Goal: Transaction & Acquisition: Purchase product/service

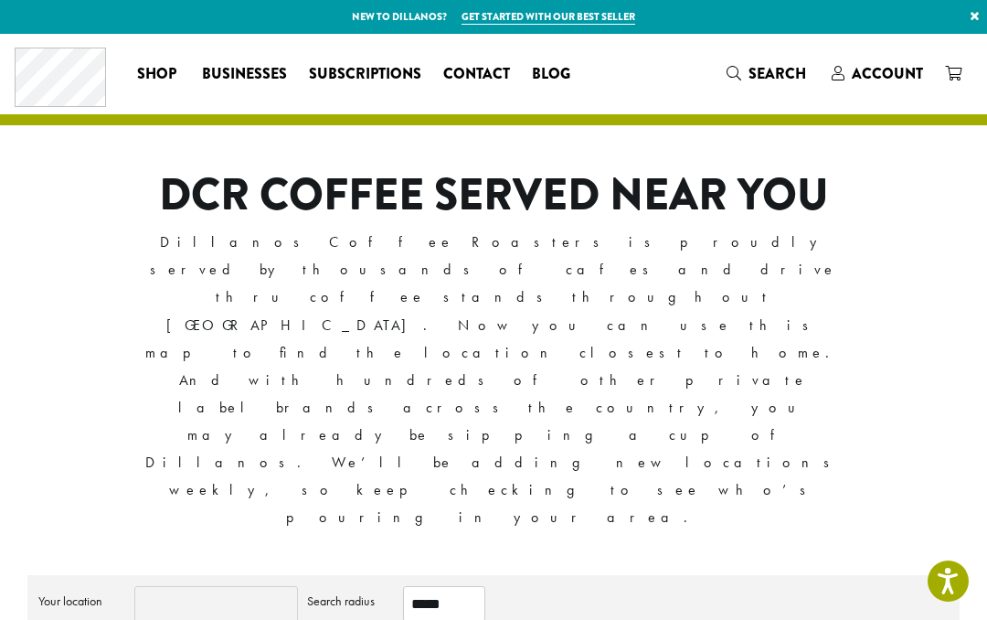
click at [189, 586] on input "Your location" at bounding box center [216, 604] width 164 height 37
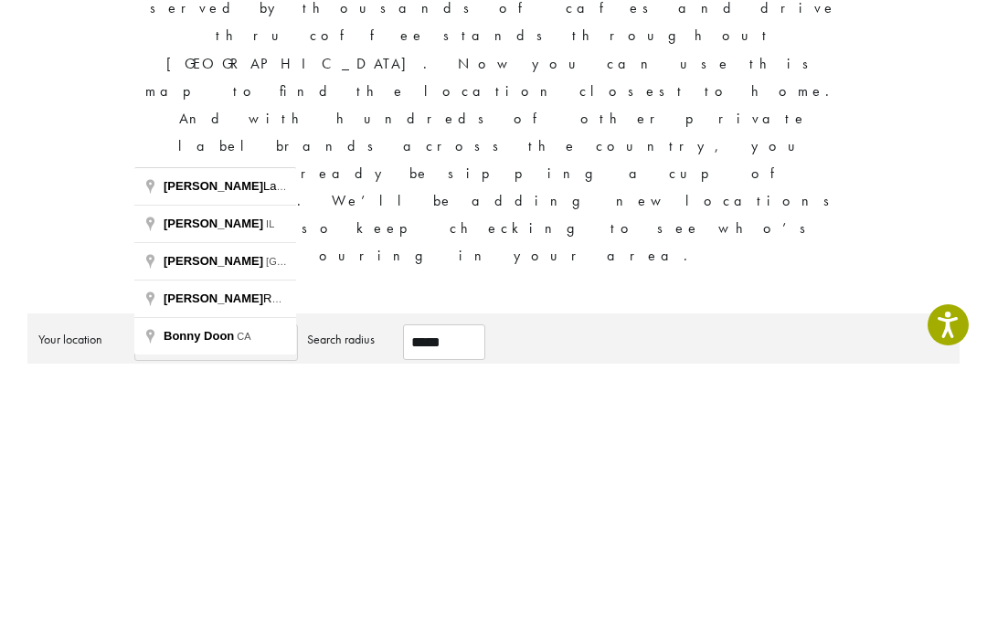
type input "**********"
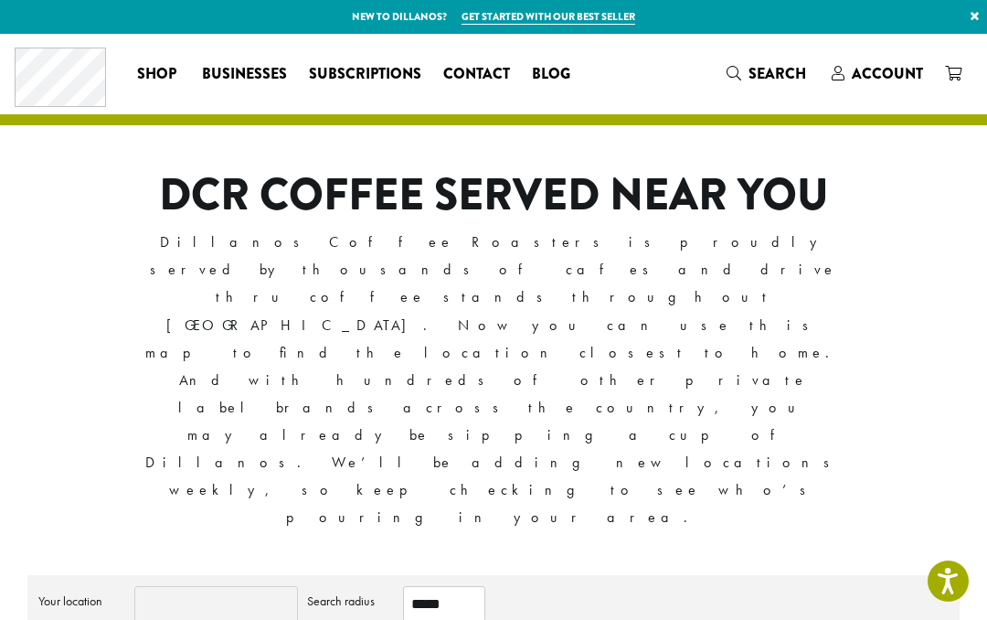
click at [181, 586] on input "Your location" at bounding box center [216, 604] width 164 height 37
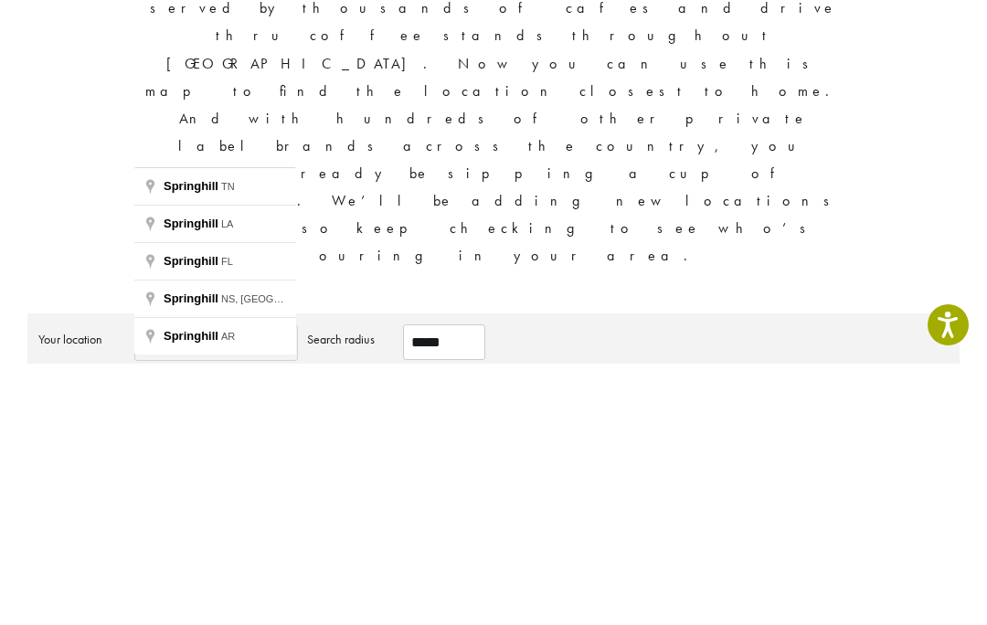
type input "**********"
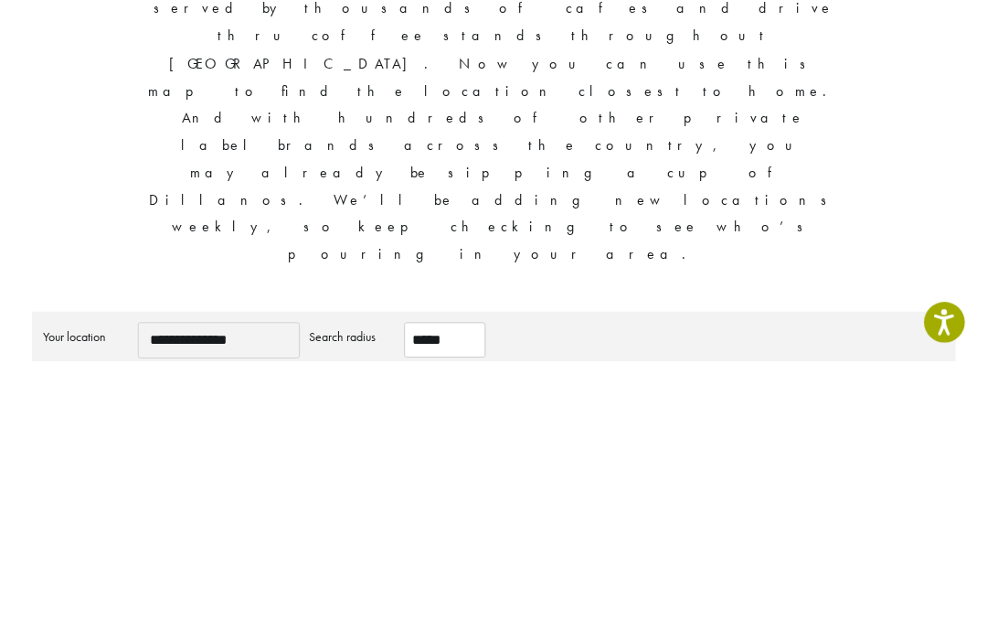
scroll to position [261, 0]
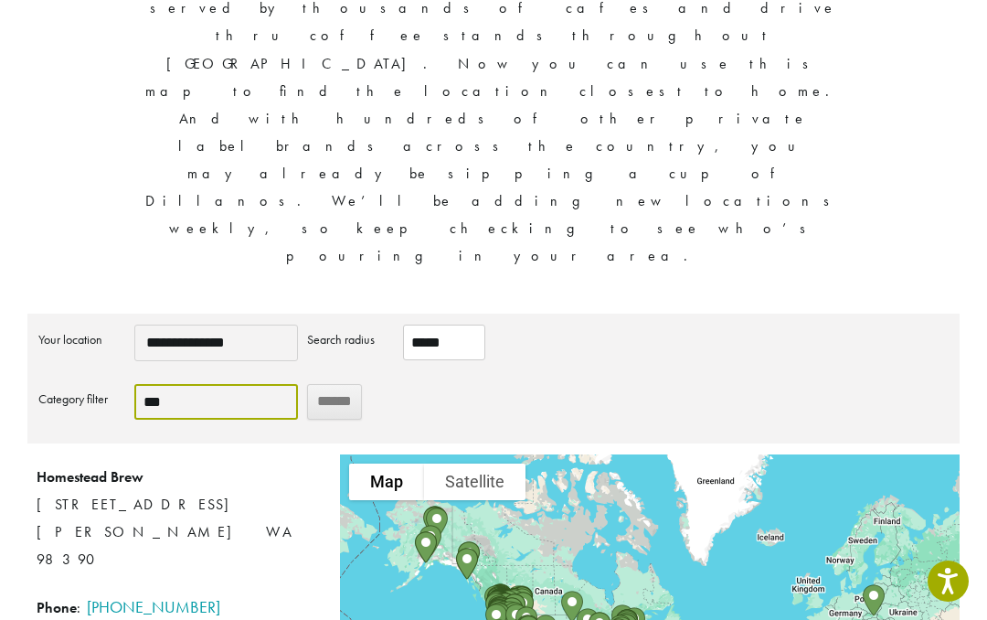
click at [227, 384] on select "**********" at bounding box center [216, 402] width 164 height 36
select select "***"
click at [349, 384] on input "******" at bounding box center [334, 402] width 55 height 36
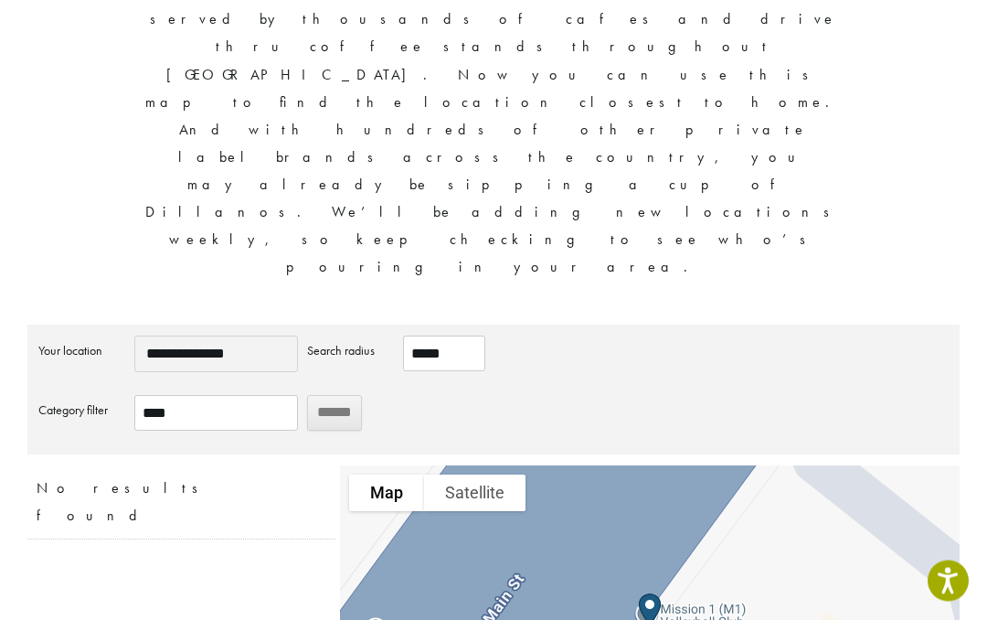
scroll to position [246, 0]
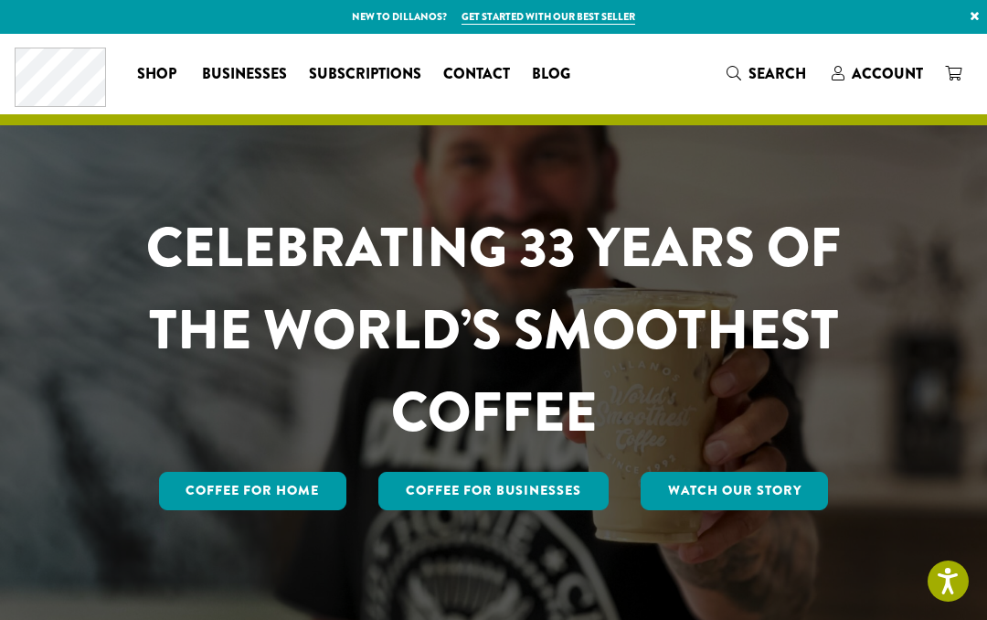
click at [315, 486] on link "Coffee for Home" at bounding box center [253, 491] width 188 height 38
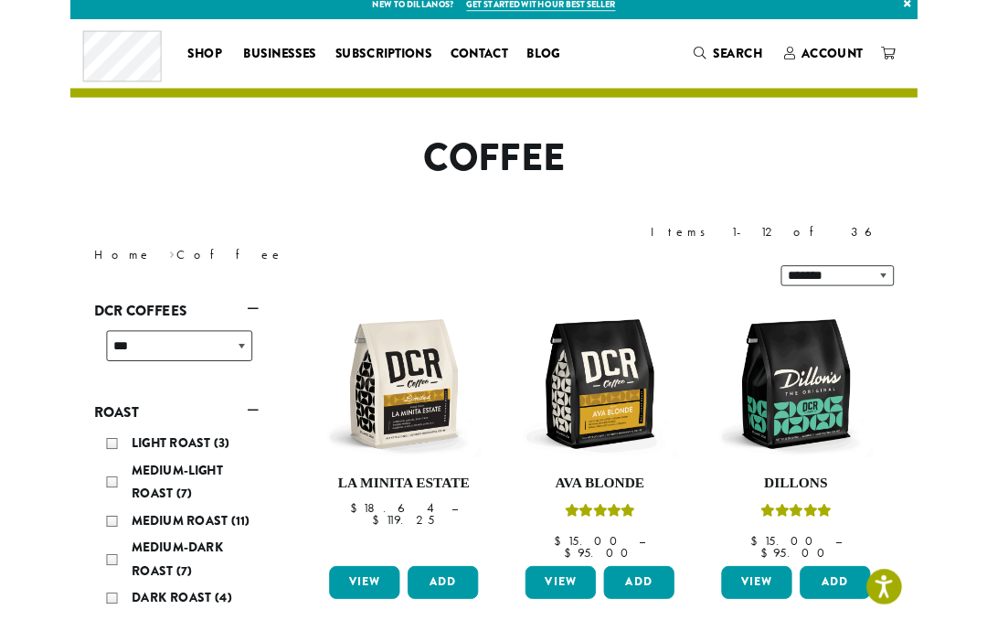
scroll to position [24, 0]
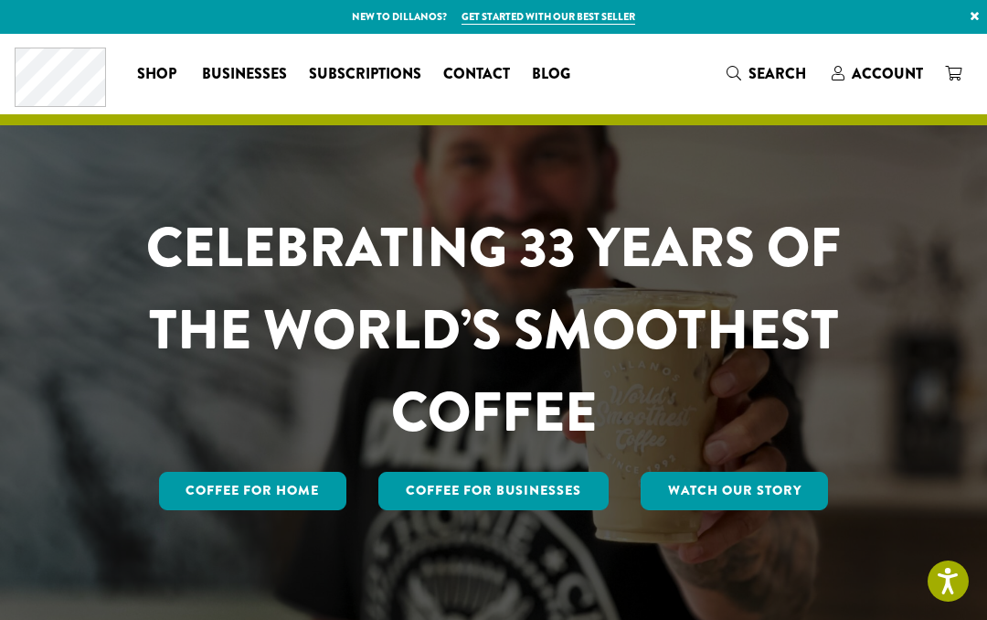
click at [272, 490] on link "Coffee for Home" at bounding box center [253, 491] width 188 height 38
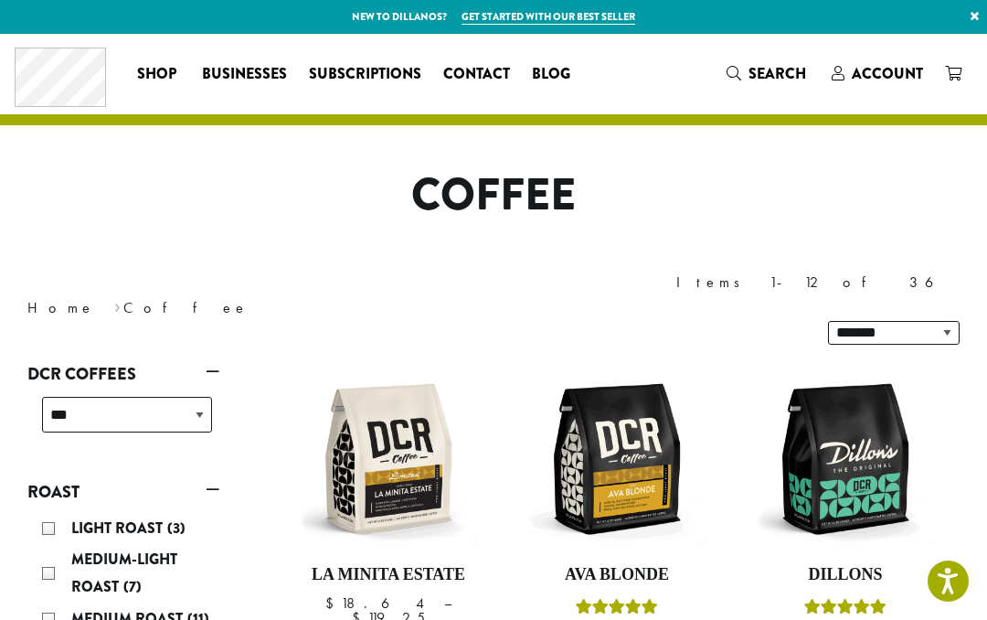
click at [894, 68] on span "Account" at bounding box center [887, 73] width 71 height 21
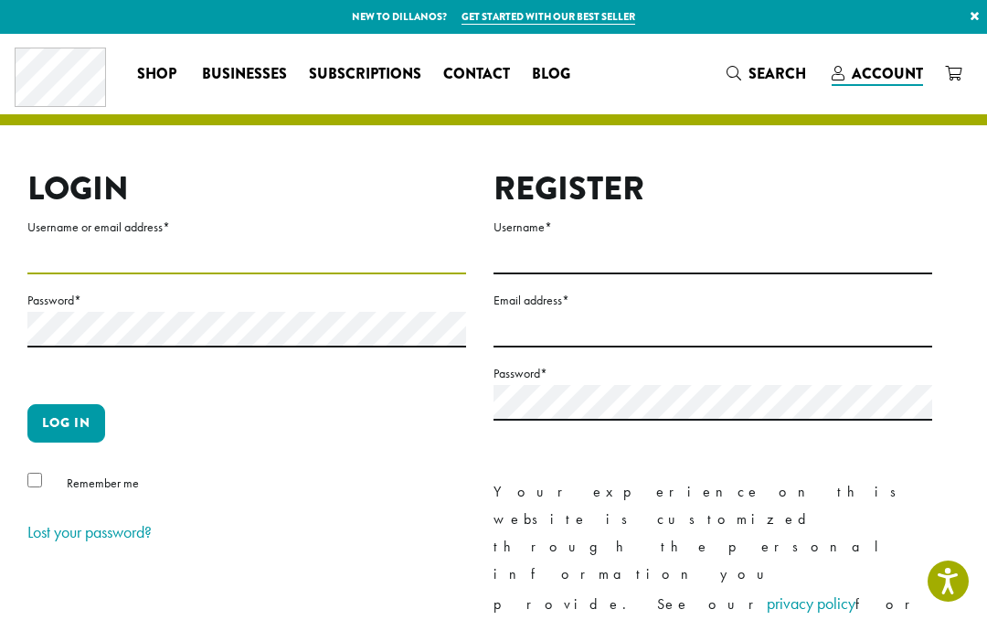
click at [52, 272] on input "Username or email address *" at bounding box center [246, 257] width 439 height 36
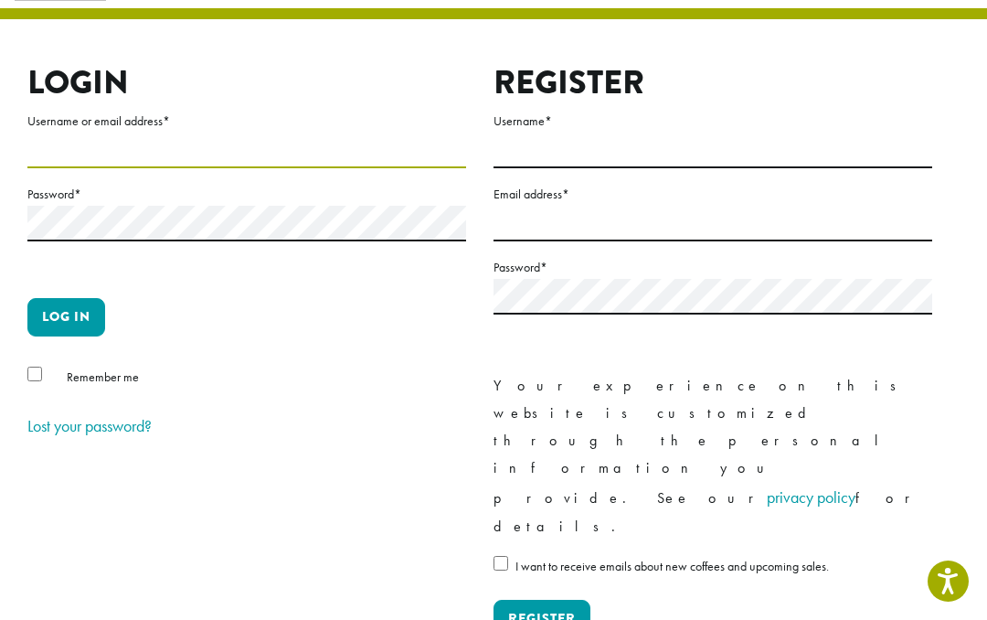
type input "**********"
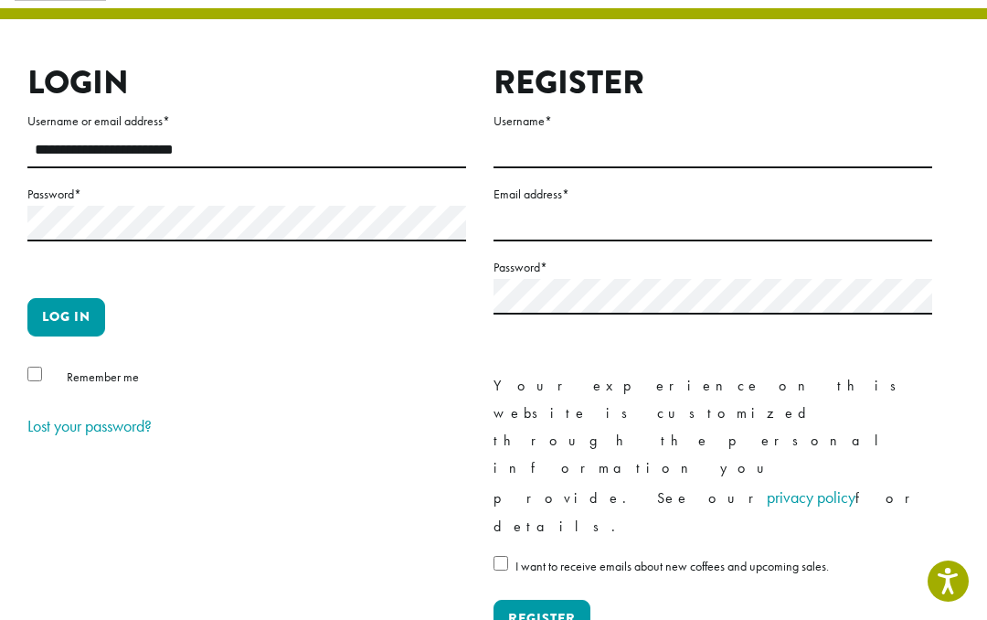
click at [77, 318] on button "Log in" at bounding box center [66, 317] width 78 height 38
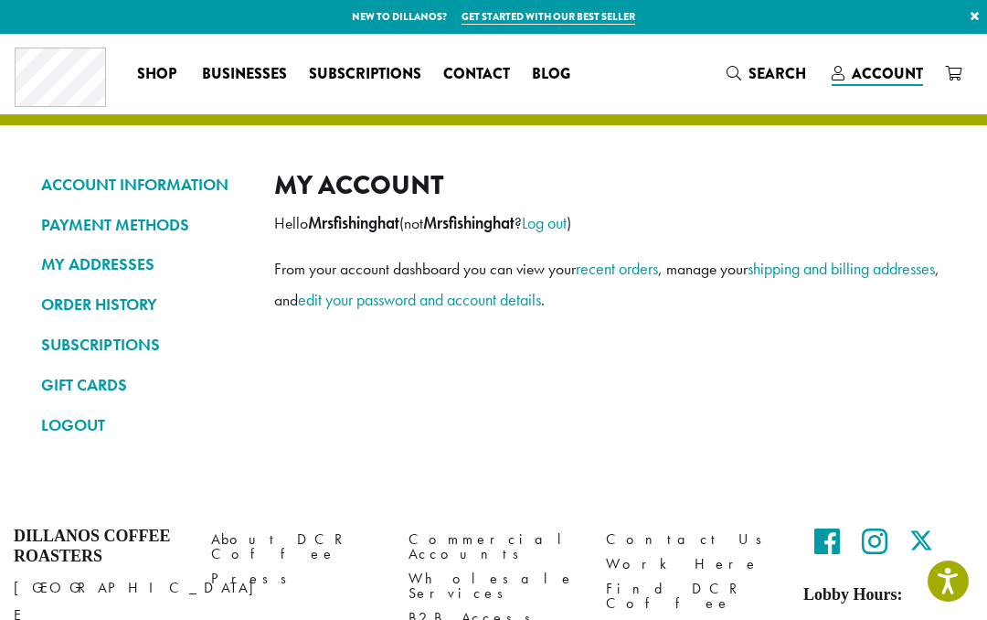
click at [125, 341] on link "SUBSCRIPTIONS" at bounding box center [144, 344] width 206 height 31
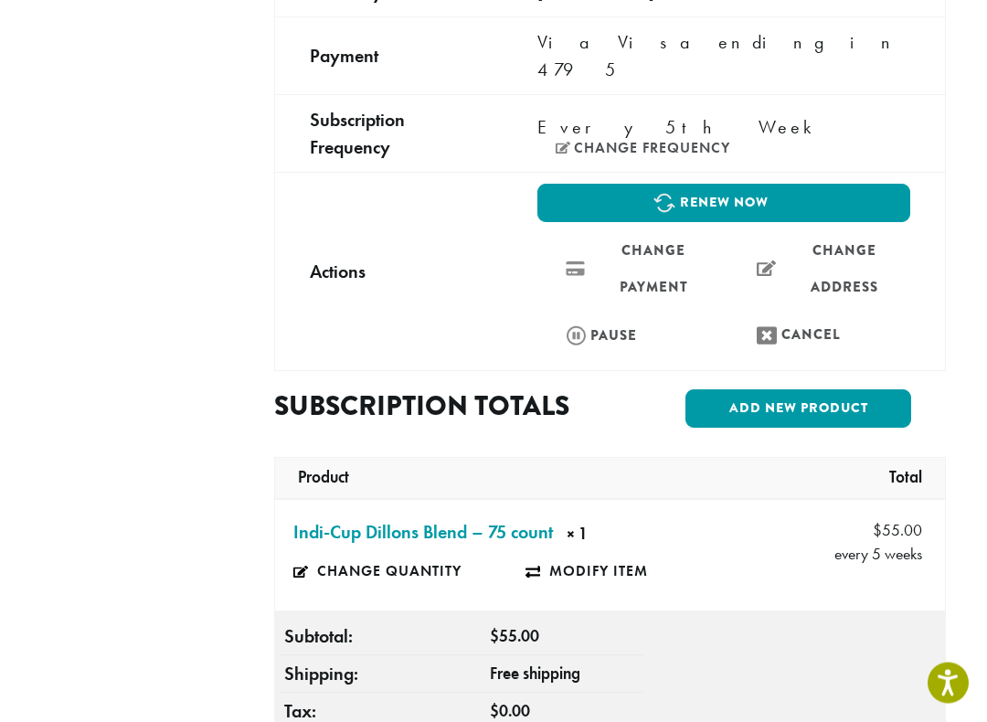
scroll to position [448, 0]
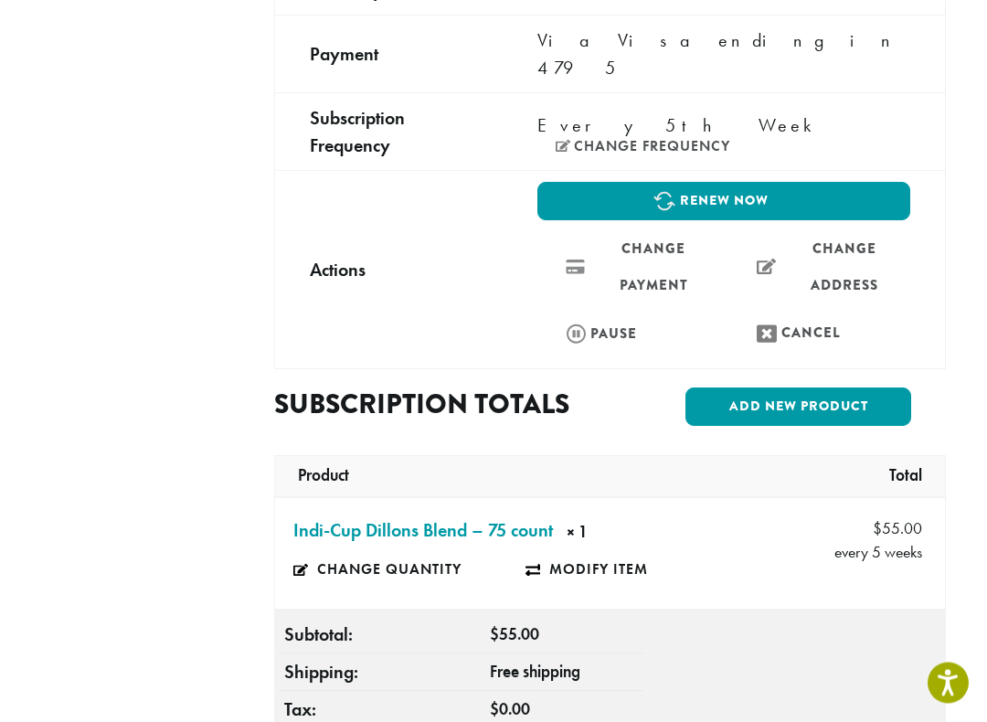
click at [813, 389] on link "Add new product" at bounding box center [799, 408] width 226 height 38
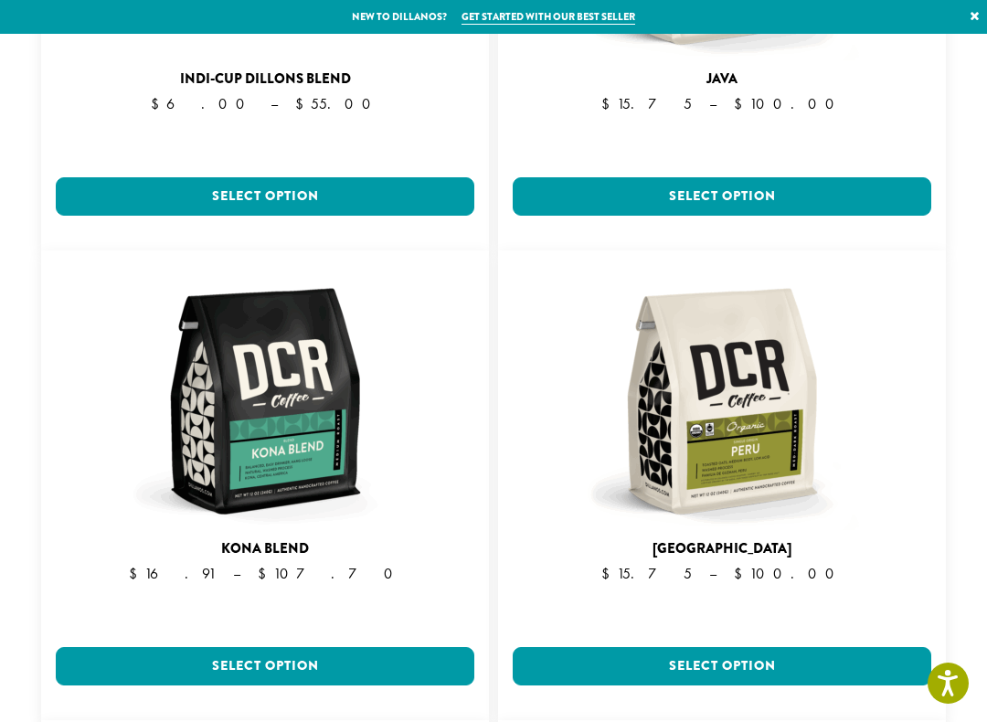
scroll to position [3801, 0]
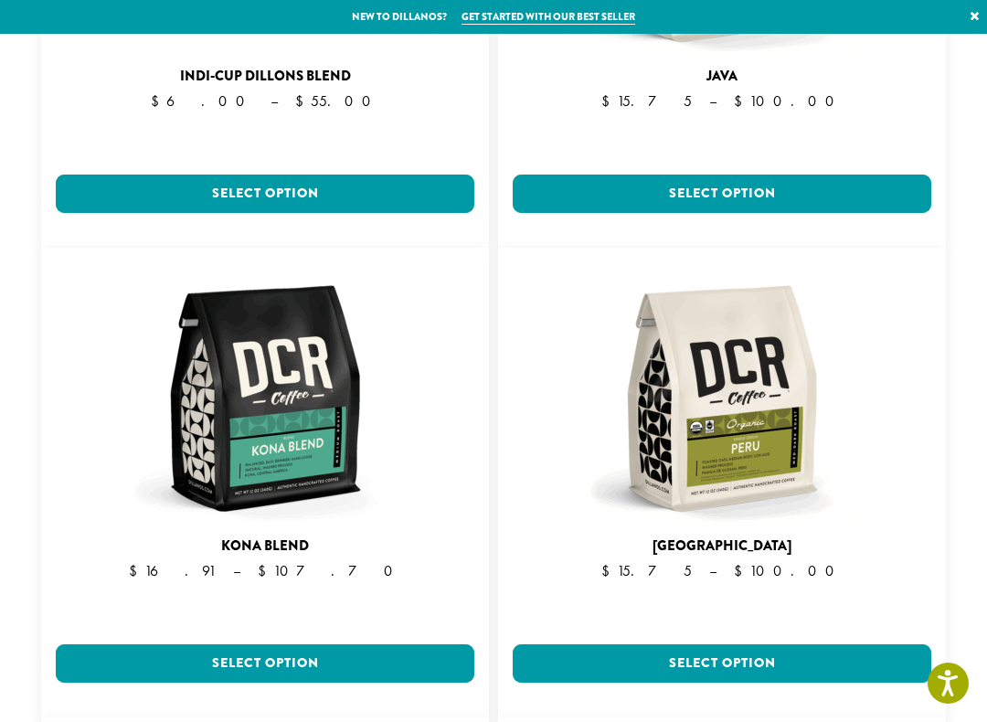
click at [286, 619] on link "Select option" at bounding box center [265, 663] width 419 height 38
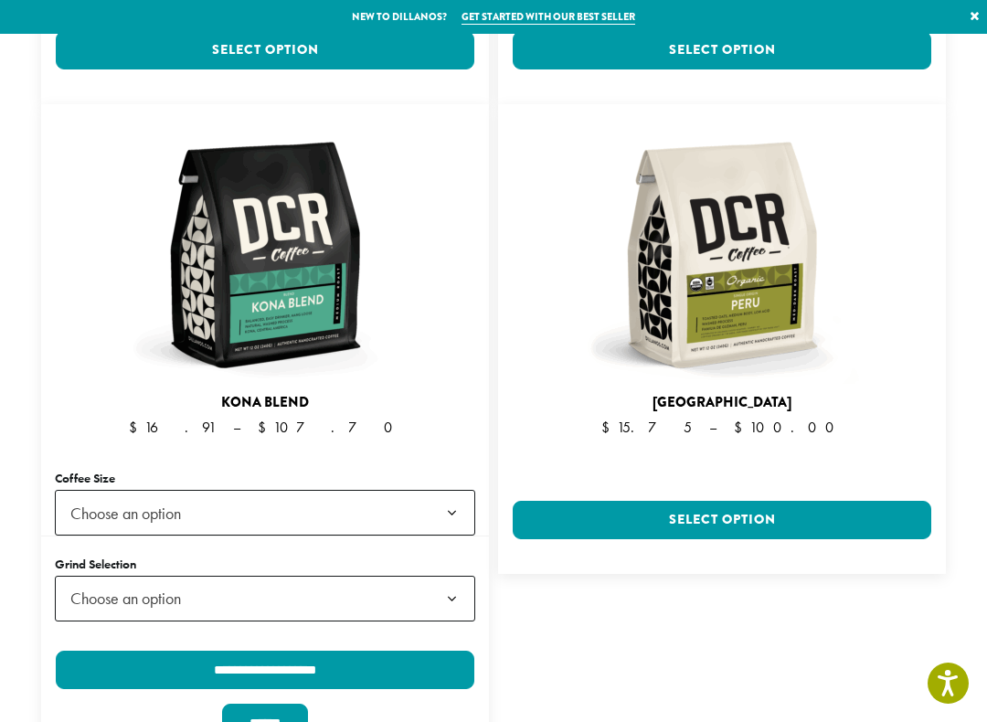
scroll to position [3947, 0]
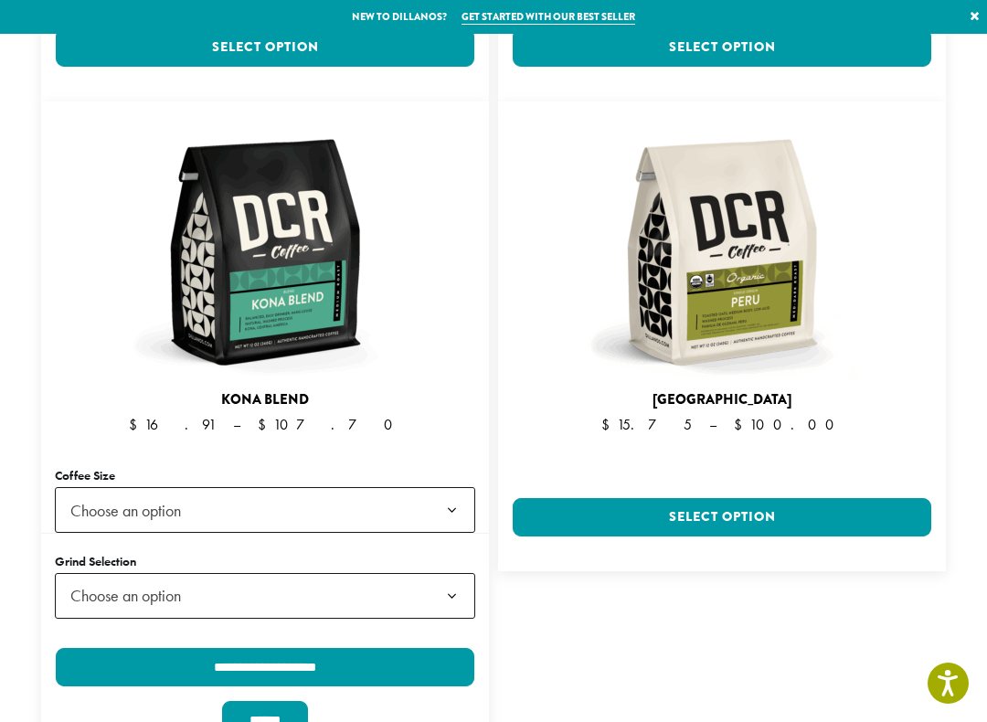
click at [459, 488] on b at bounding box center [452, 511] width 45 height 46
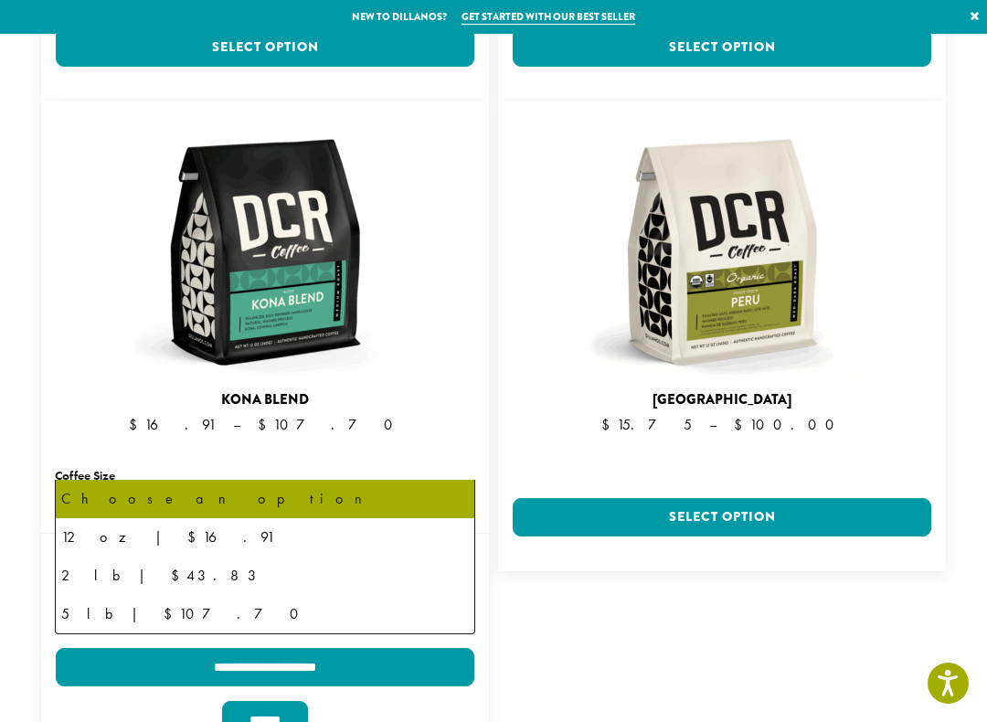
click at [279, 619] on input "******" at bounding box center [265, 720] width 86 height 38
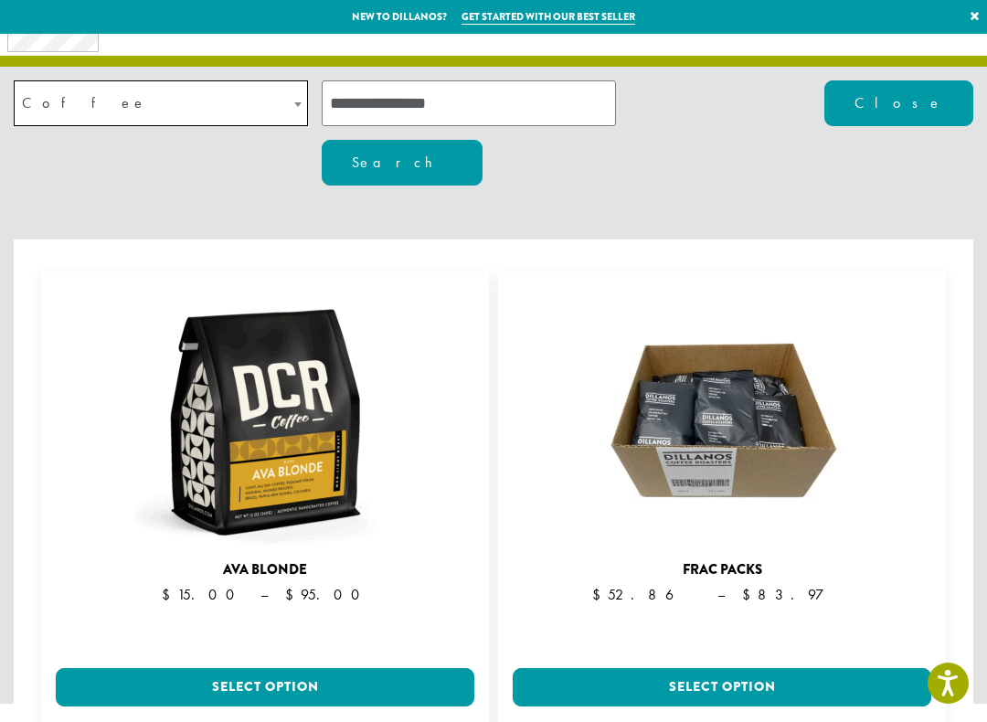
scroll to position [17, 0]
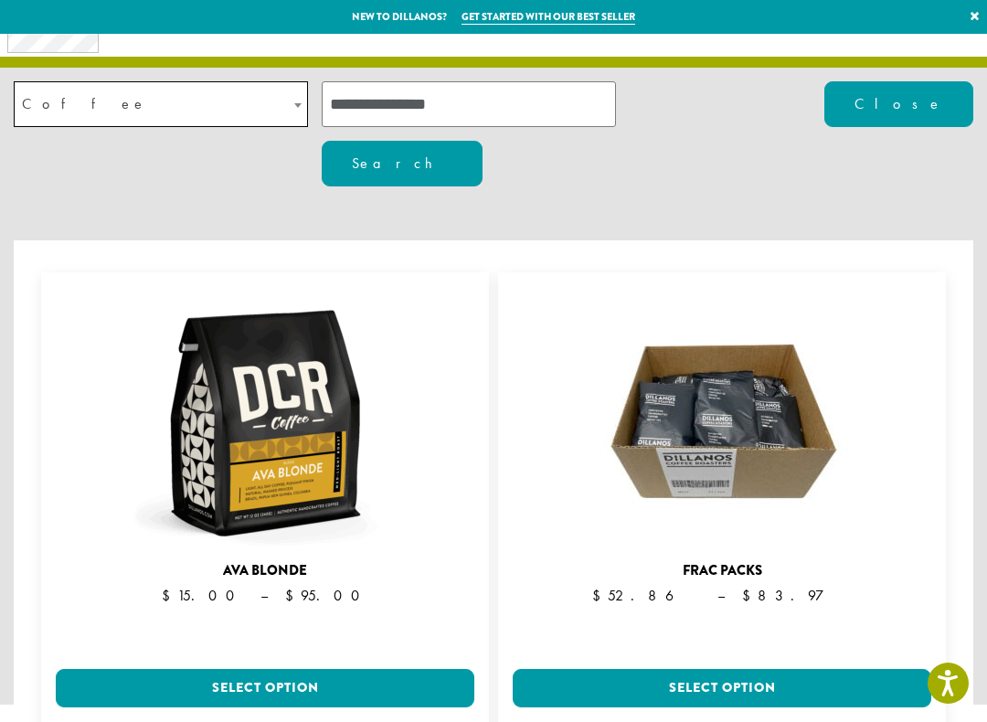
click at [718, 505] on img at bounding box center [722, 423] width 274 height 274
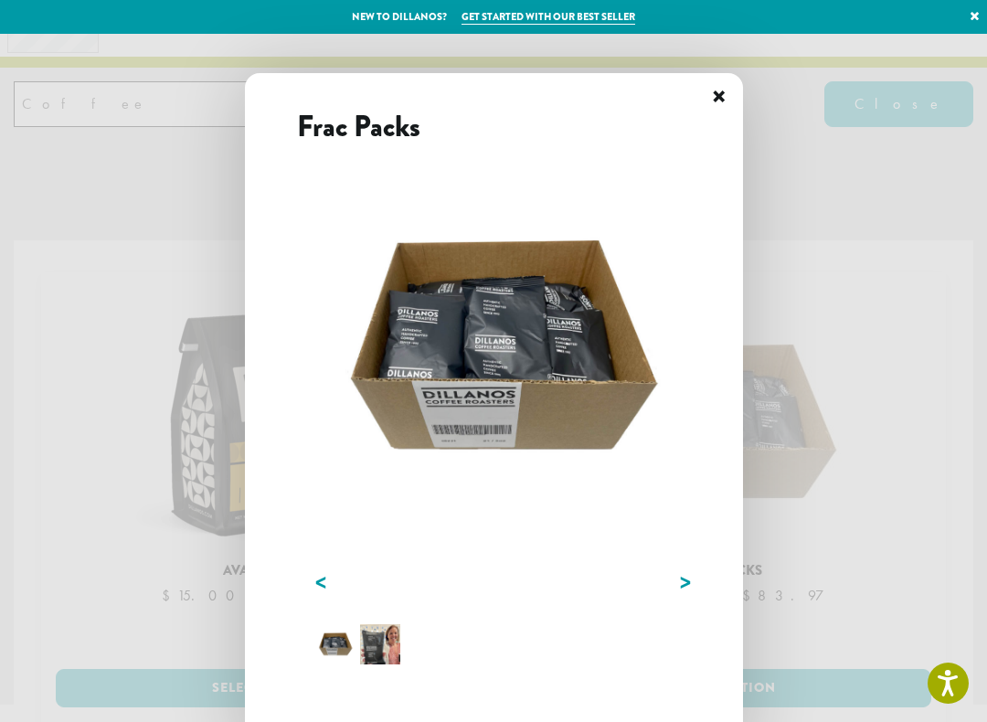
click at [546, 352] on img at bounding box center [501, 347] width 373 height 373
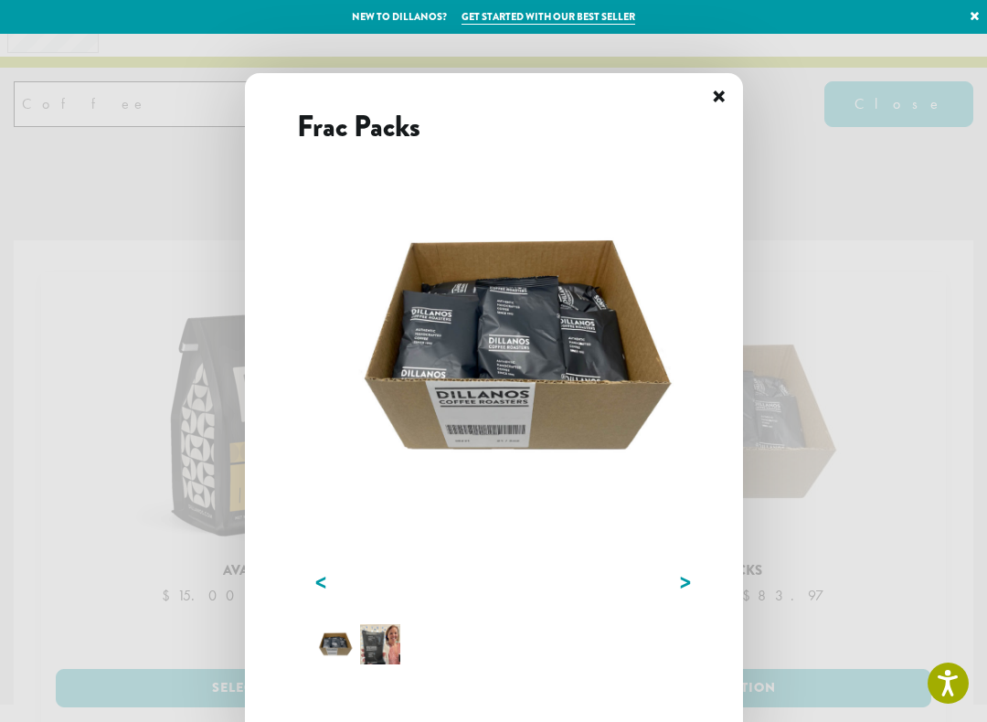
click at [680, 582] on link "Next" at bounding box center [685, 583] width 11 height 28
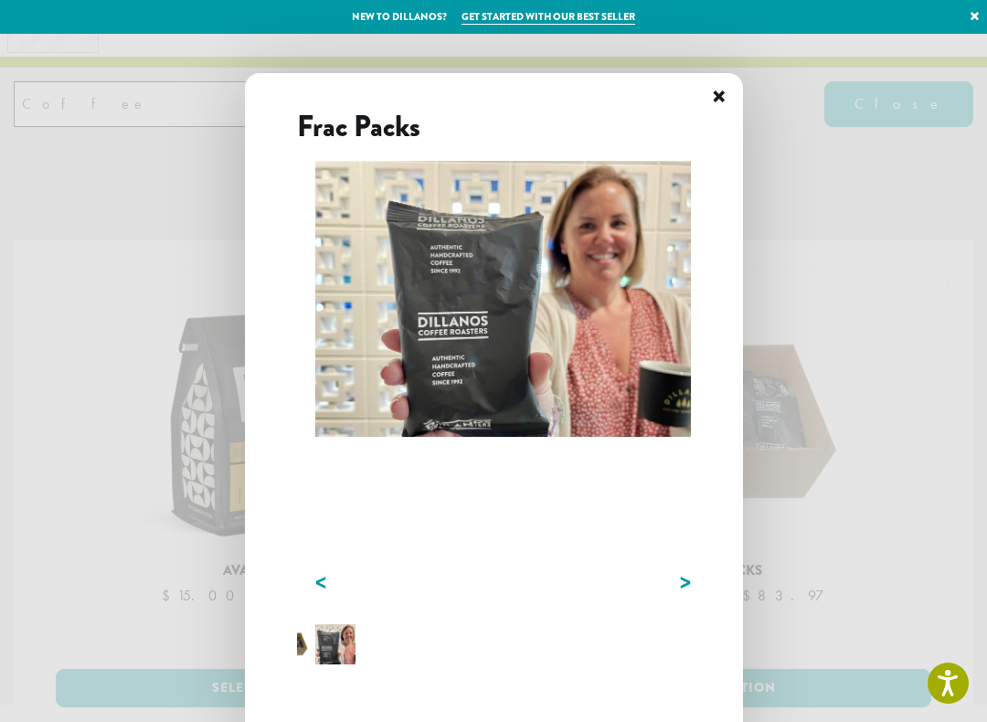
click at [690, 580] on link "Next" at bounding box center [685, 583] width 11 height 28
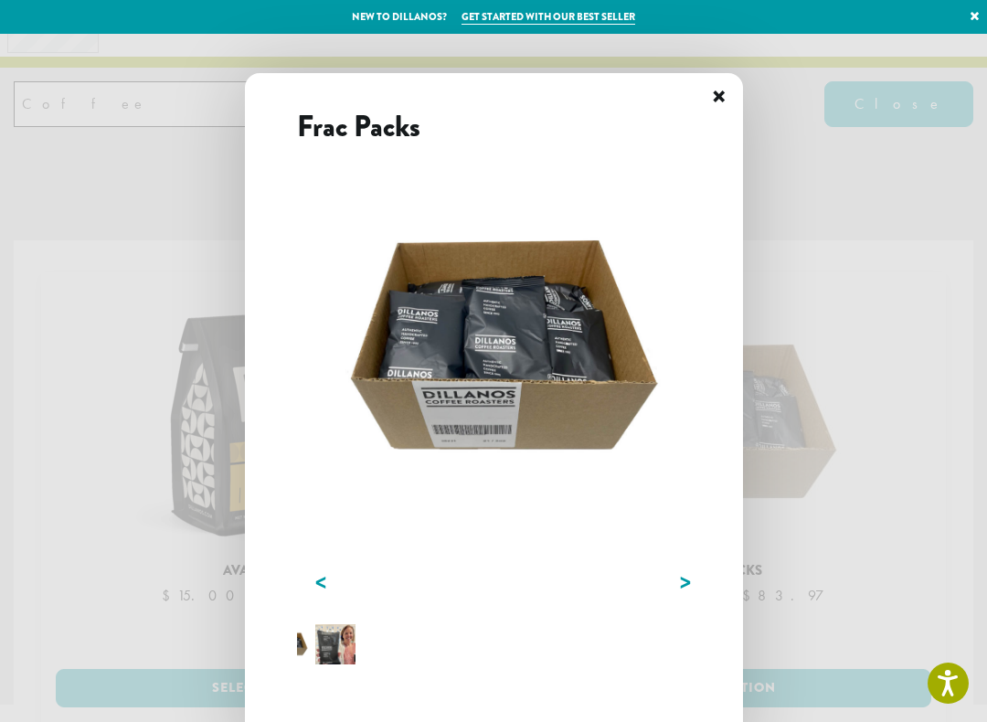
click at [714, 96] on span "×" at bounding box center [719, 97] width 15 height 43
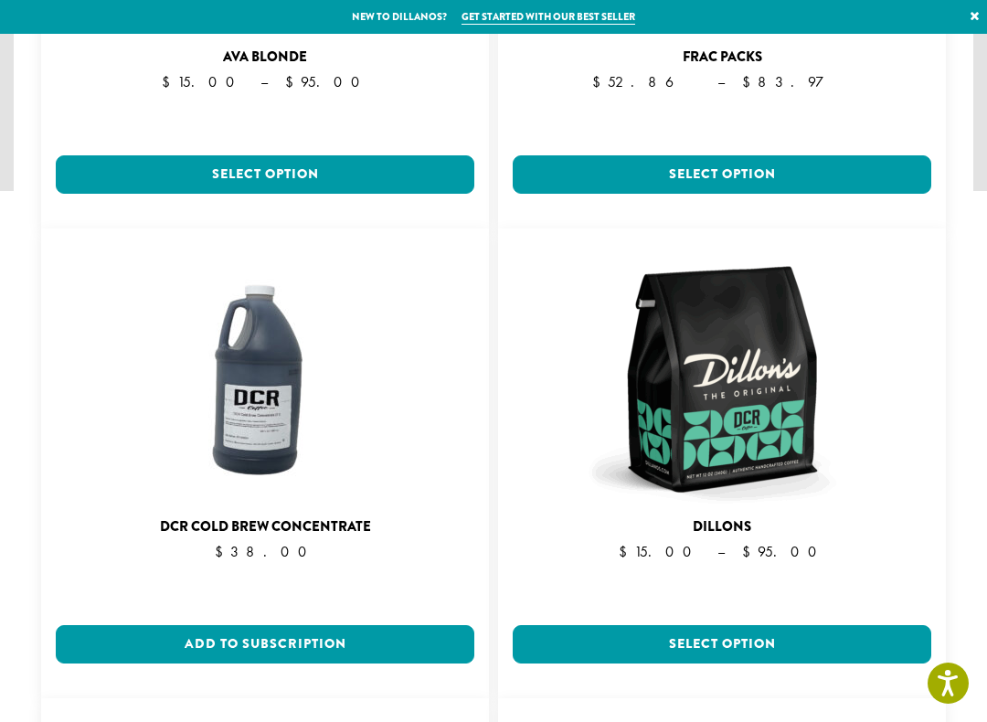
scroll to position [532, 0]
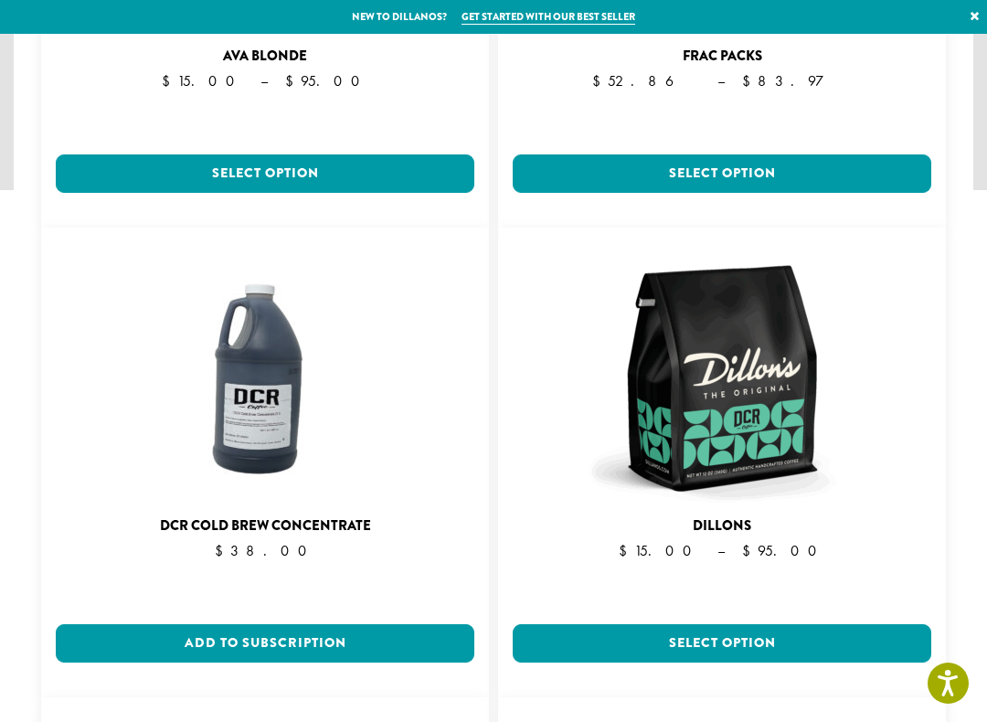
click at [772, 619] on link "Select option" at bounding box center [722, 643] width 419 height 38
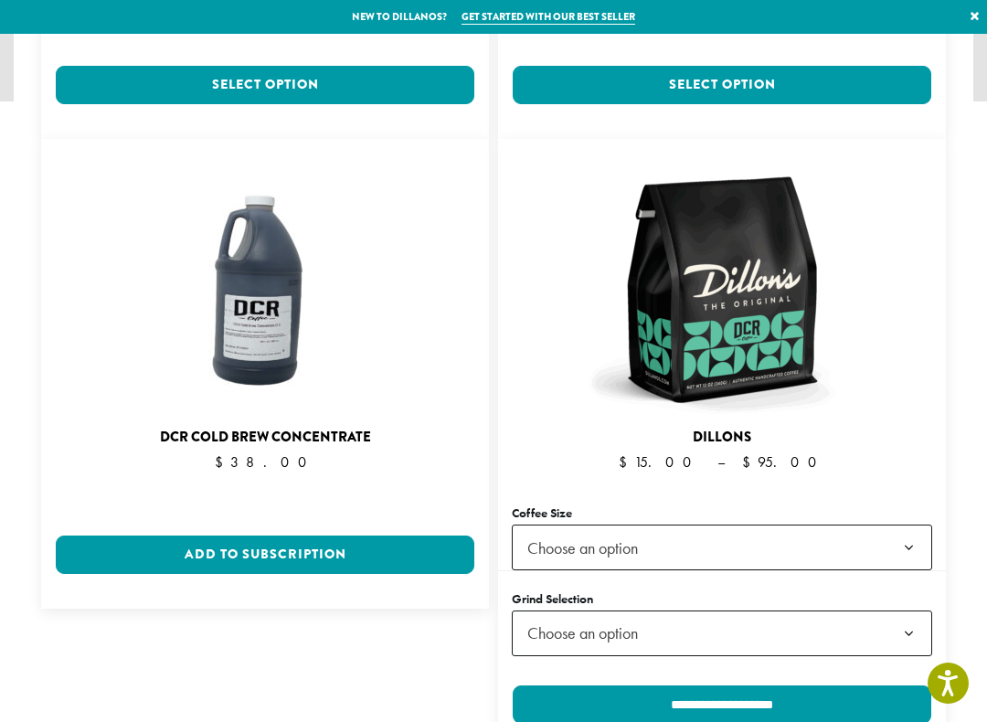
scroll to position [623, 0]
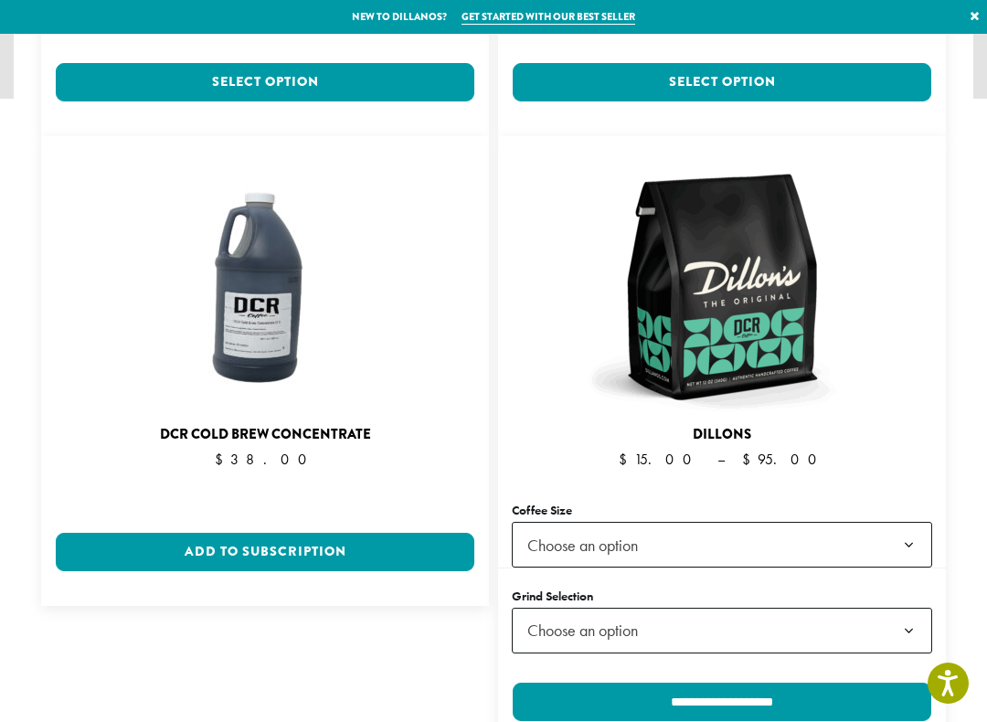
click at [878, 522] on span "Choose an option" at bounding box center [722, 545] width 421 height 46
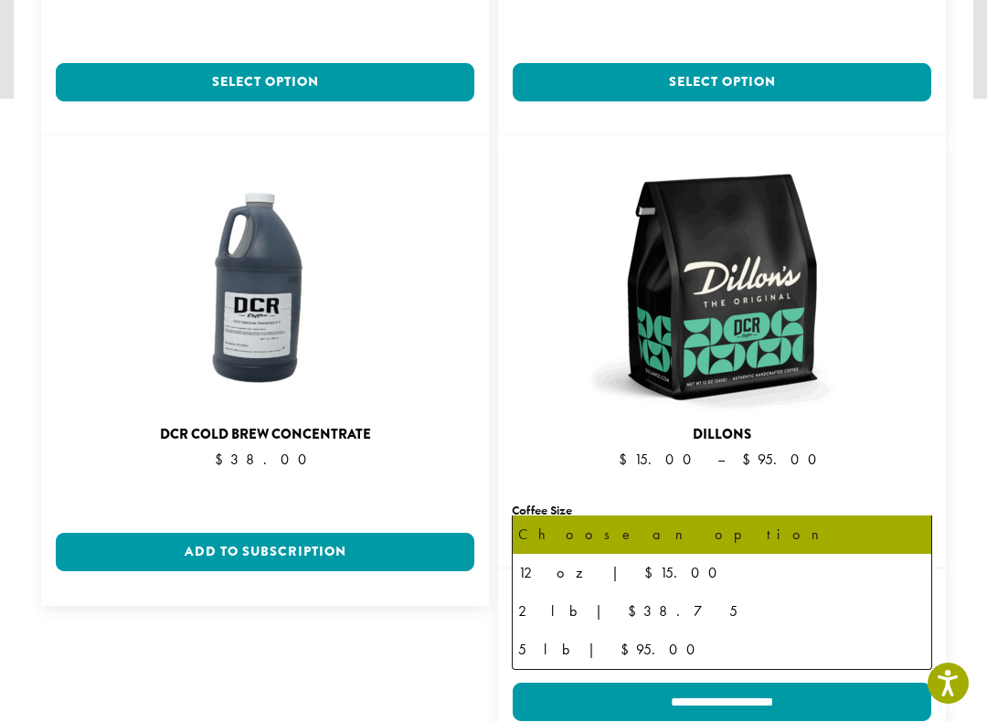
scroll to position [44, 0]
click at [938, 365] on div at bounding box center [722, 287] width 448 height 274
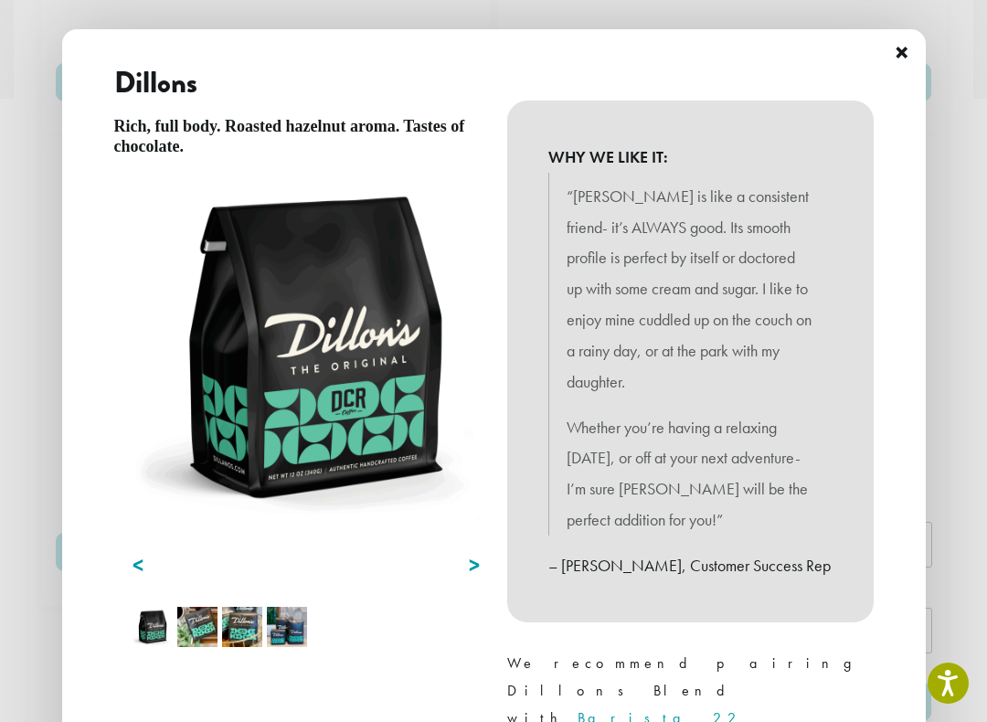
click at [903, 52] on span "×" at bounding box center [902, 53] width 15 height 43
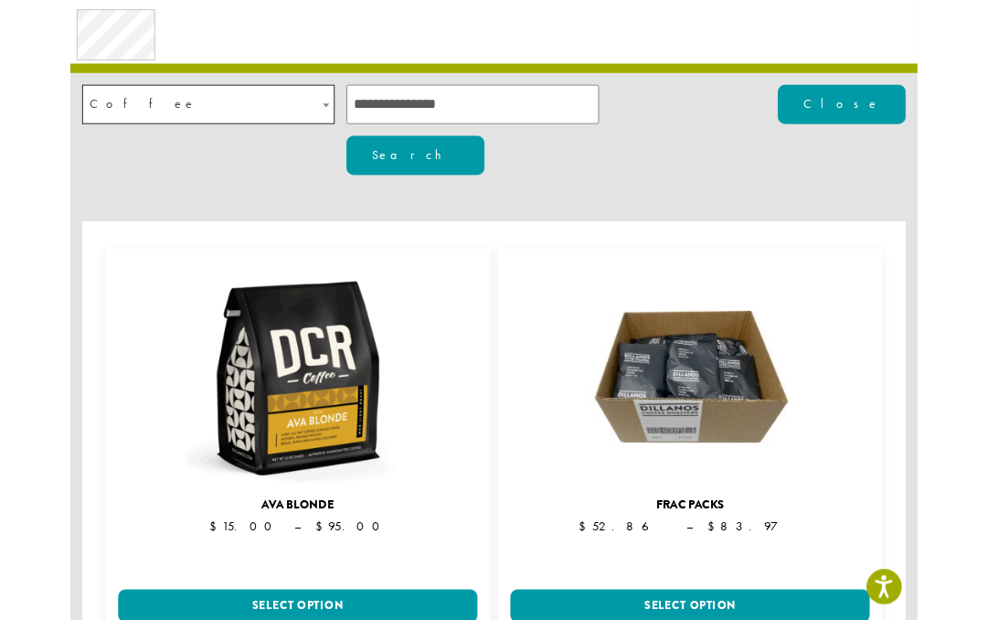
scroll to position [0, 0]
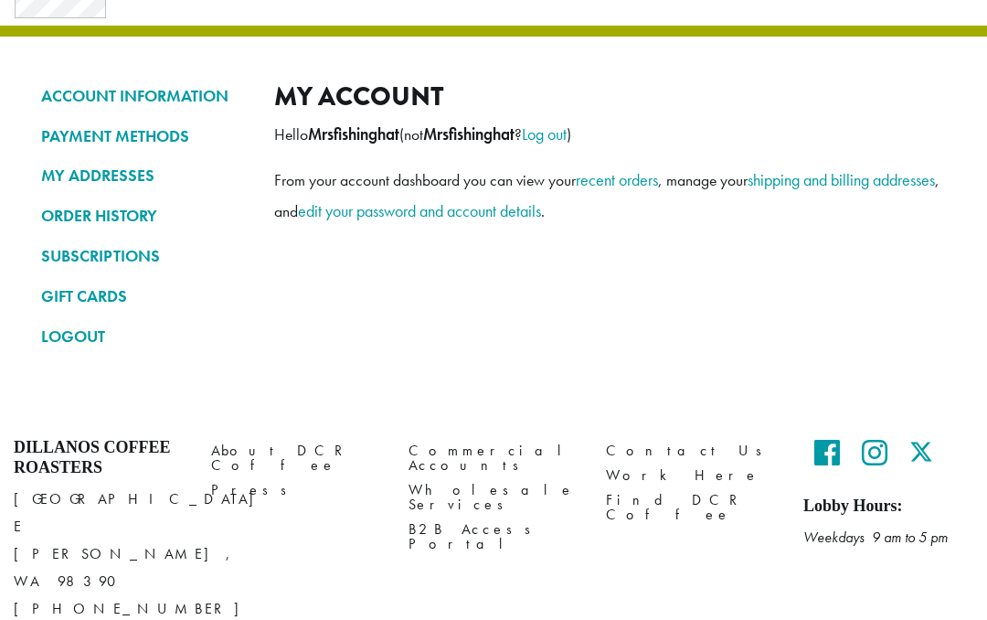
scroll to position [89, 0]
click at [122, 260] on link "SUBSCRIPTIONS" at bounding box center [144, 255] width 206 height 31
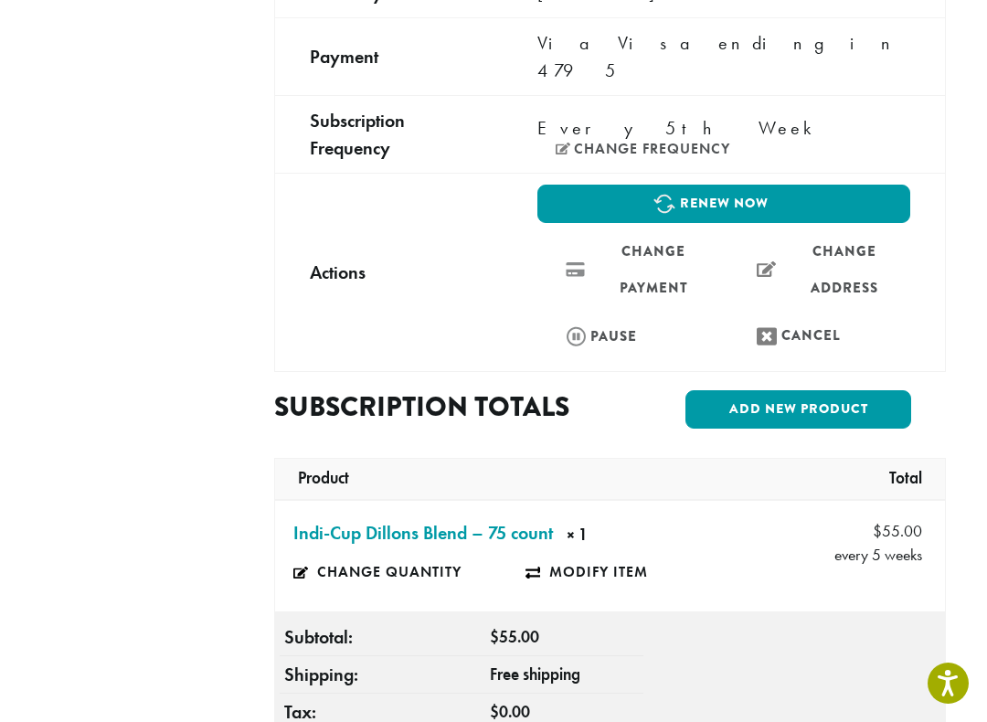
scroll to position [460, 0]
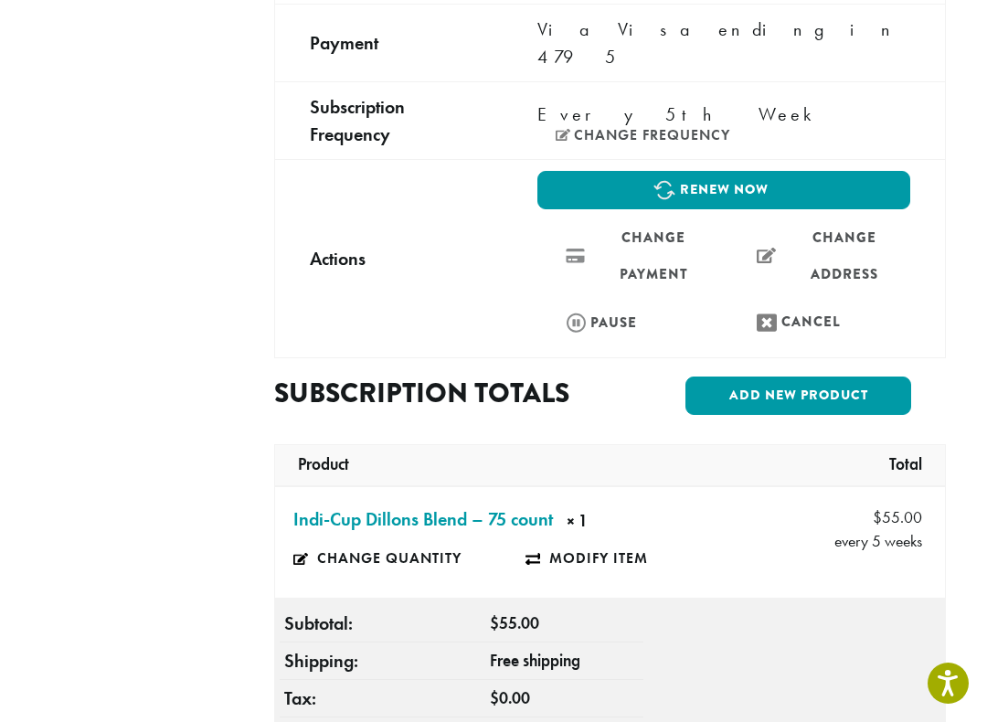
click at [767, 377] on link "Add new product" at bounding box center [799, 396] width 226 height 38
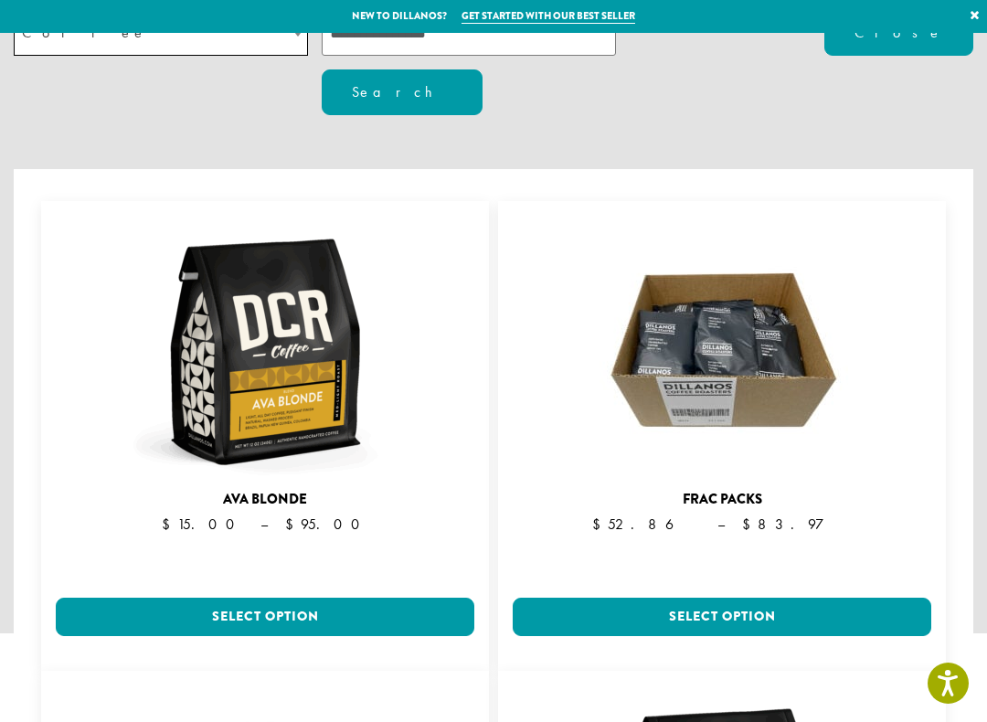
scroll to position [92, 0]
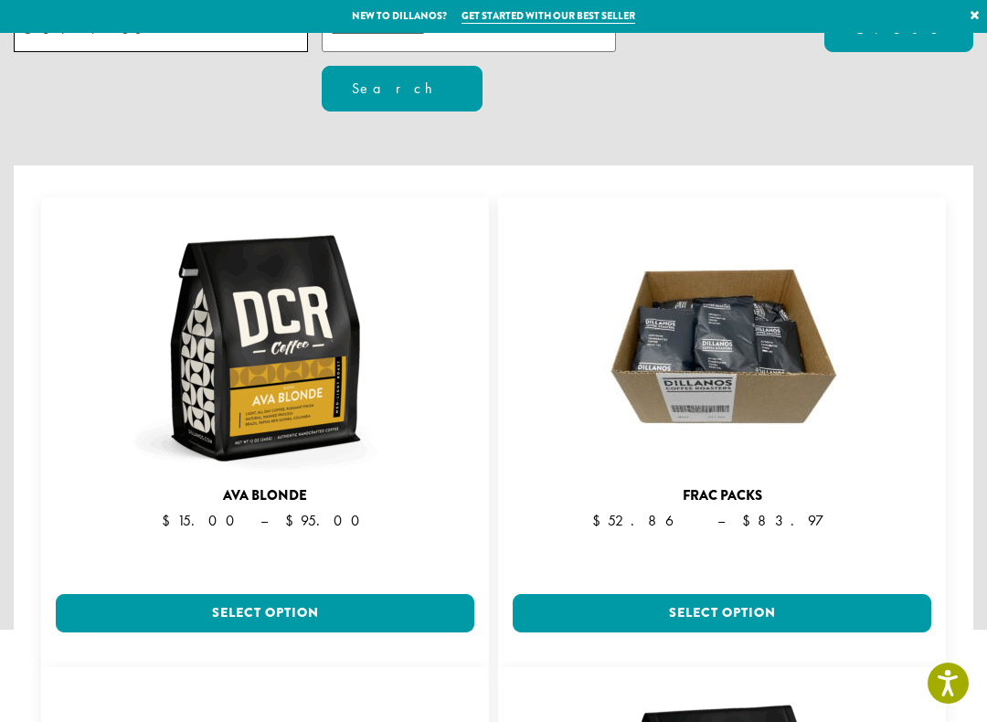
click at [748, 594] on link "Select option" at bounding box center [722, 613] width 419 height 38
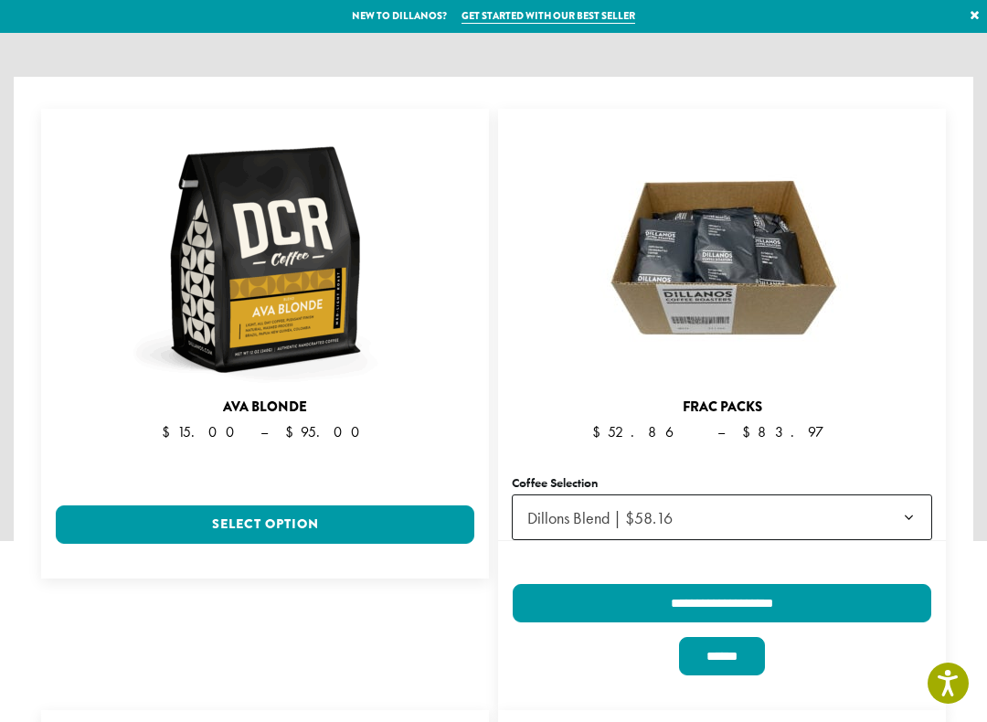
scroll to position [184, 0]
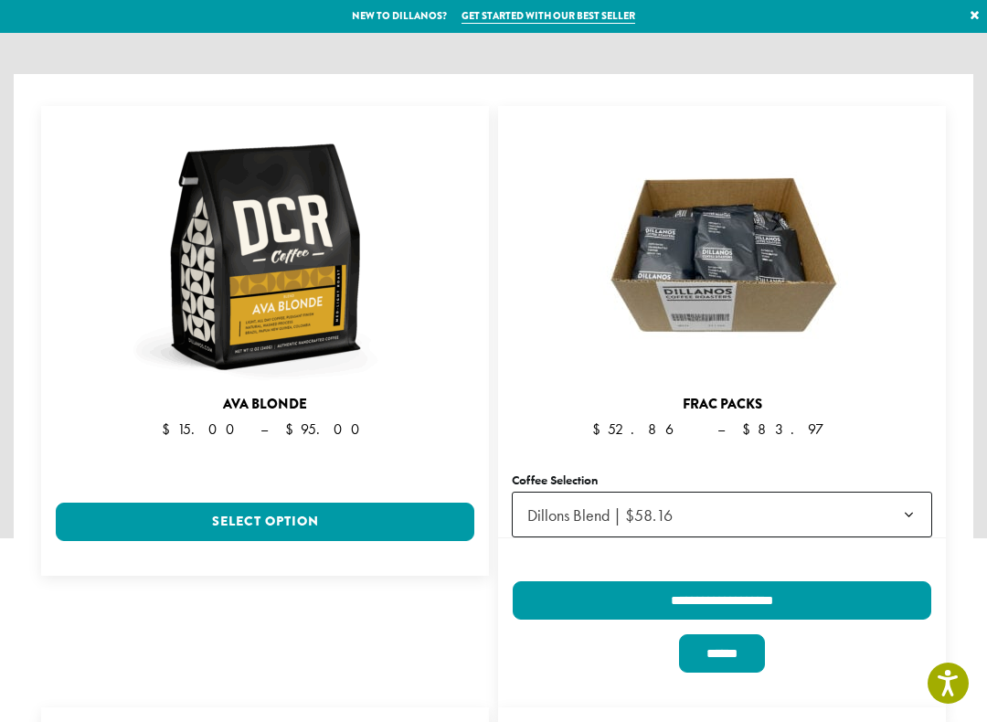
click at [915, 493] on b at bounding box center [909, 516] width 45 height 46
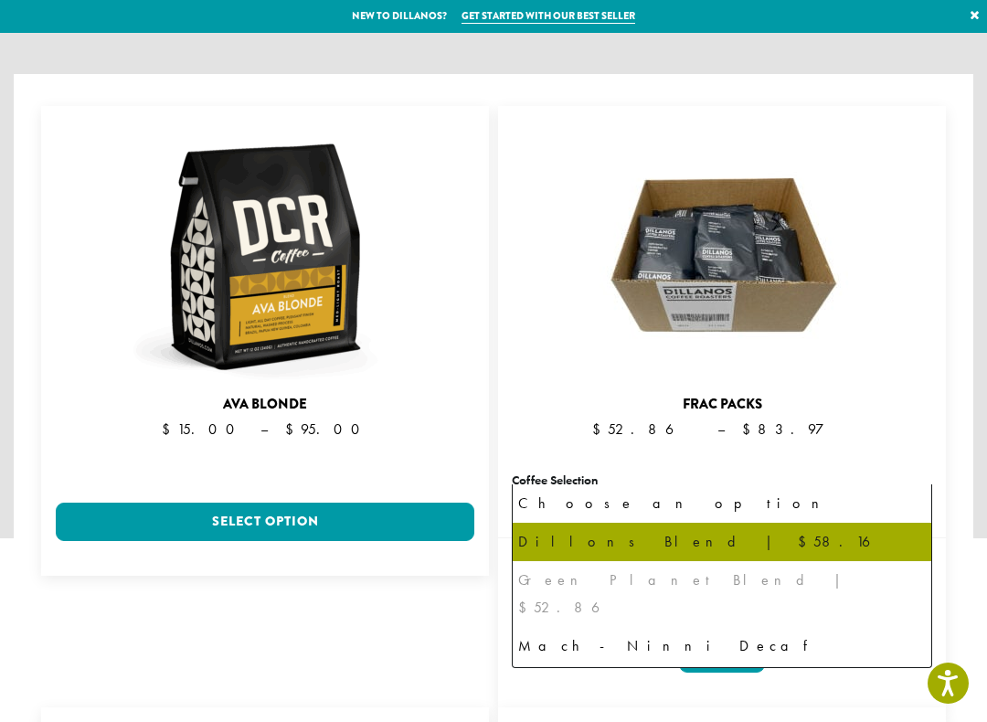
click at [899, 419] on div "$ 52.86 – $ 83.97 Price range: $52.86 through $83.97" at bounding box center [722, 430] width 448 height 22
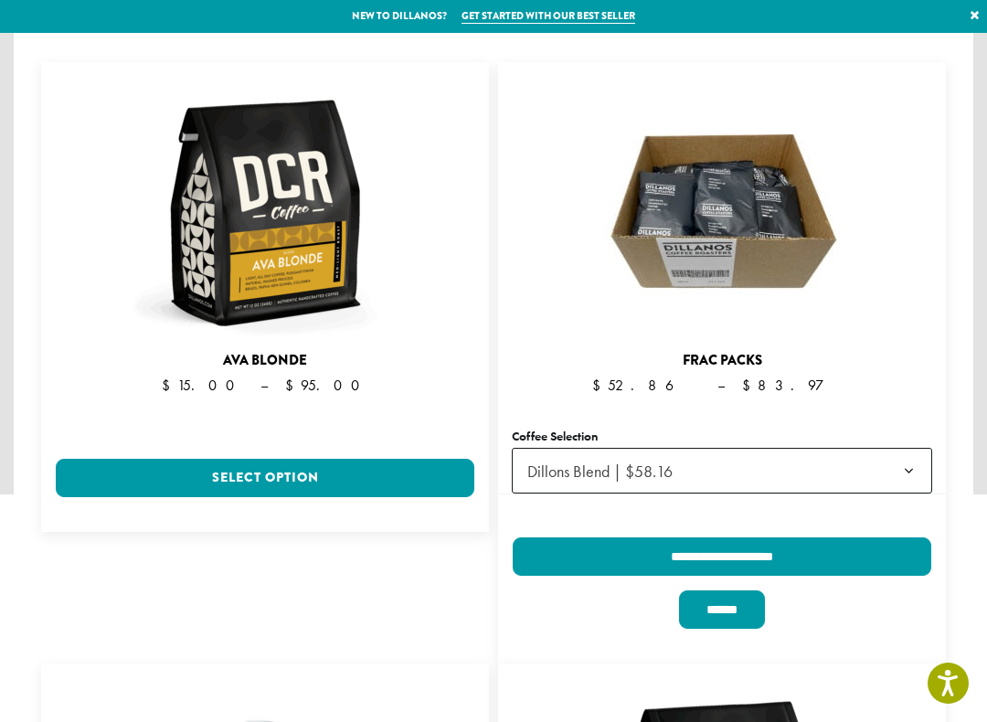
scroll to position [236, 0]
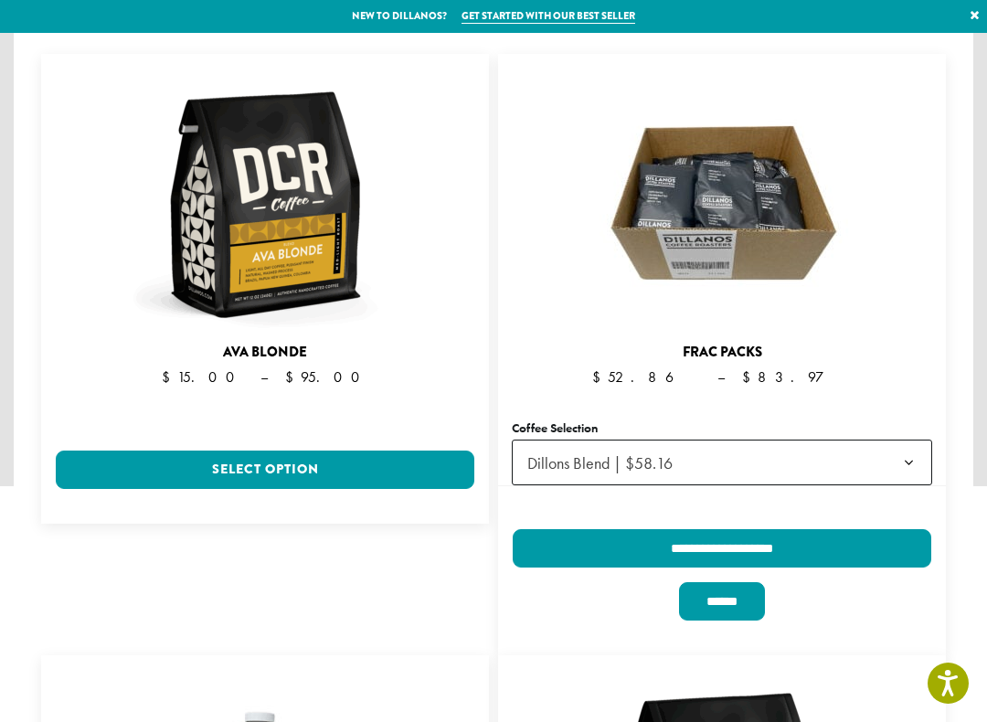
click at [740, 582] on input "******" at bounding box center [722, 601] width 86 height 38
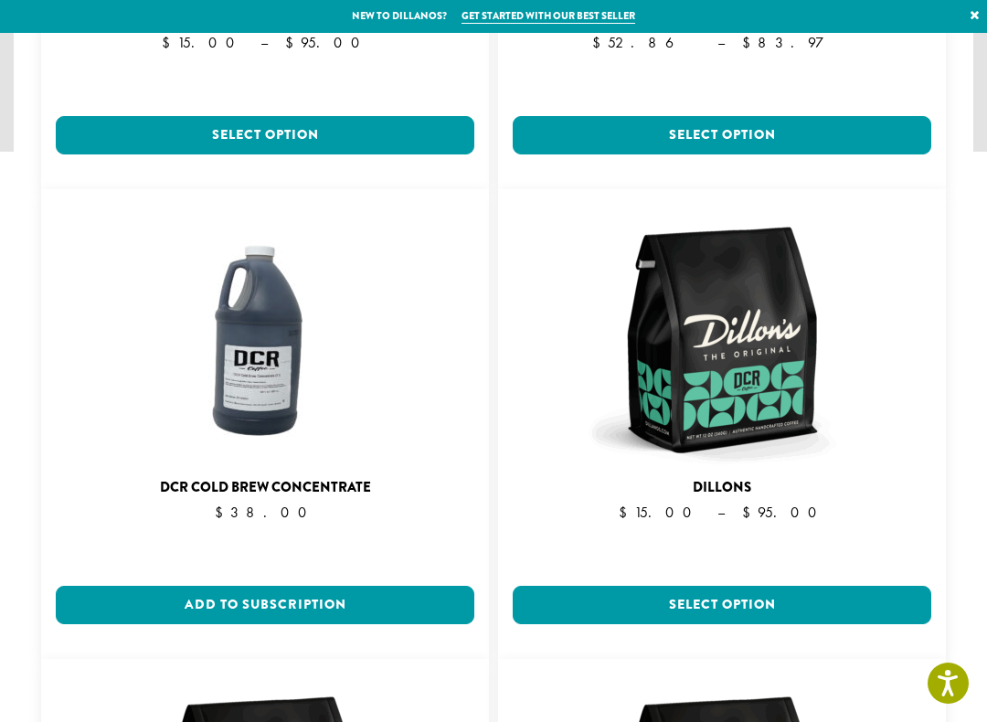
scroll to position [570, 0]
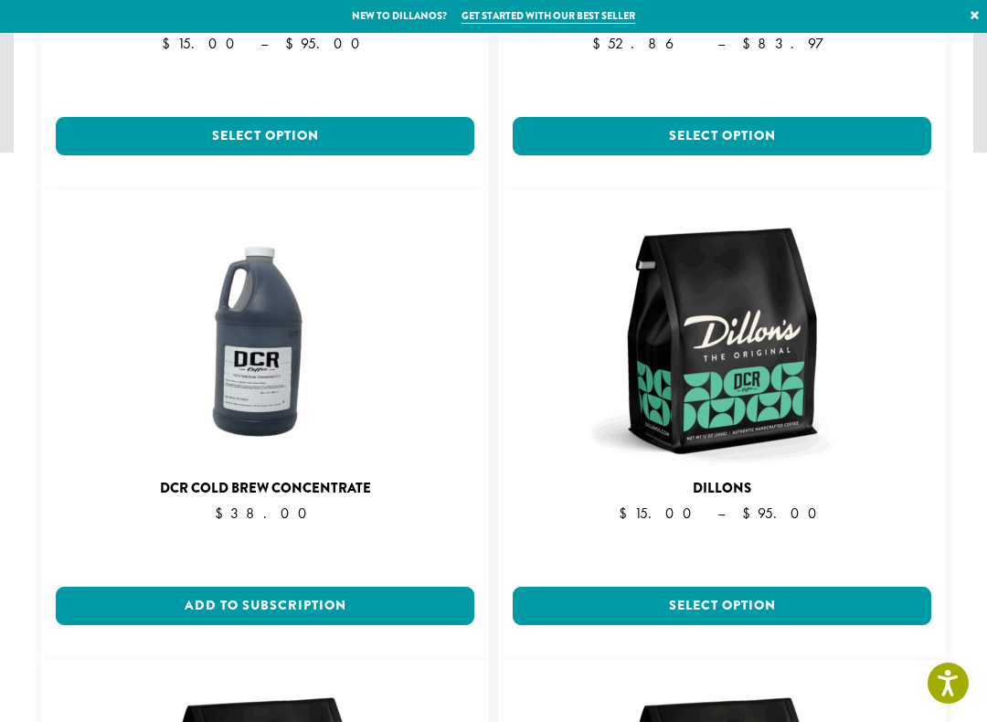
click at [745, 587] on link "Select option" at bounding box center [722, 606] width 419 height 38
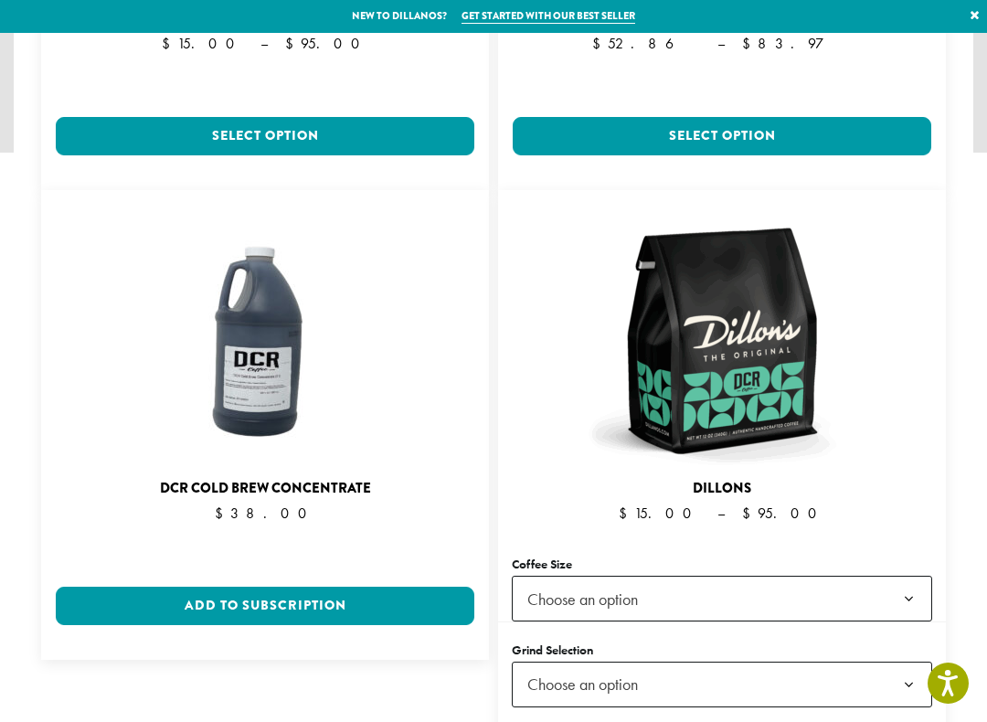
click at [829, 576] on span "Choose an option" at bounding box center [722, 599] width 421 height 46
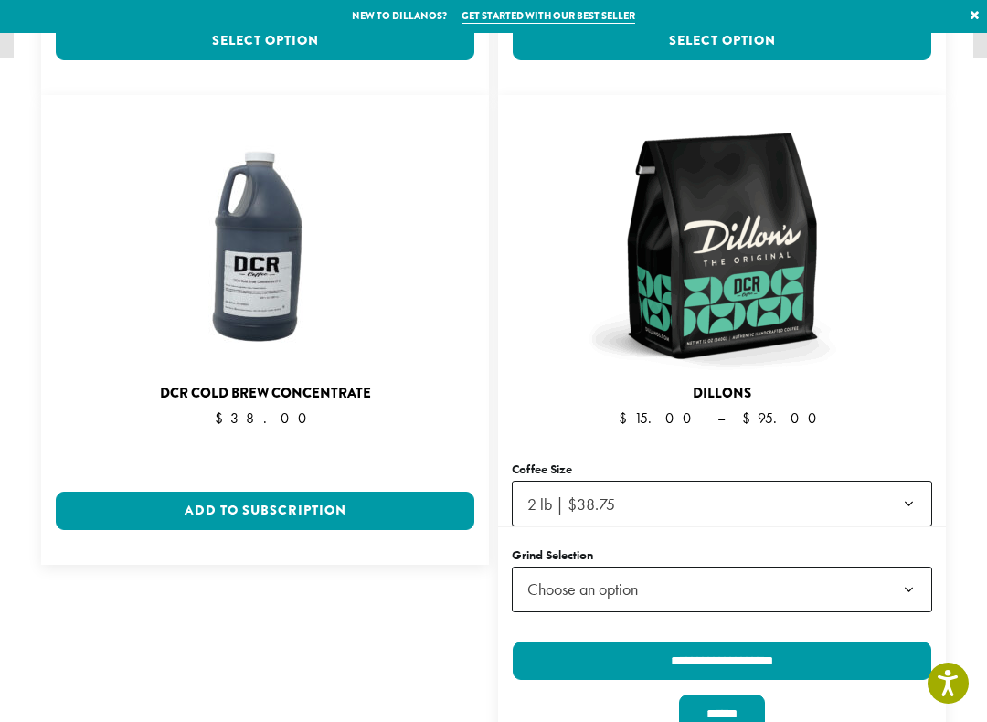
scroll to position [665, 0]
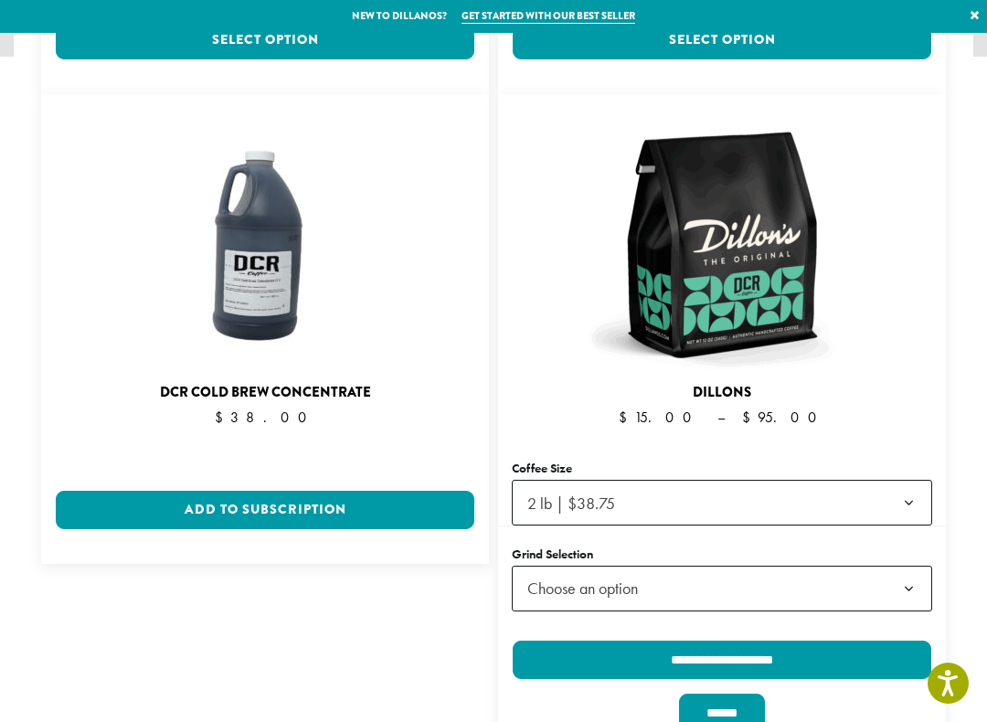
click at [810, 566] on span "Choose an option" at bounding box center [722, 589] width 421 height 46
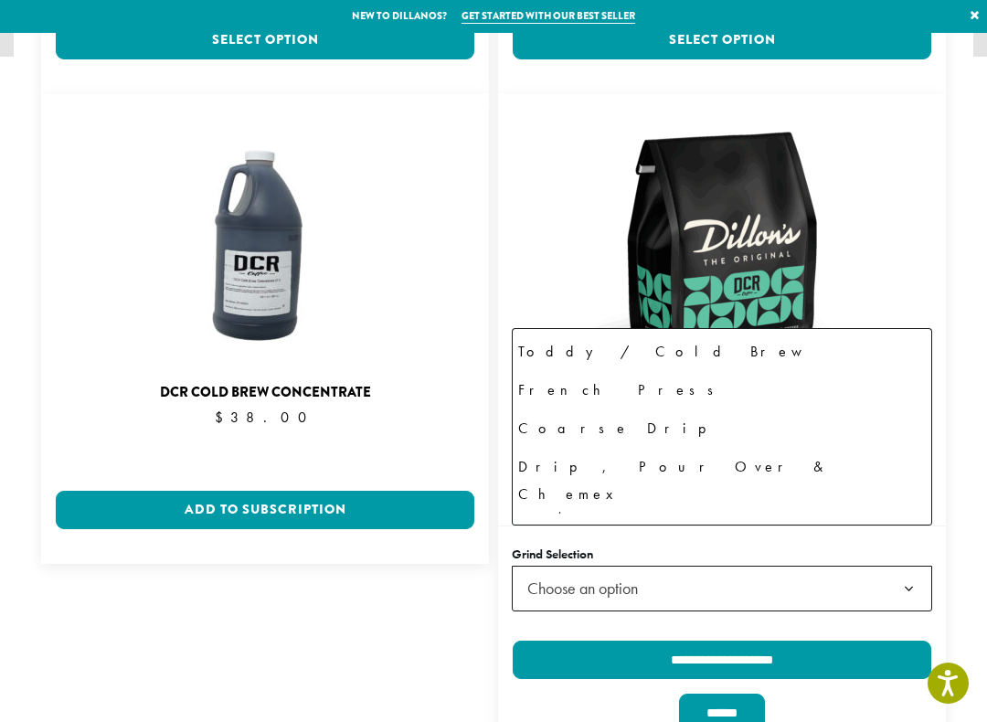
scroll to position [71, 0]
select select "**********"
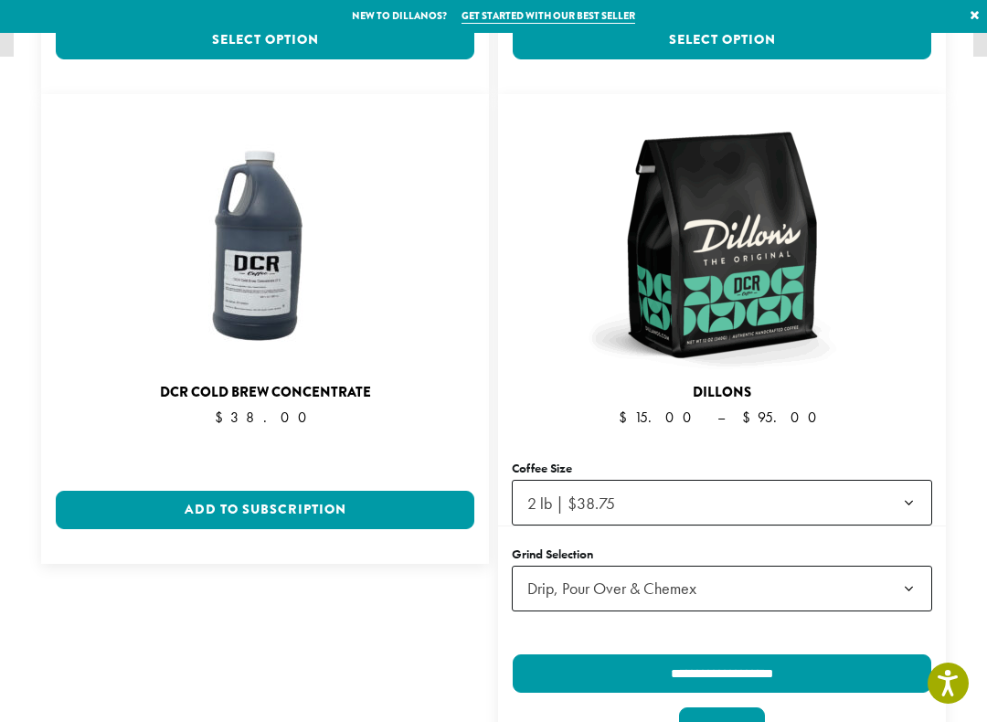
click at [908, 567] on b at bounding box center [909, 590] width 45 height 46
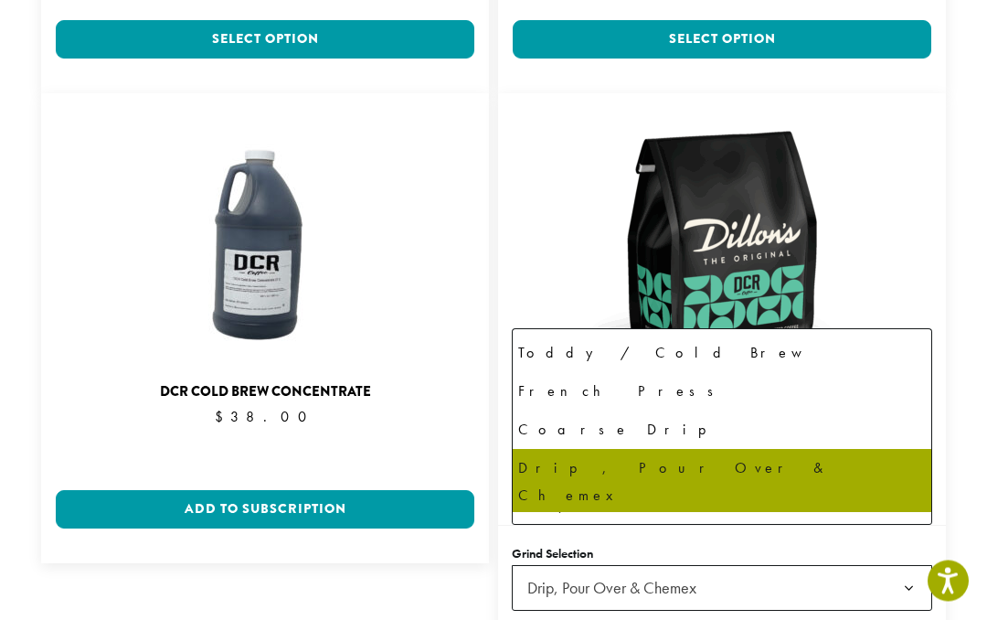
scroll to position [52, 0]
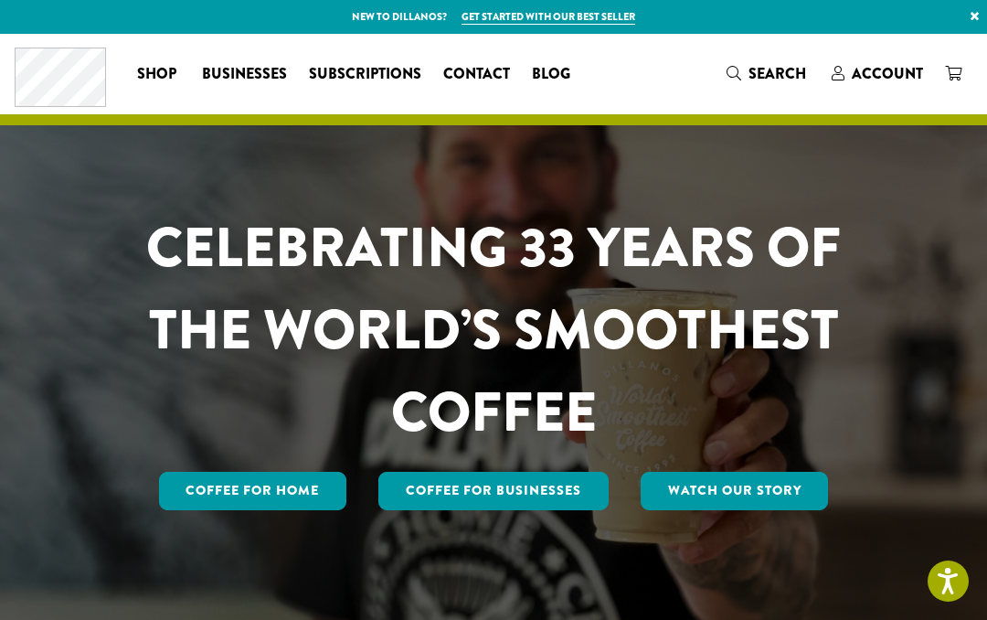
click at [282, 481] on link "Coffee for Home" at bounding box center [253, 491] width 188 height 38
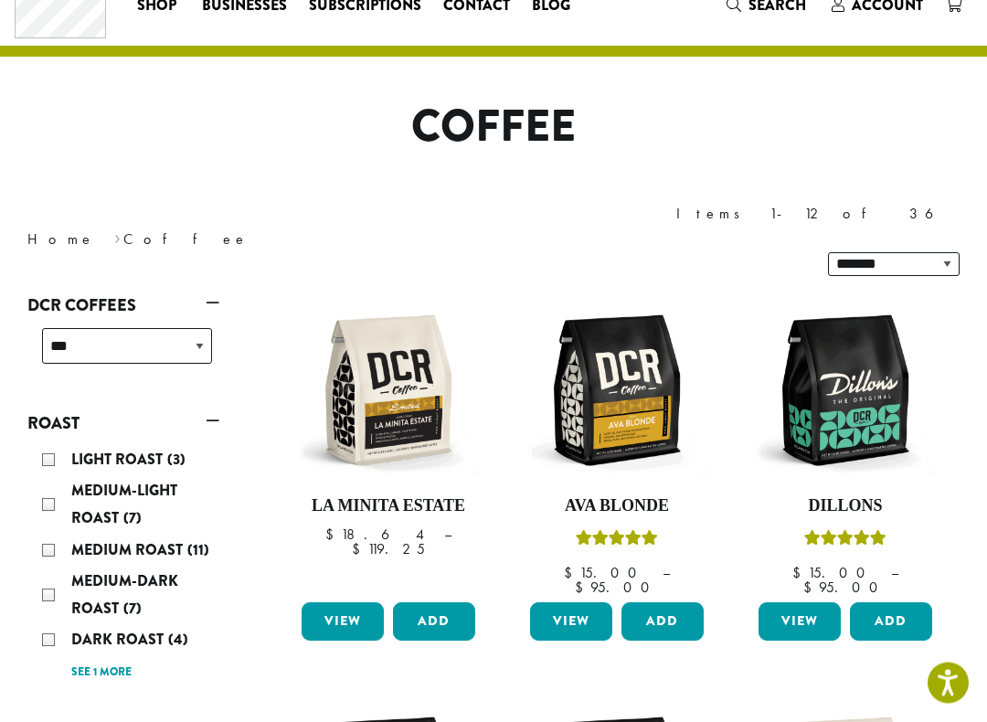
scroll to position [69, 0]
click at [804, 602] on link "View" at bounding box center [800, 621] width 82 height 38
click at [792, 602] on link "View" at bounding box center [800, 621] width 82 height 38
click at [799, 602] on link "View" at bounding box center [800, 621] width 82 height 38
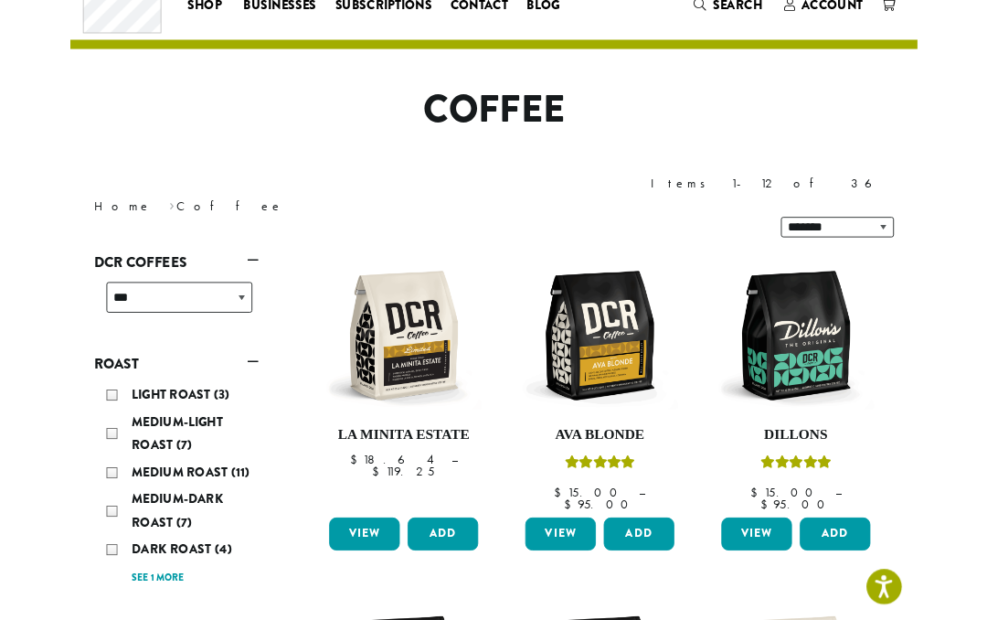
scroll to position [221, 0]
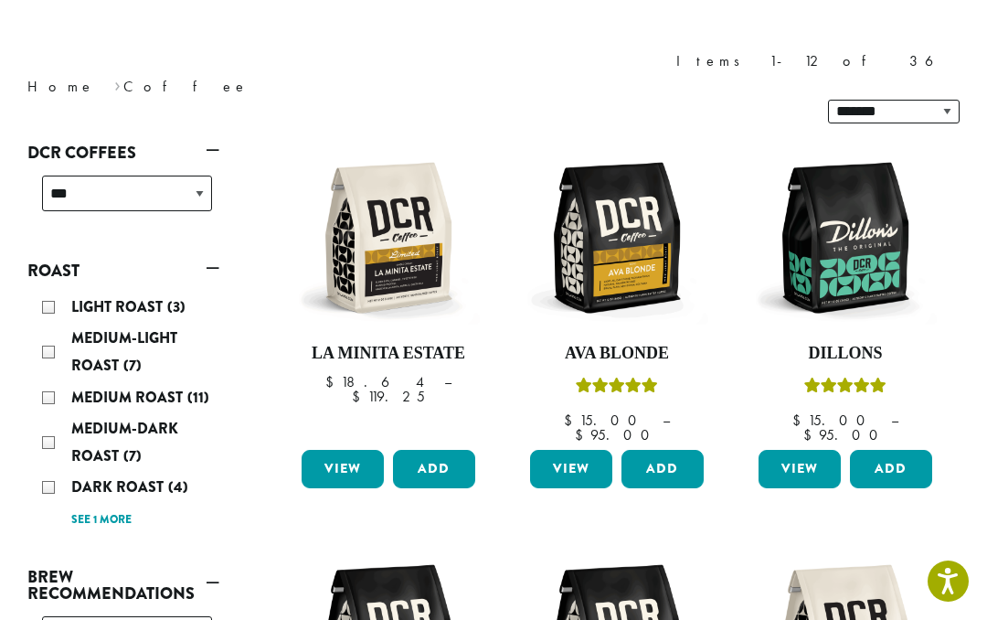
click at [839, 450] on link "View" at bounding box center [800, 469] width 82 height 38
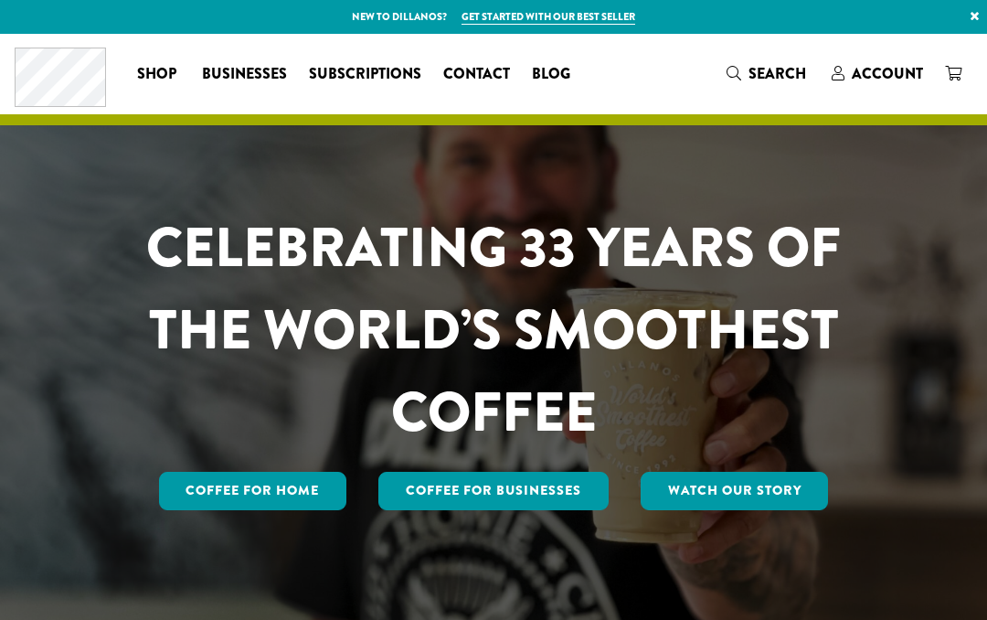
click at [297, 474] on link "Coffee for Home" at bounding box center [253, 491] width 188 height 38
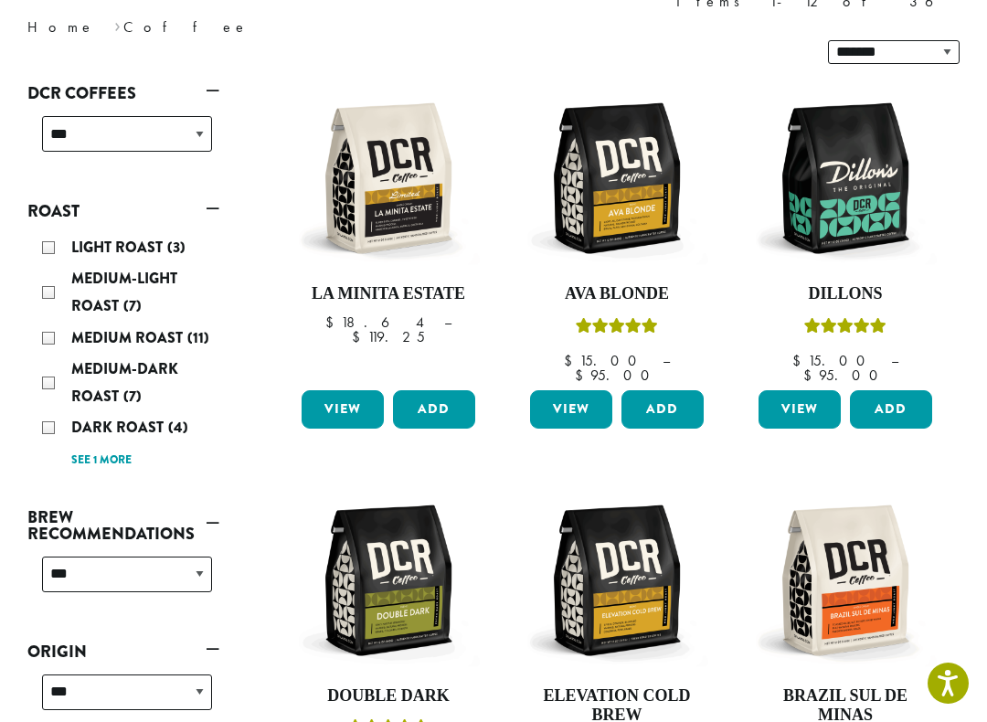
scroll to position [282, 0]
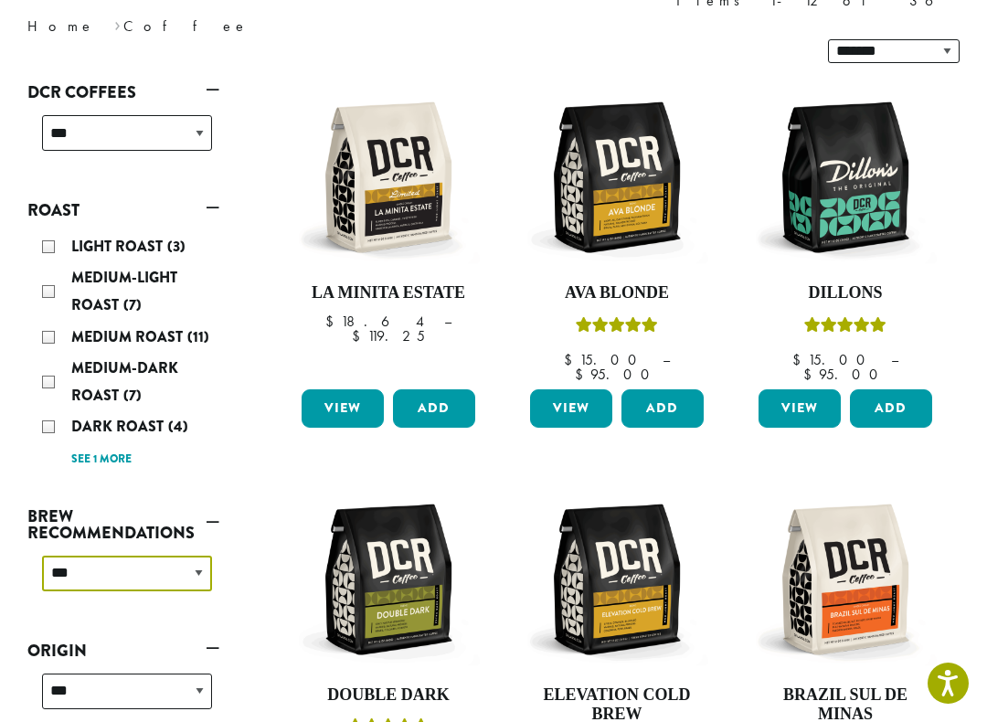
click at [81, 556] on select "**********" at bounding box center [127, 574] width 170 height 36
select select "****"
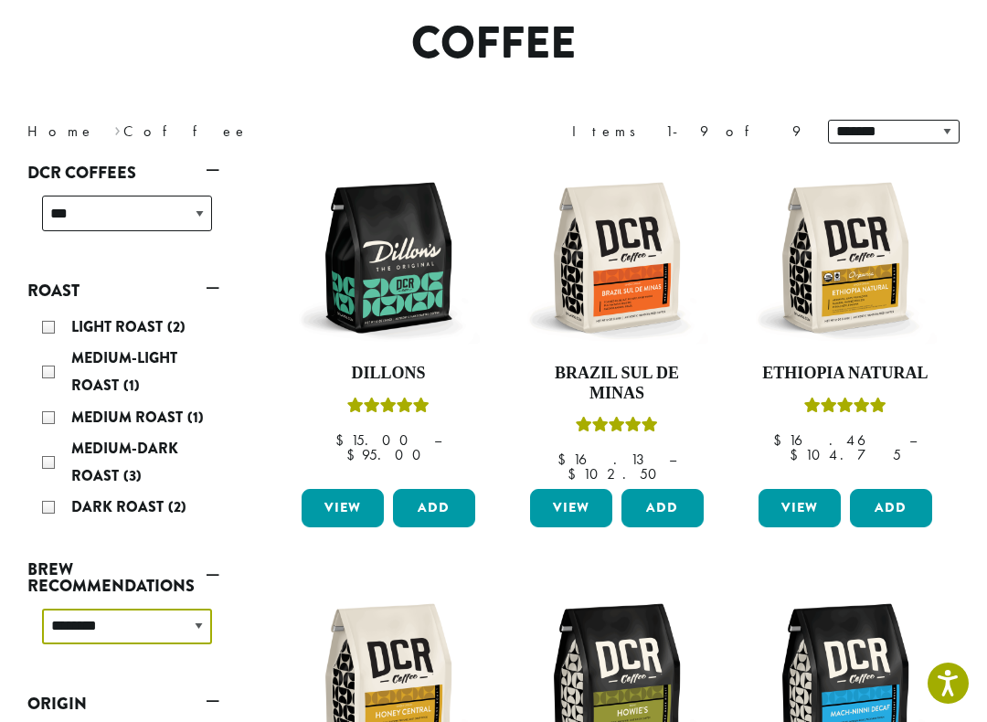
scroll to position [112, 0]
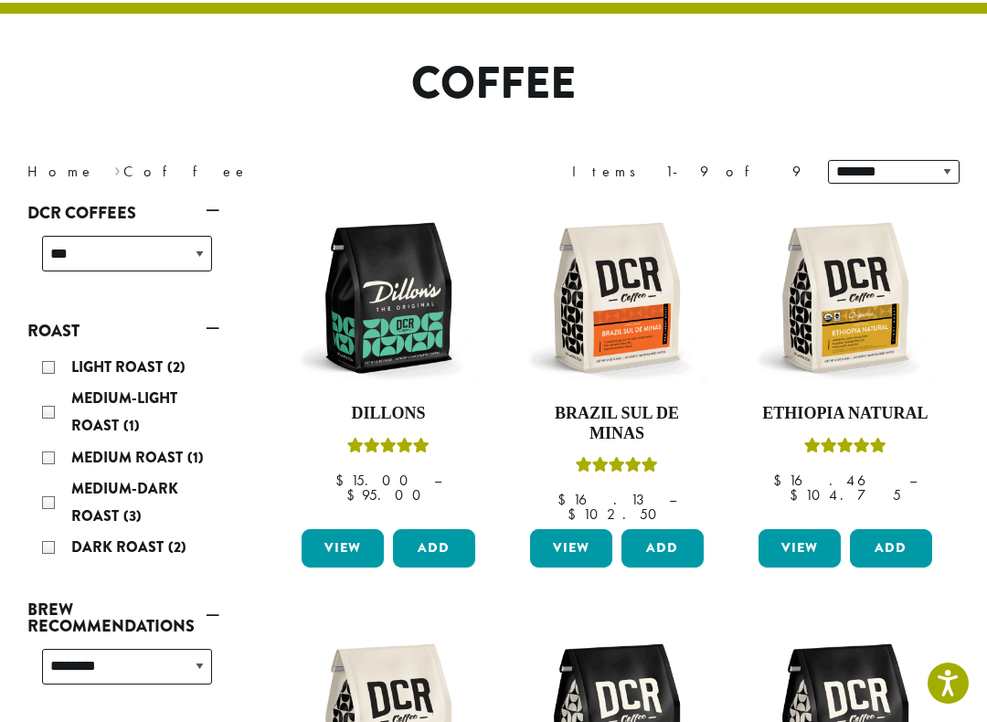
click at [359, 529] on link "View" at bounding box center [343, 548] width 82 height 38
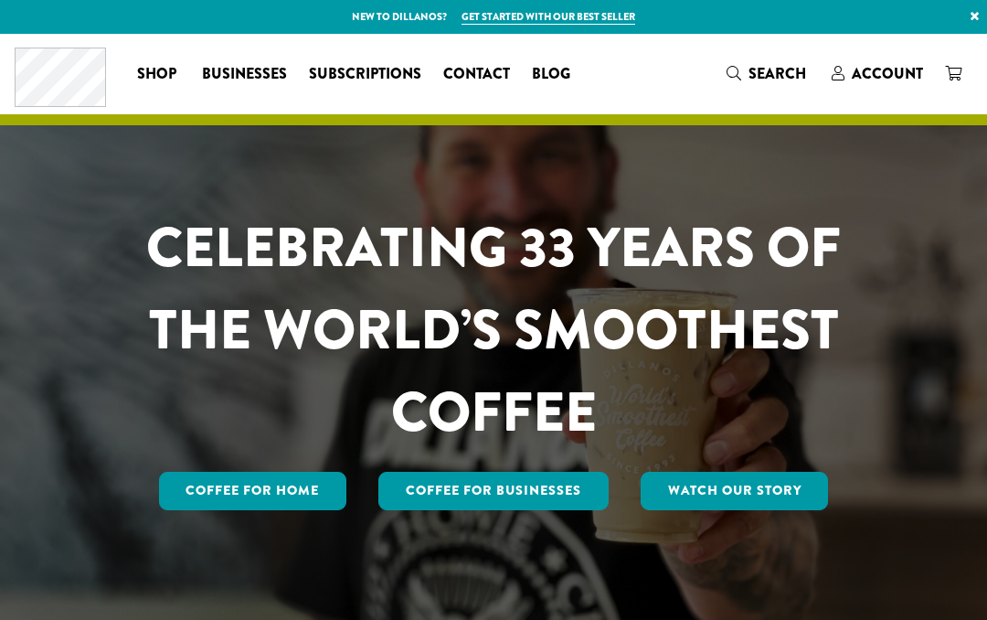
click at [285, 474] on link "Coffee for Home" at bounding box center [253, 491] width 188 height 38
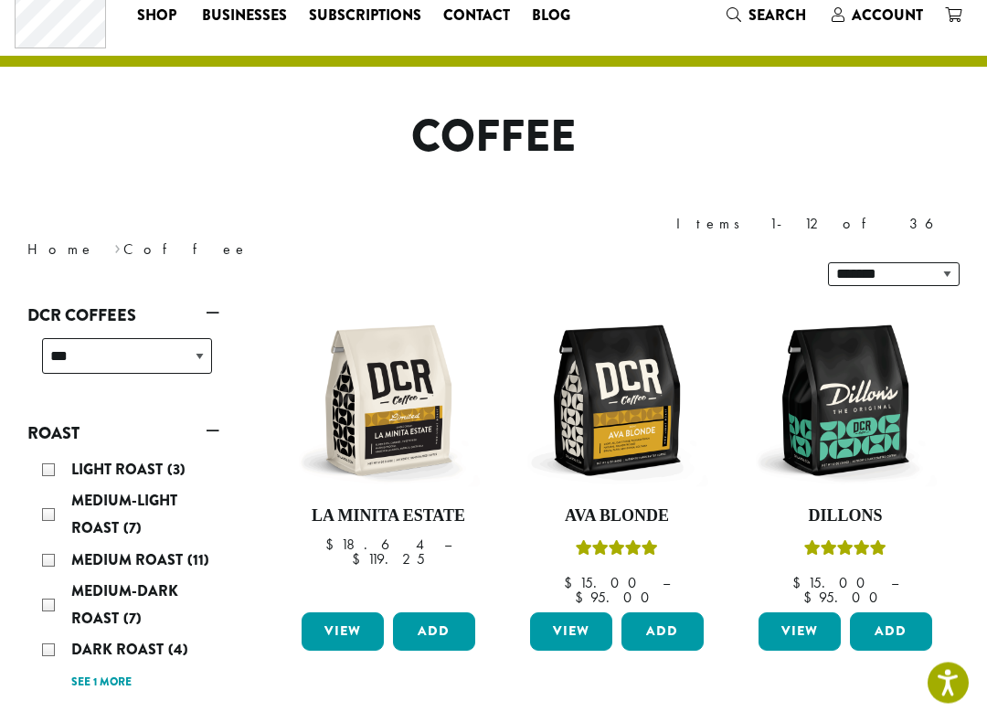
scroll to position [74, 0]
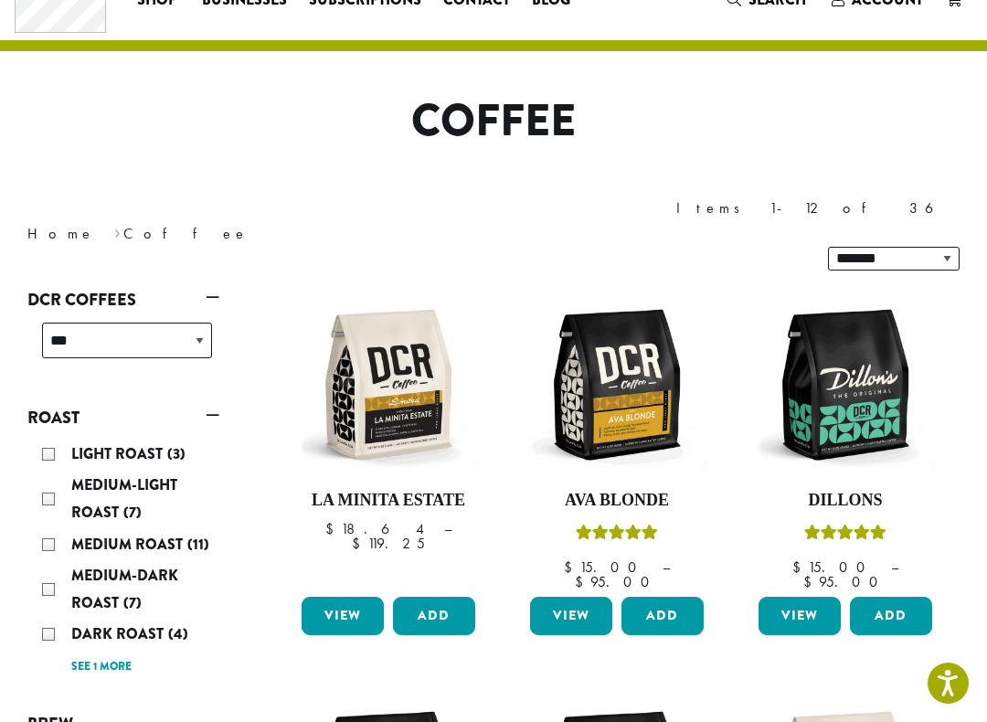
click at [809, 597] on link "View" at bounding box center [800, 616] width 82 height 38
click at [804, 597] on link "View" at bounding box center [800, 616] width 82 height 38
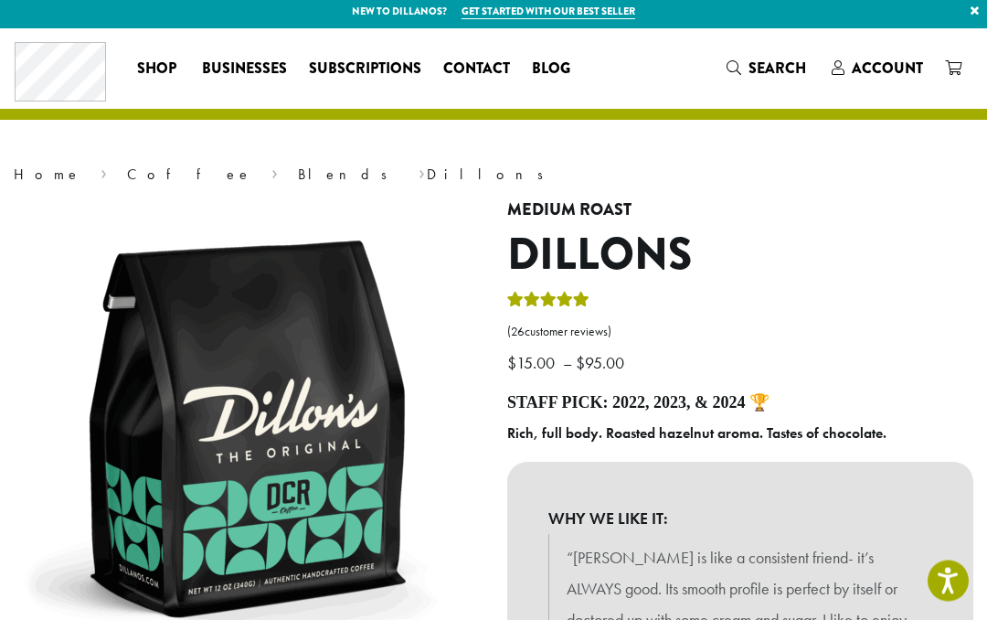
scroll to position [1, 0]
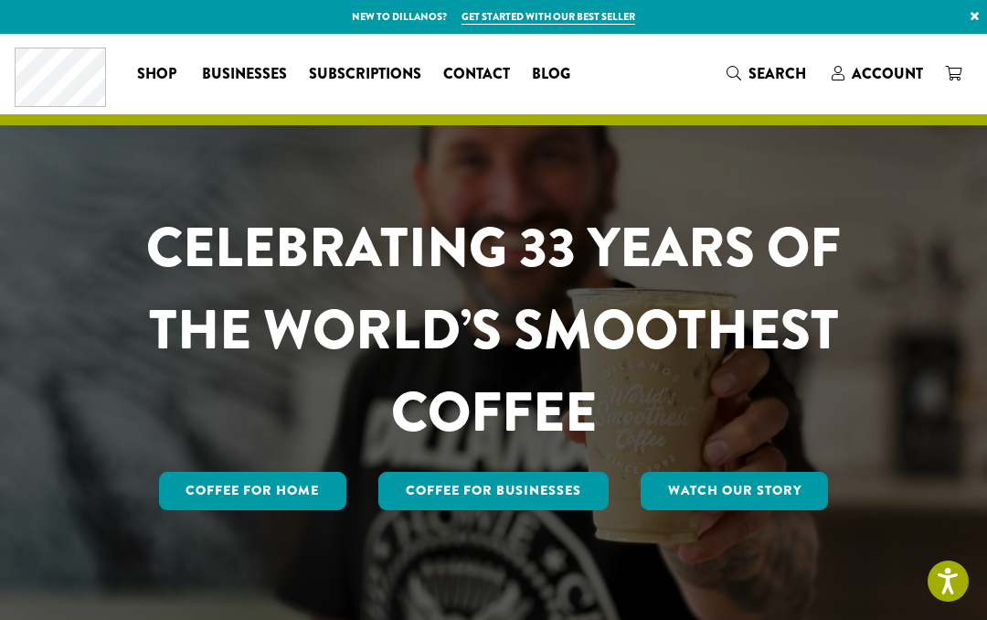
click at [278, 463] on div "CELEBRATING 33 YEARS OF THE WORLD’S SMOOTHEST COFFEE Coffee for Home Coffee For…" at bounding box center [493, 360] width 720 height 307
click at [293, 498] on link "Coffee for Home" at bounding box center [253, 491] width 188 height 38
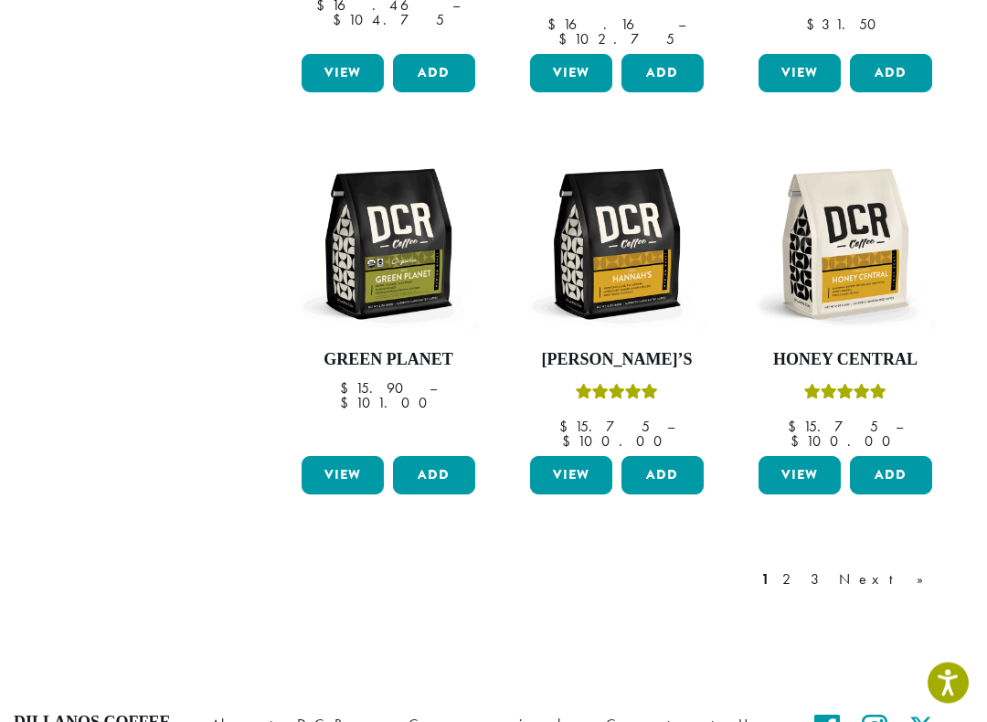
scroll to position [1476, 0]
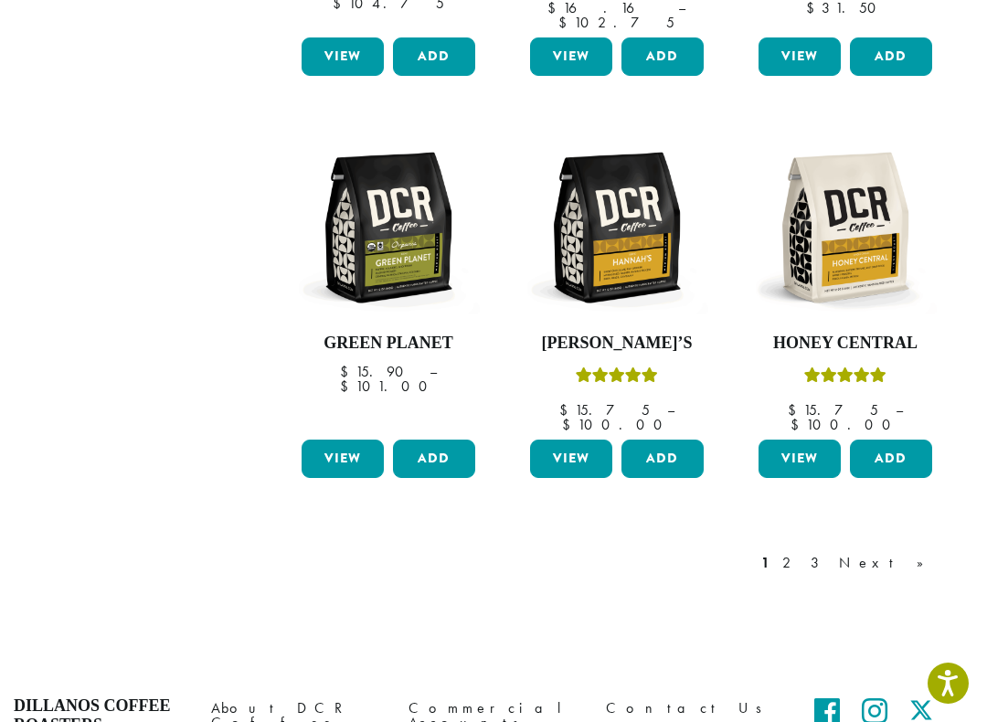
click at [931, 552] on link "Next »" at bounding box center [888, 563] width 105 height 22
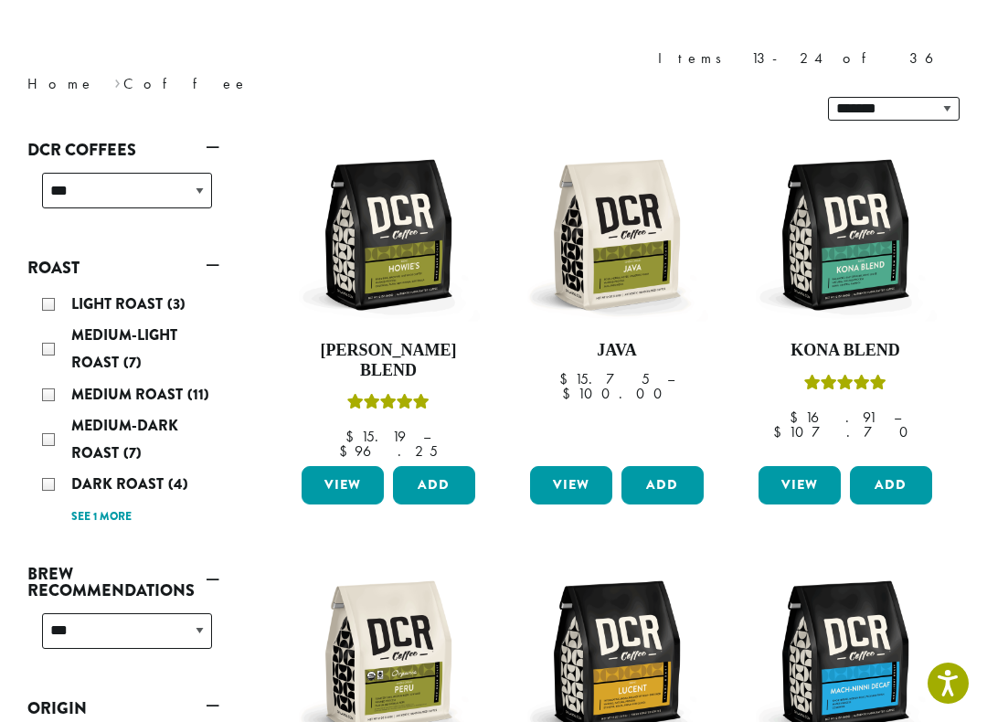
scroll to position [112, 0]
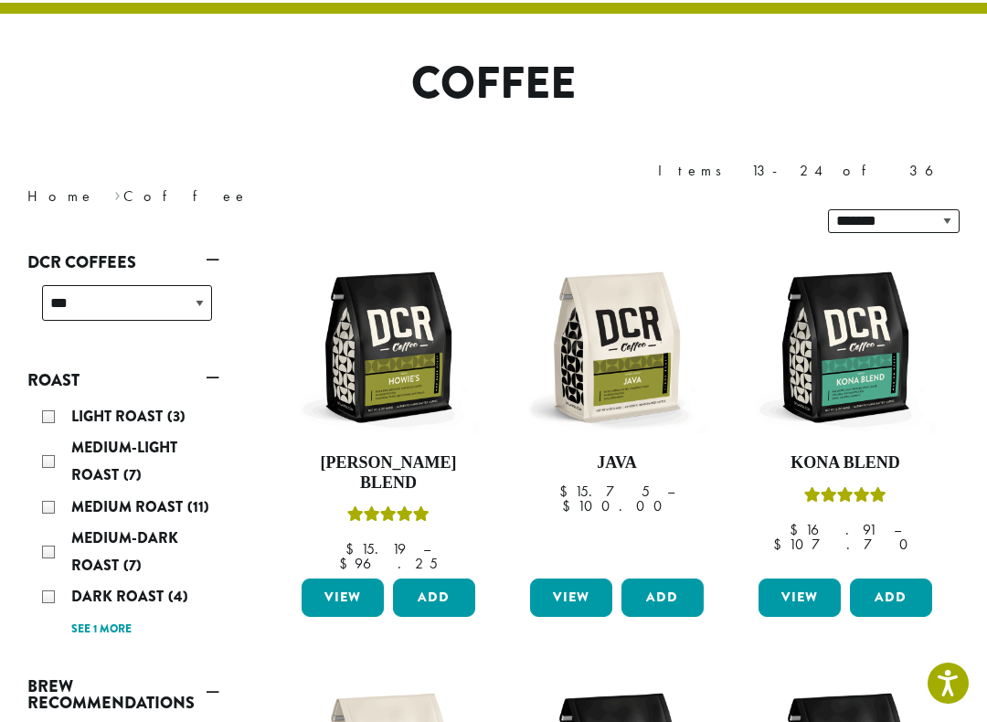
click at [797, 579] on link "View" at bounding box center [800, 598] width 82 height 38
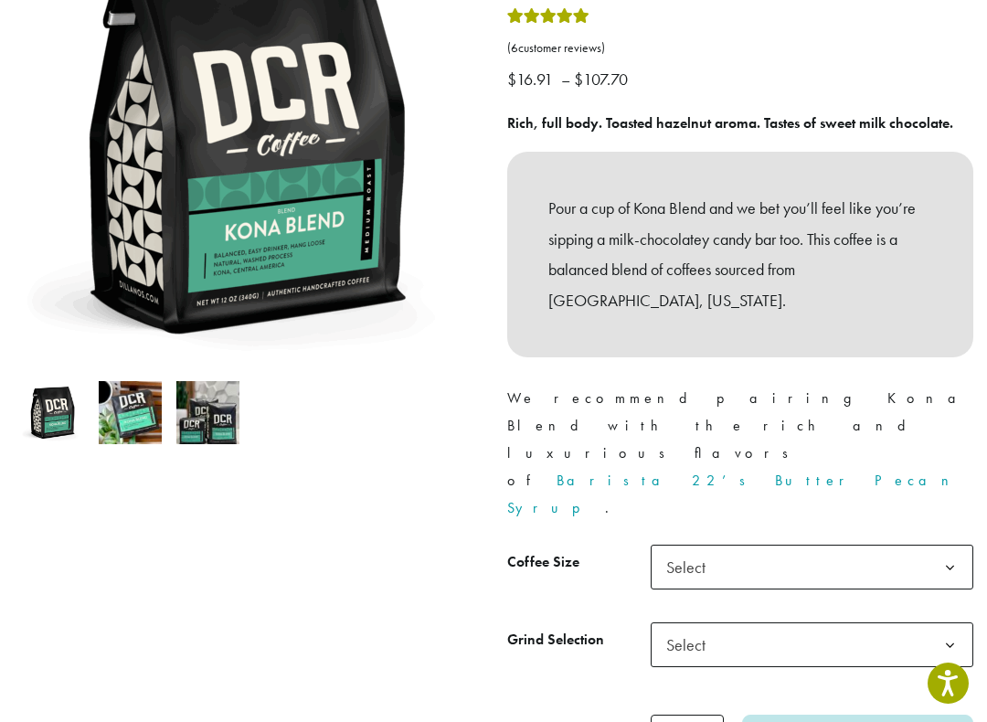
scroll to position [297, 0]
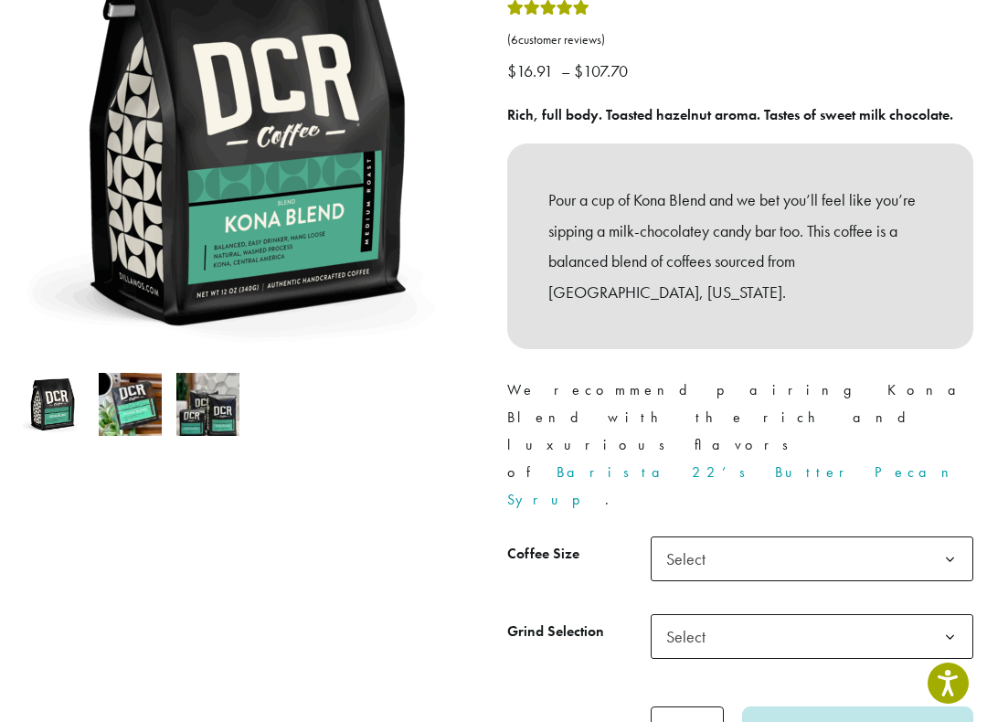
click at [957, 538] on b at bounding box center [950, 560] width 45 height 45
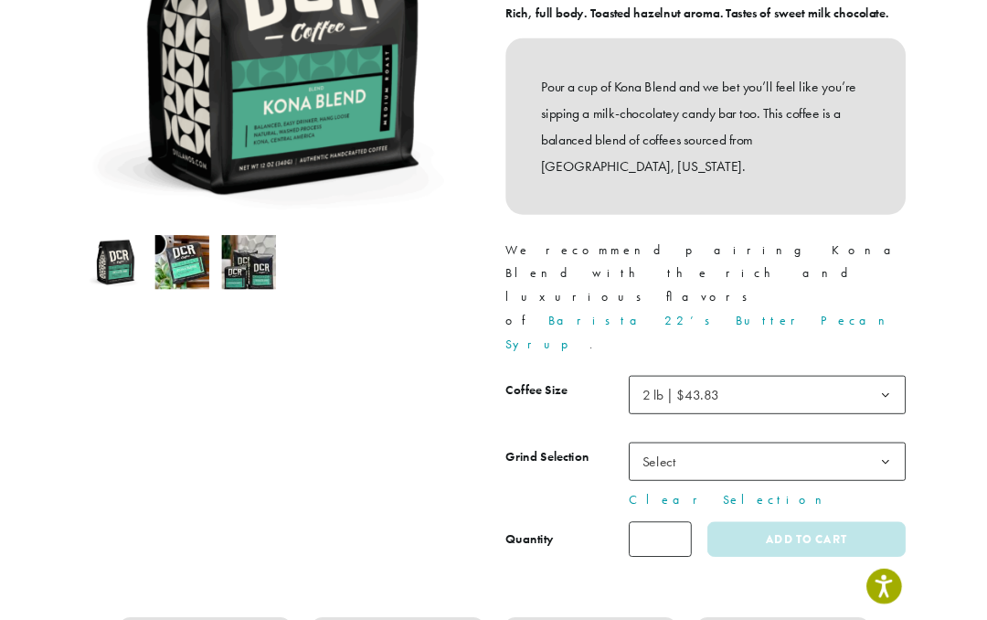
scroll to position [422, 0]
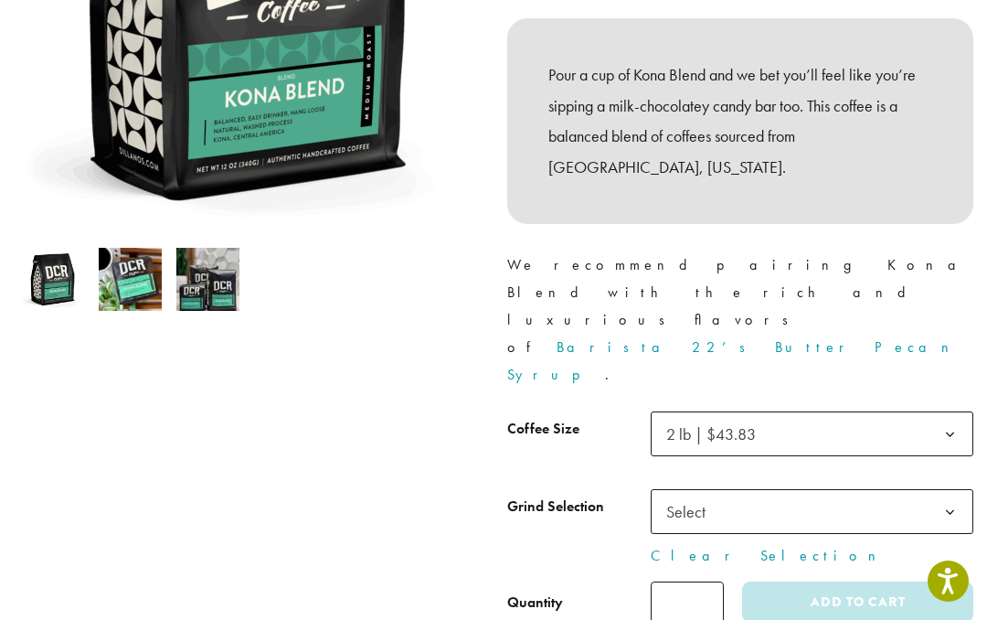
click at [957, 490] on b at bounding box center [950, 512] width 45 height 45
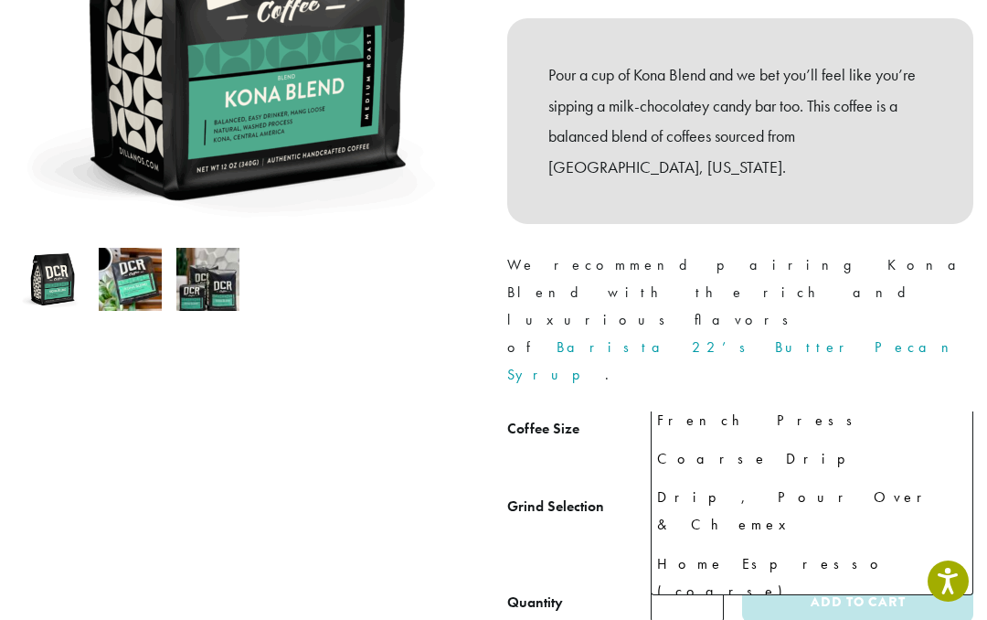
scroll to position [124, 0]
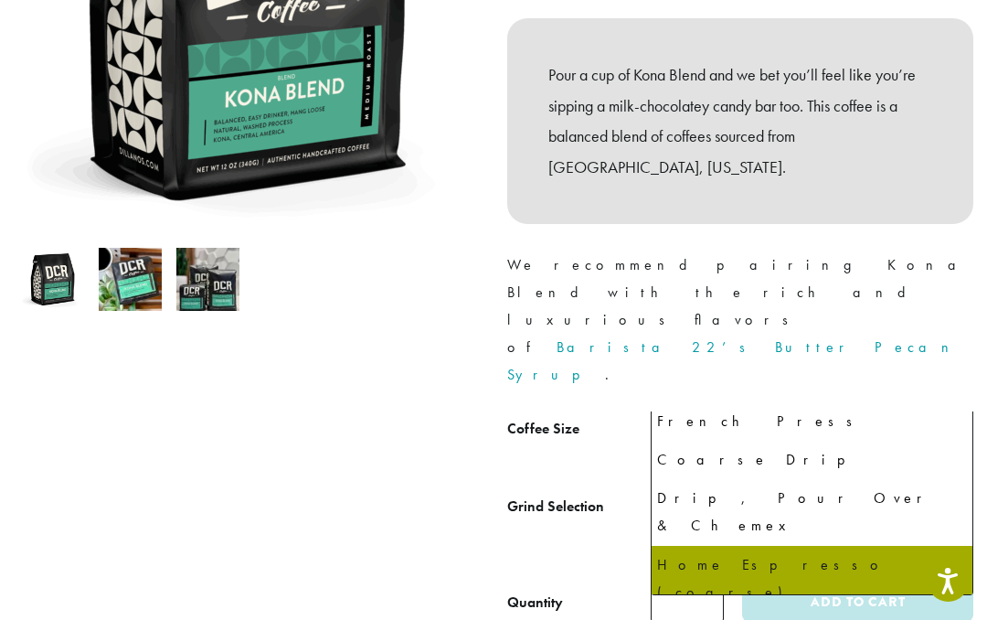
select select "**********"
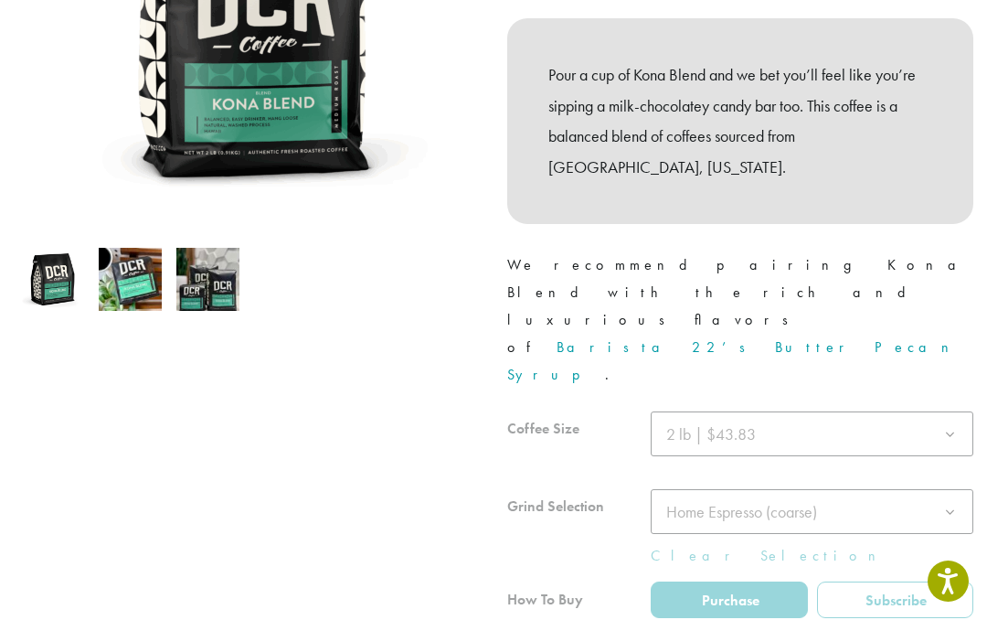
click at [898, 411] on div at bounding box center [740, 542] width 466 height 262
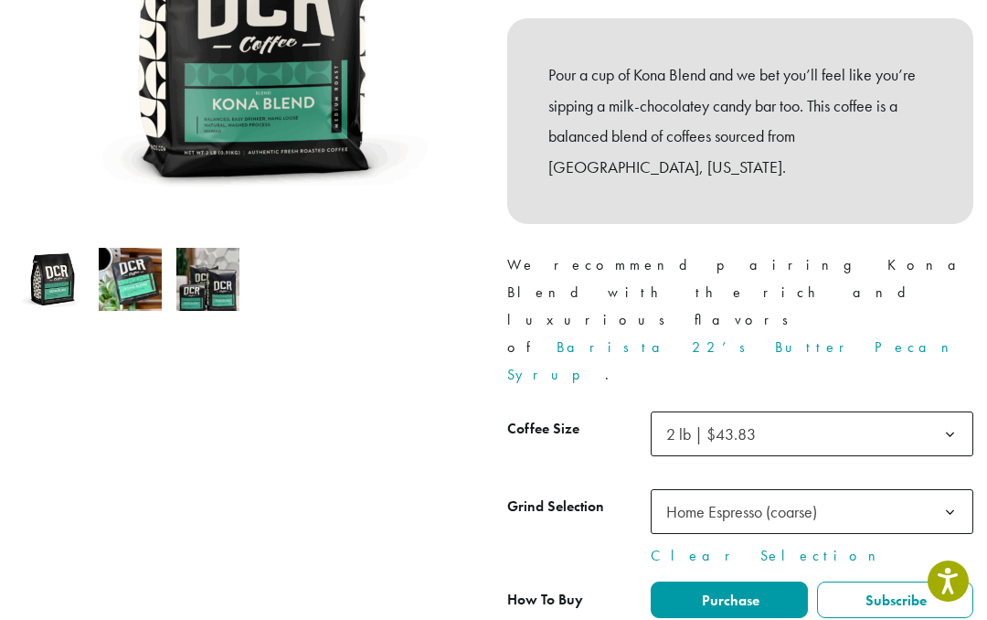
click at [823, 489] on span "Home Espresso (coarse)" at bounding box center [812, 511] width 323 height 45
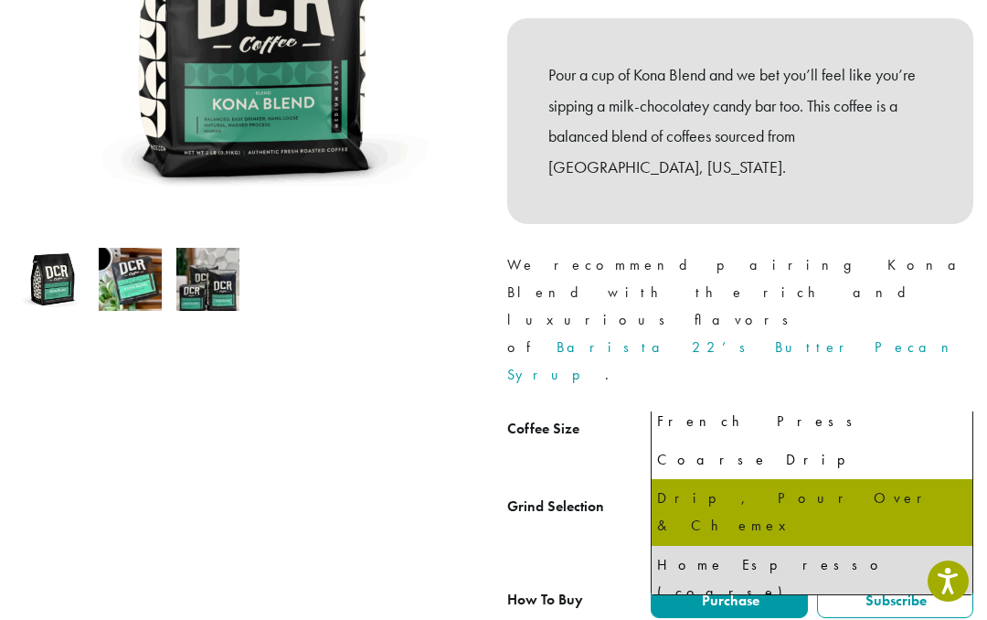
select select "**********"
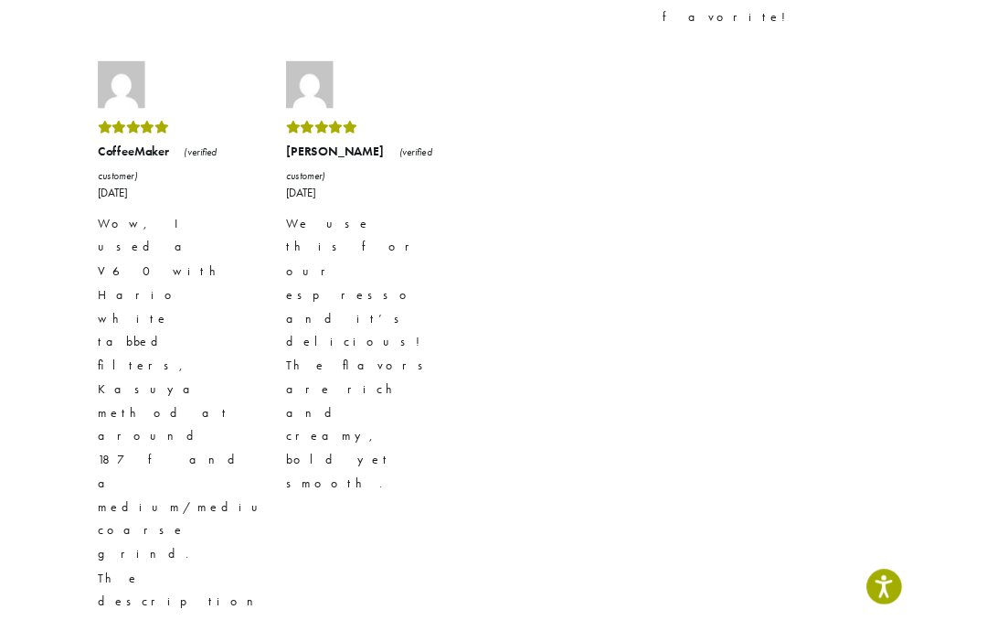
scroll to position [2745, 0]
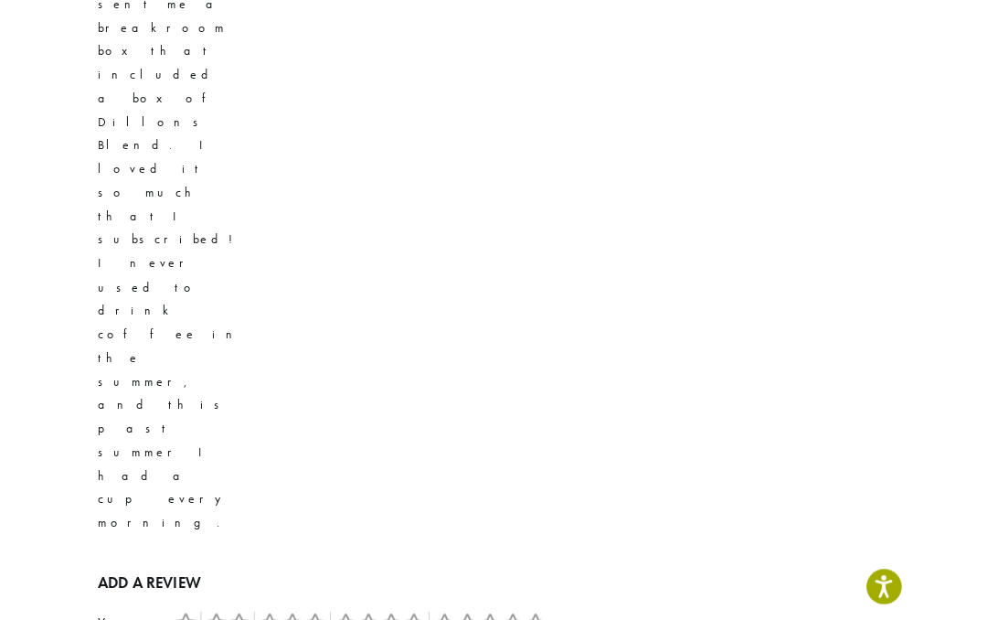
scroll to position [3071, 0]
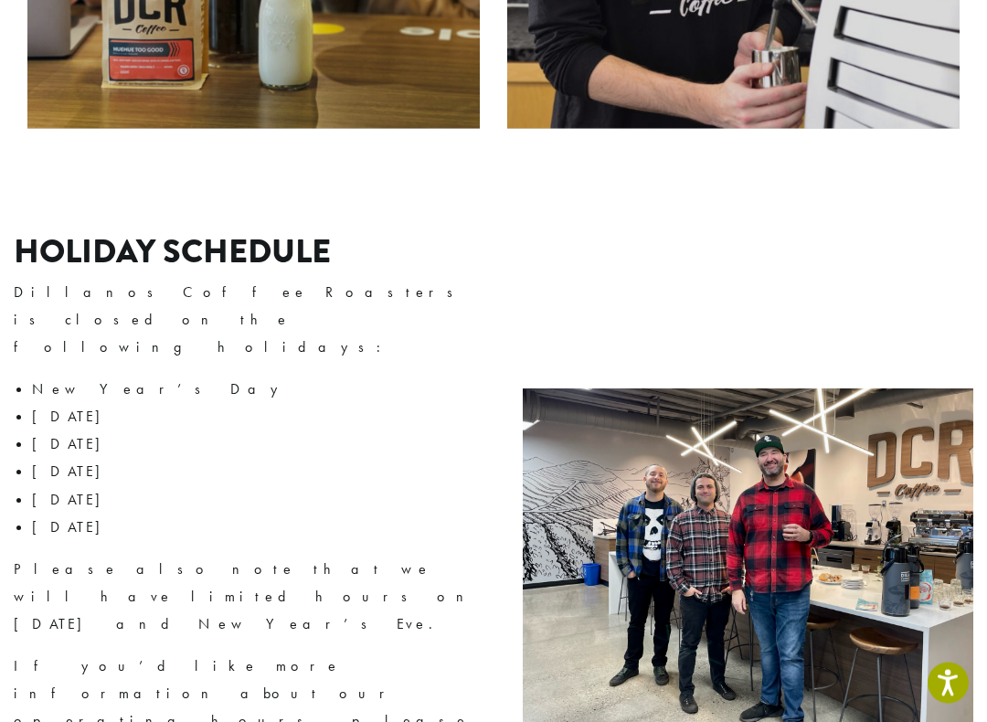
scroll to position [2264, 0]
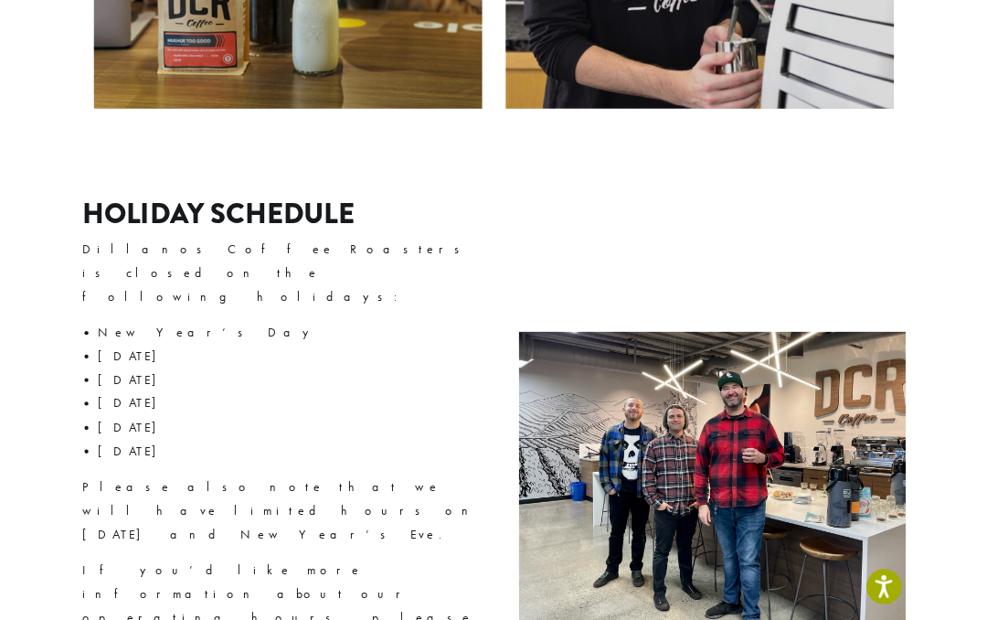
scroll to position [2316, 0]
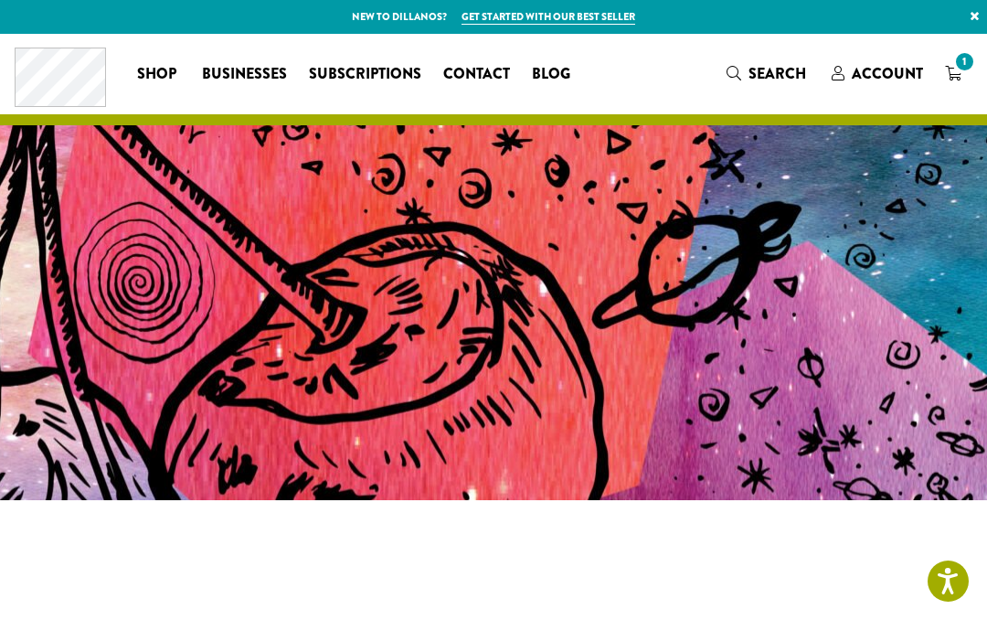
click at [953, 76] on icon "1" at bounding box center [953, 73] width 16 height 15
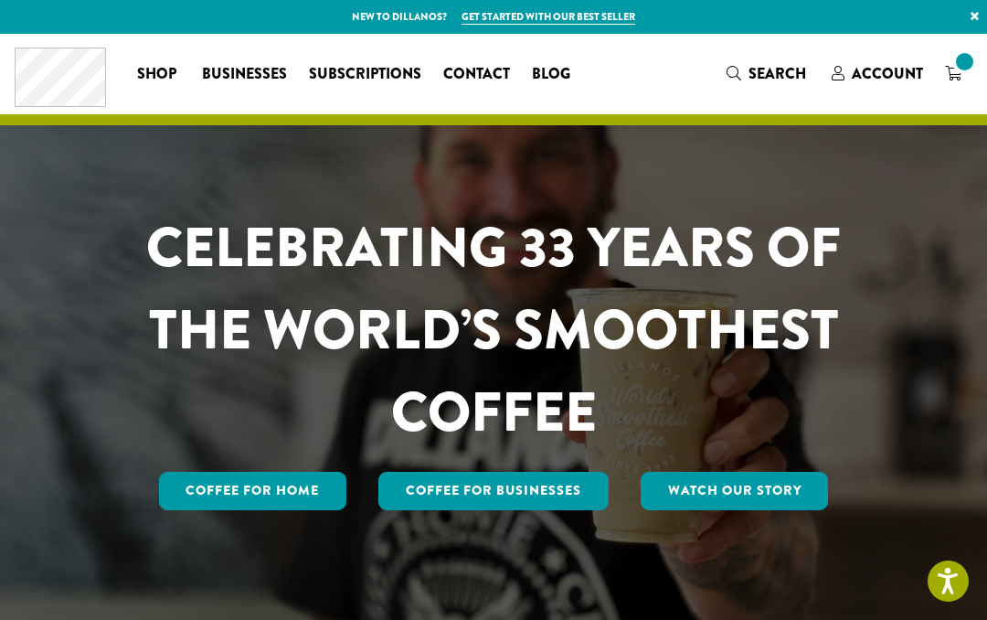
click at [313, 506] on link "Coffee for Home" at bounding box center [253, 491] width 188 height 38
click at [893, 78] on span "Account" at bounding box center [887, 73] width 71 height 21
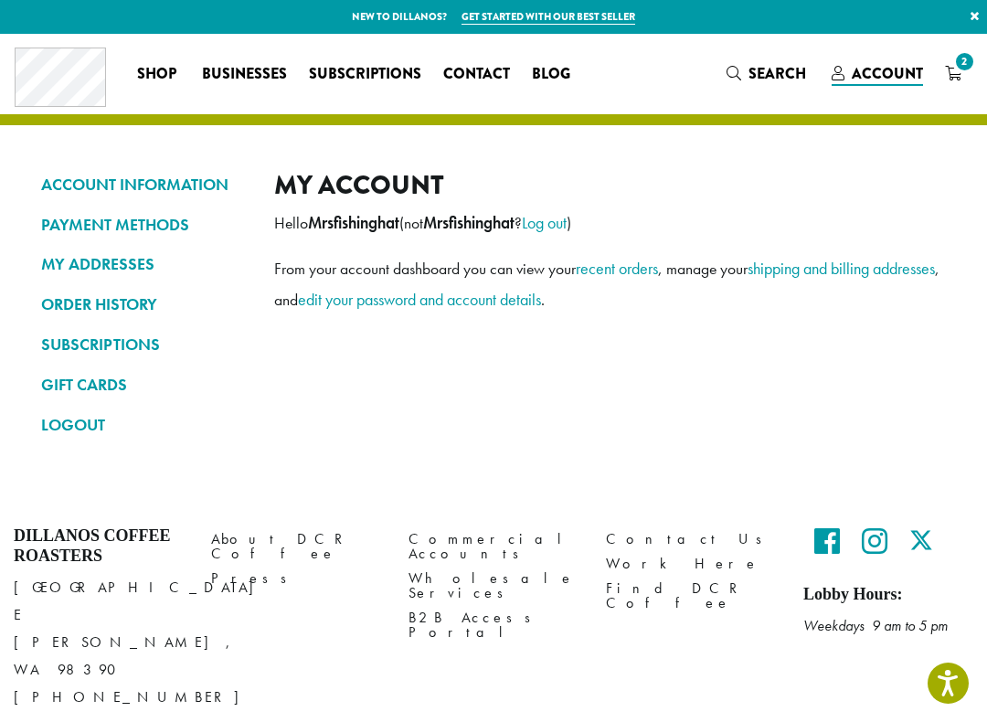
click at [124, 303] on link "ORDER HISTORY" at bounding box center [144, 304] width 206 height 31
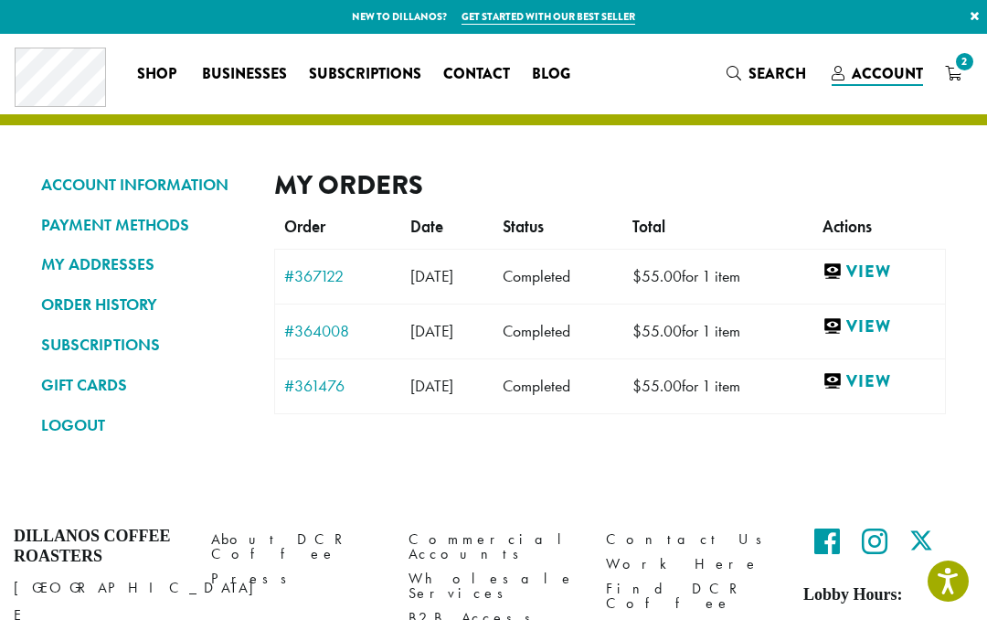
click at [456, 438] on div "My Orders Order Date Status Total Actions #367122 [DATE] [DATE] Completed $ 55.…" at bounding box center [610, 312] width 672 height 286
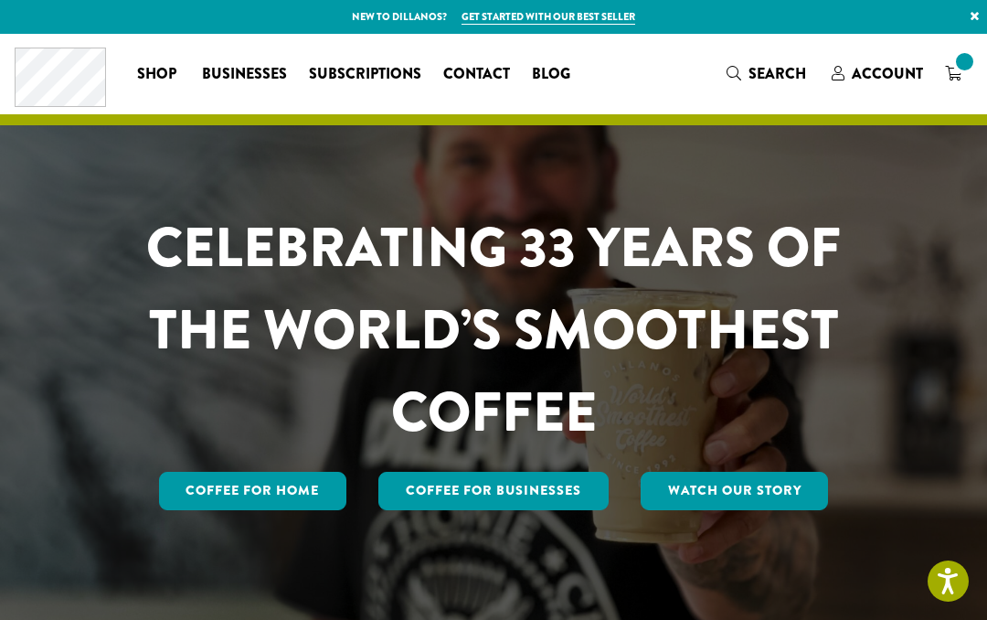
click at [282, 504] on link "Coffee for Home" at bounding box center [253, 491] width 188 height 38
click at [304, 484] on link "Coffee for Home" at bounding box center [253, 491] width 188 height 38
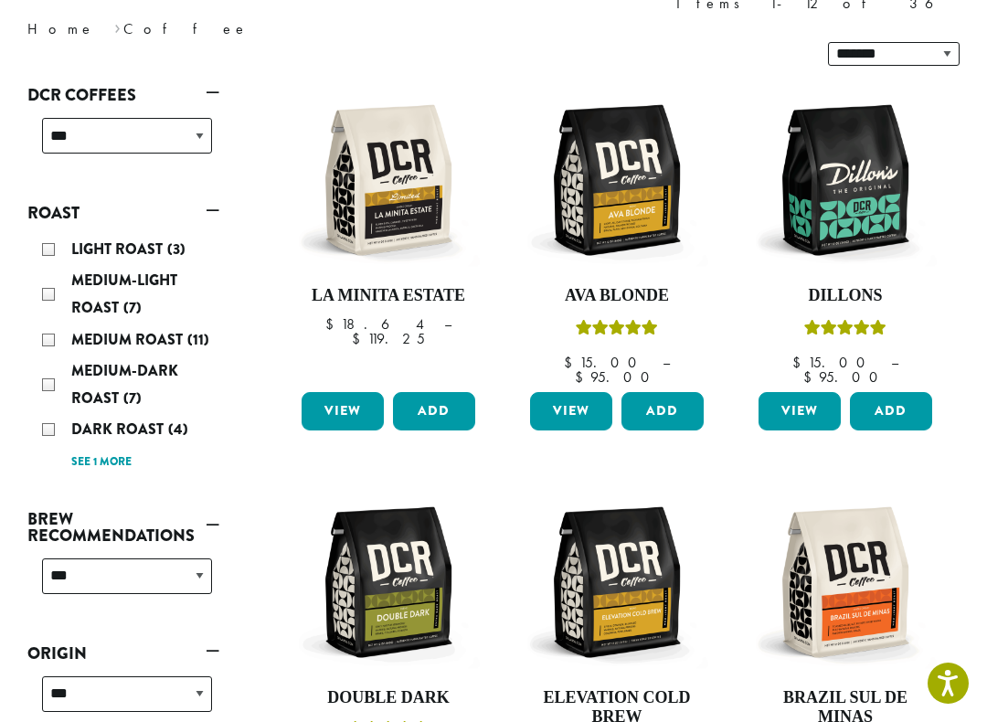
scroll to position [277, 0]
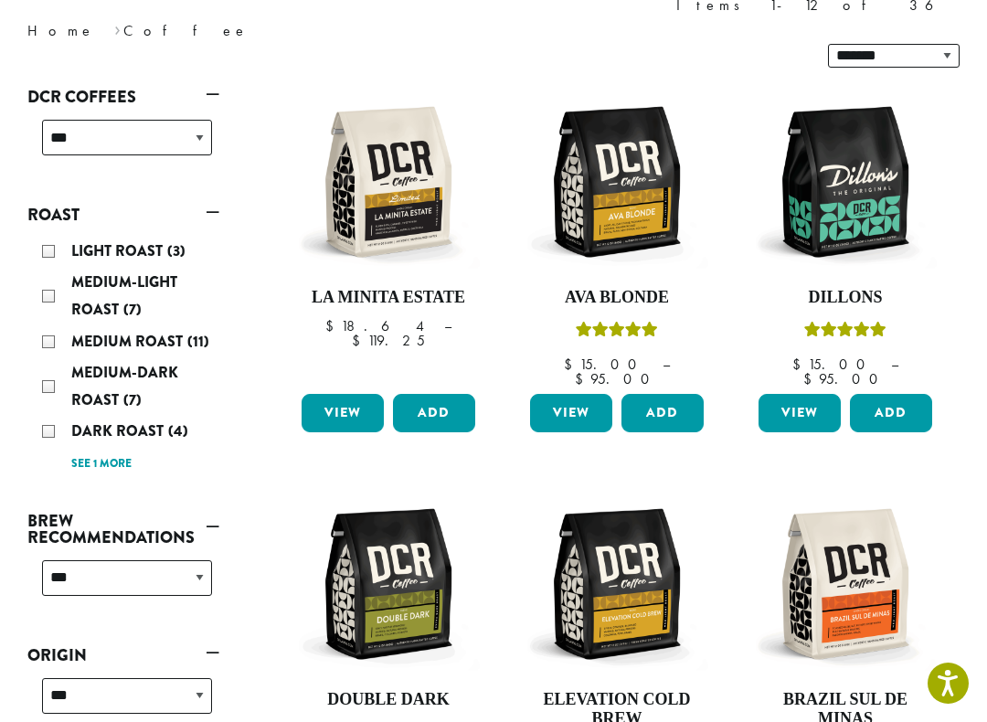
click at [59, 418] on div "Dark Roast (4)" at bounding box center [127, 431] width 170 height 27
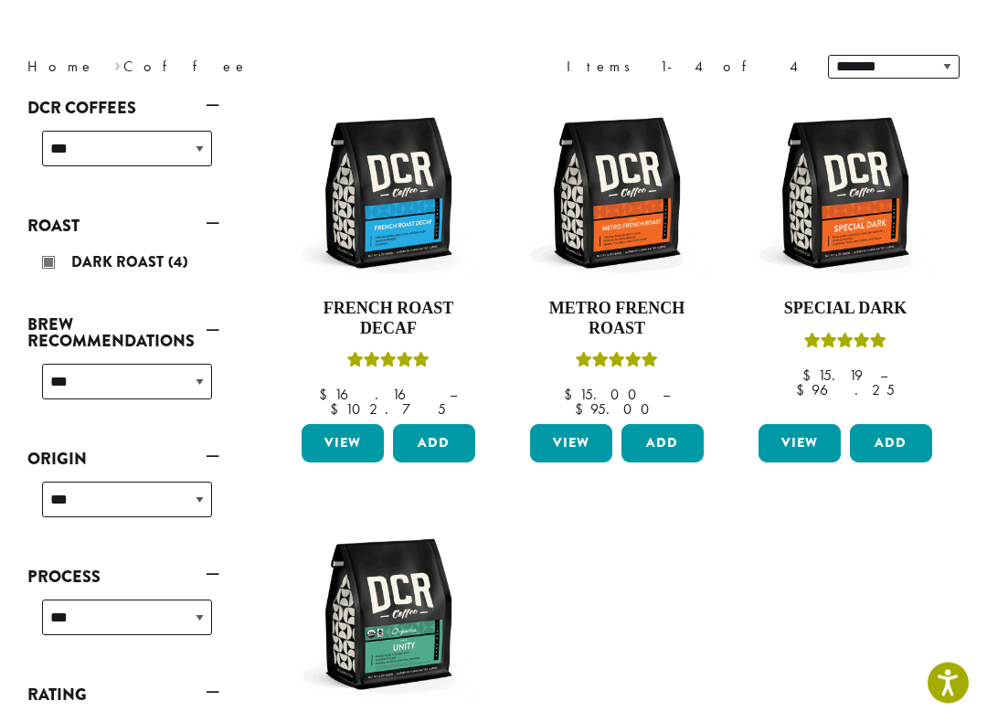
scroll to position [217, 0]
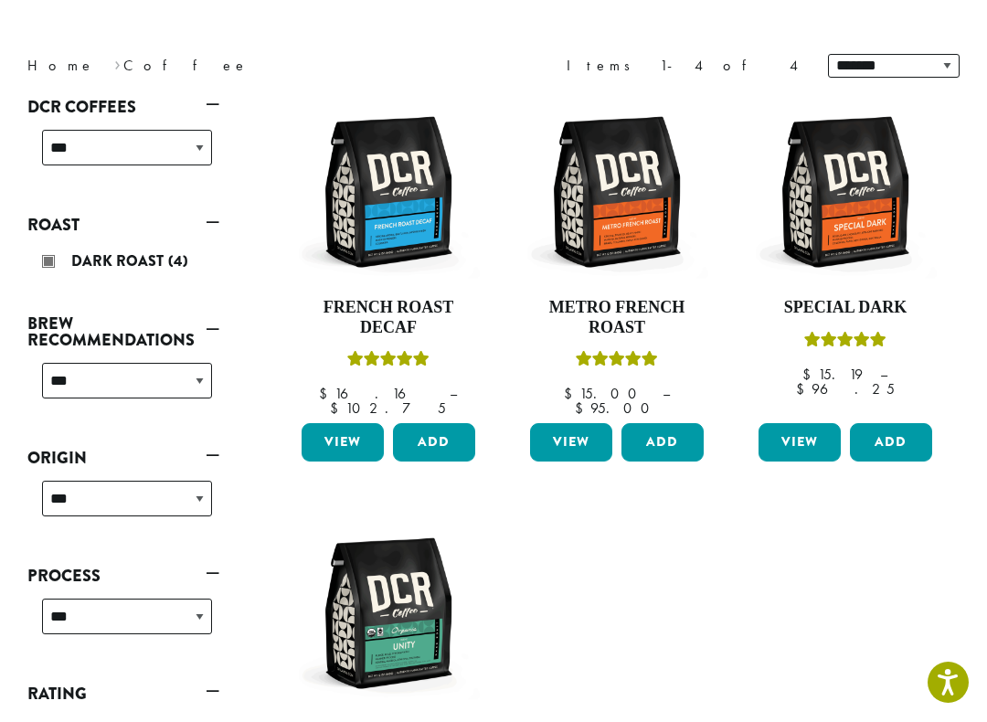
click at [52, 259] on div "Dark Roast (4)" at bounding box center [127, 262] width 170 height 27
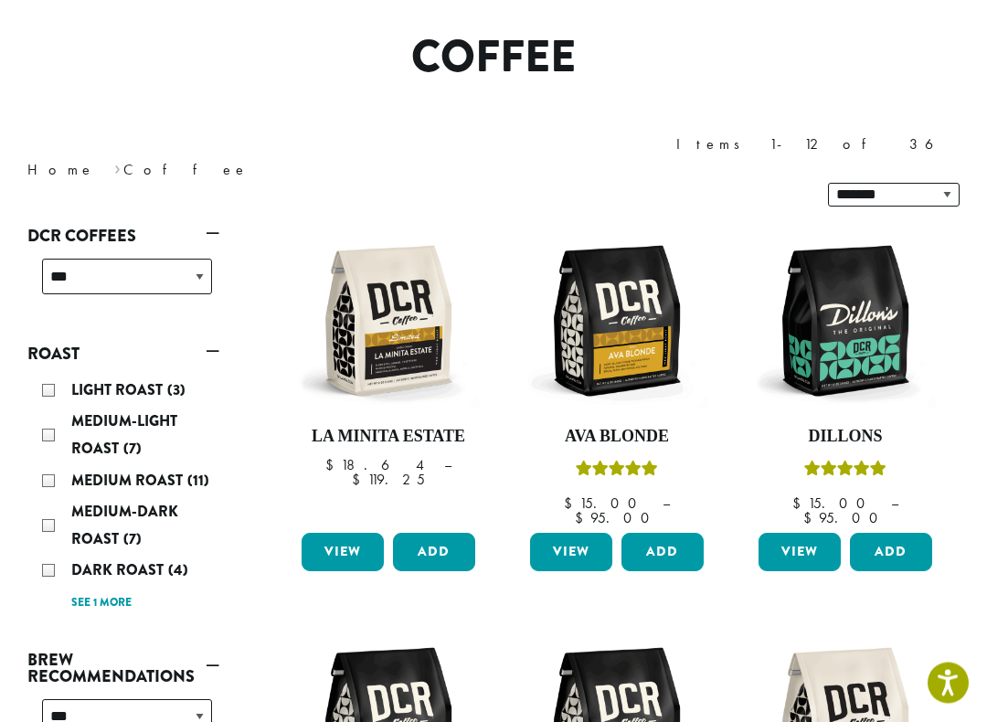
scroll to position [143, 0]
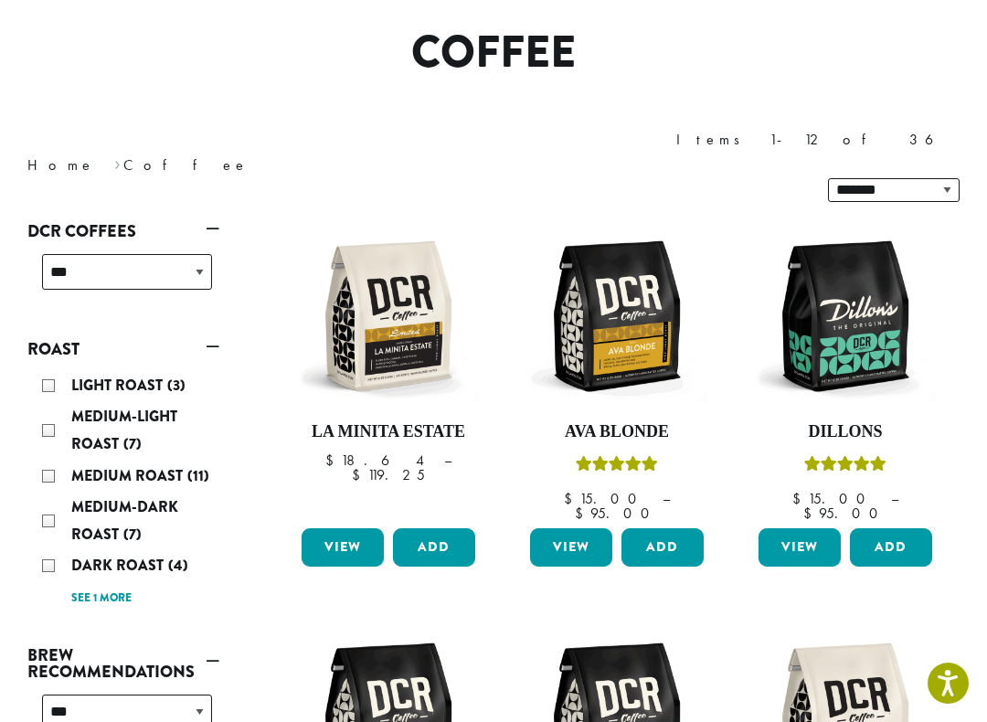
click at [54, 494] on div "Medium-Dark Roast (7)" at bounding box center [127, 521] width 170 height 55
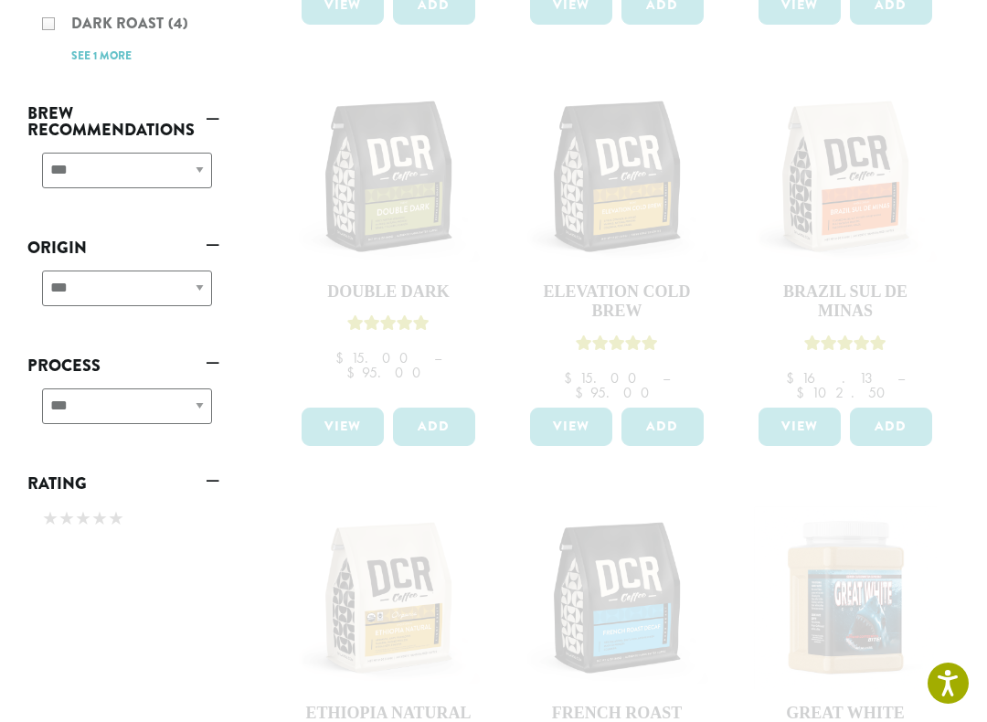
scroll to position [669, 0]
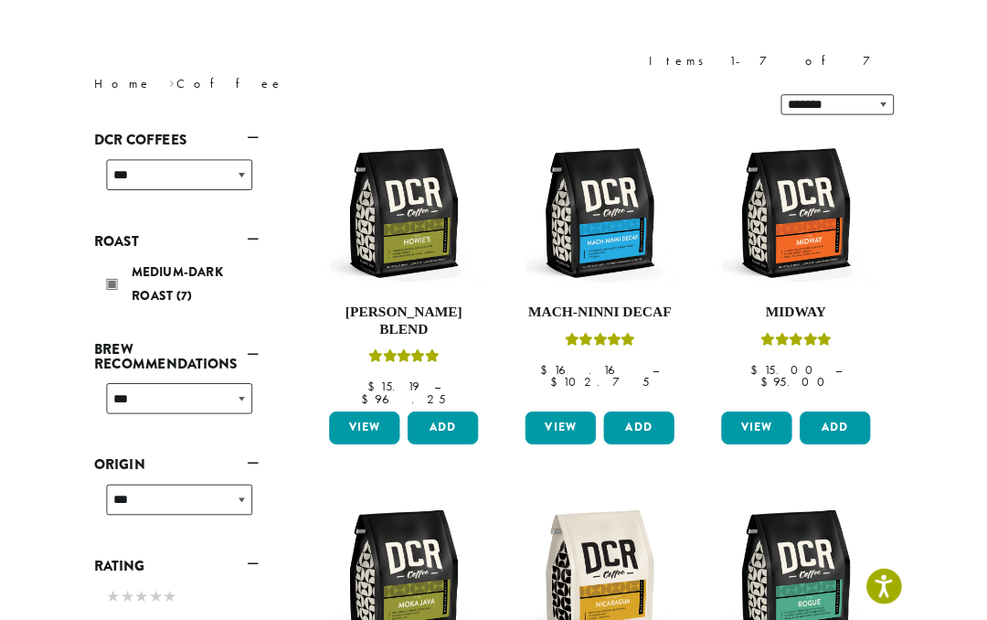
scroll to position [208, 0]
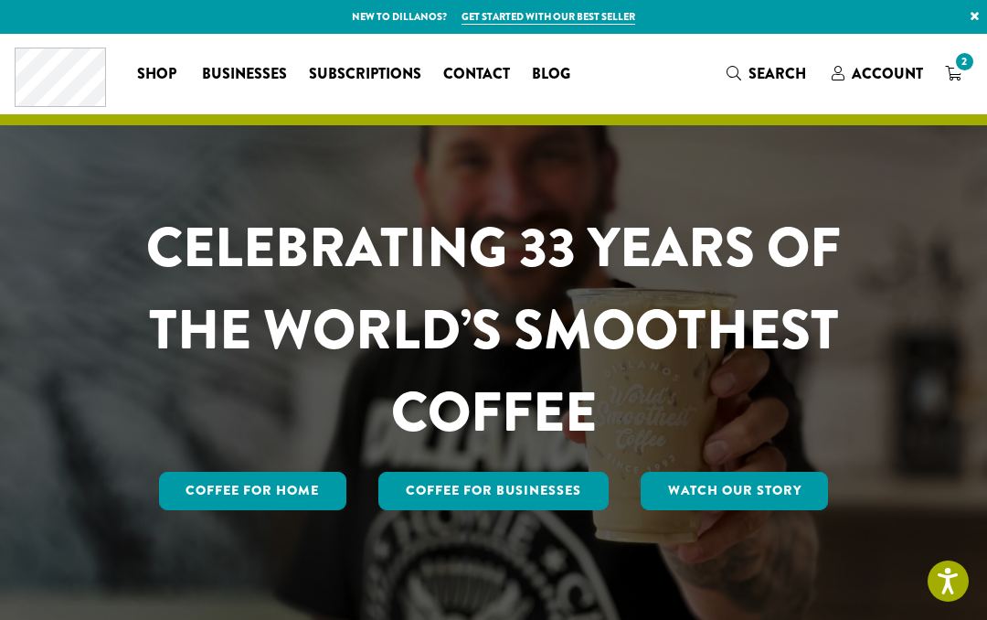
click at [269, 488] on link "Coffee for Home" at bounding box center [253, 491] width 188 height 38
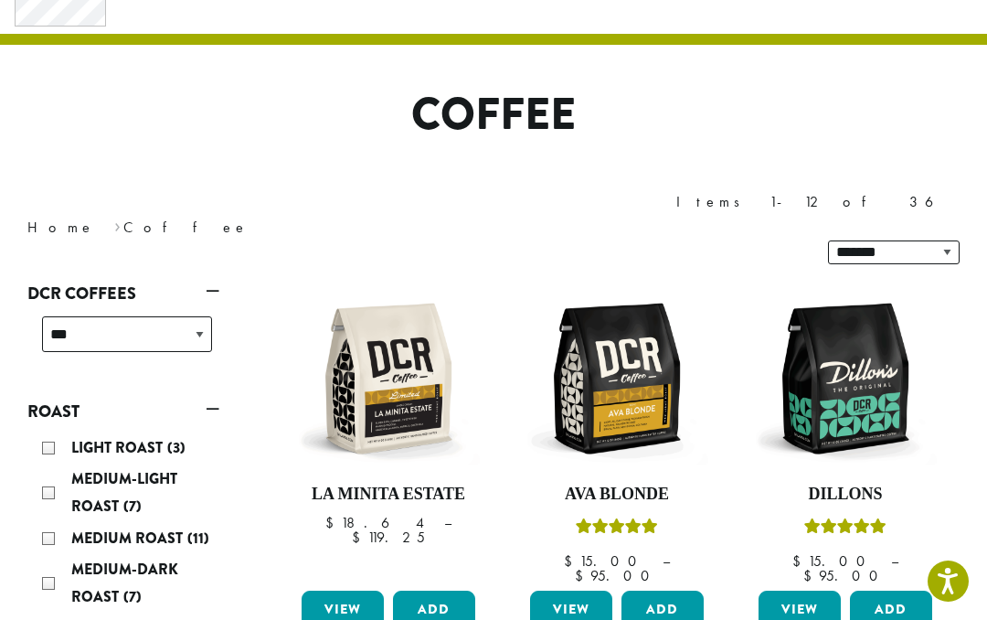
scroll to position [80, 0]
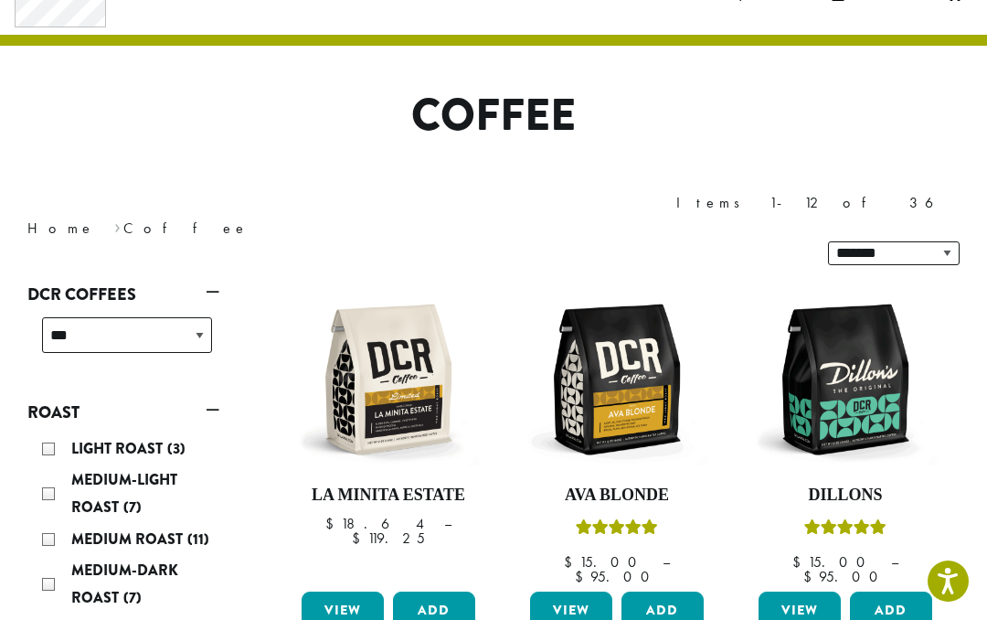
click at [52, 557] on div "Medium-Dark Roast (7)" at bounding box center [127, 584] width 170 height 55
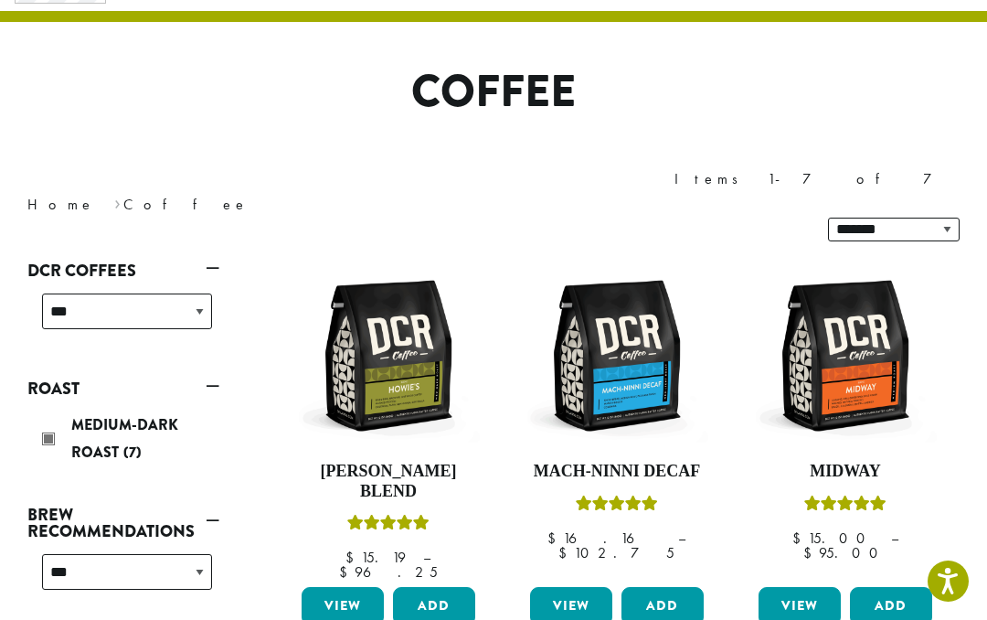
scroll to position [112, 0]
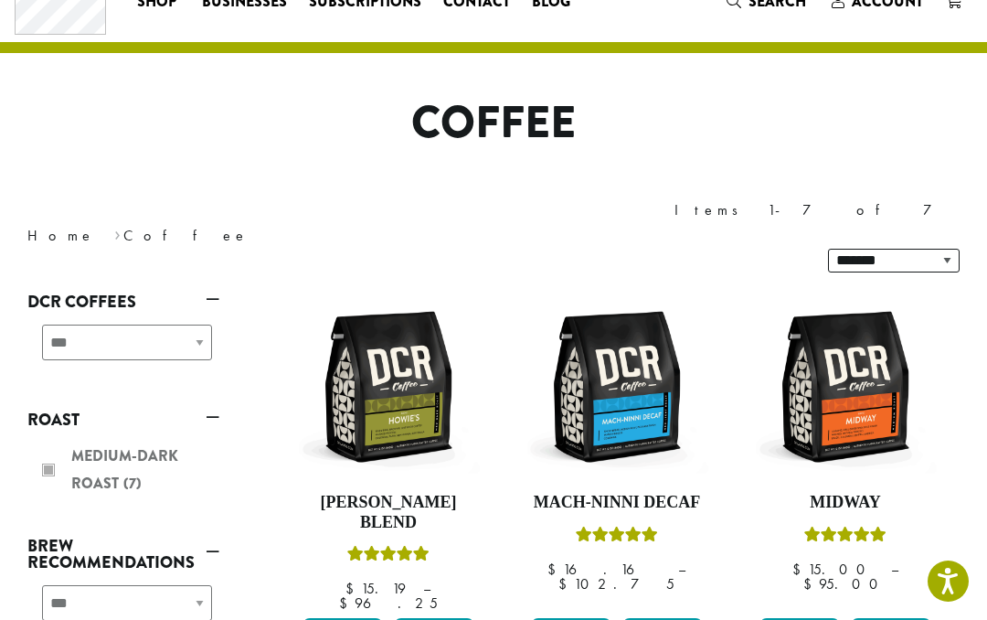
scroll to position [71, 0]
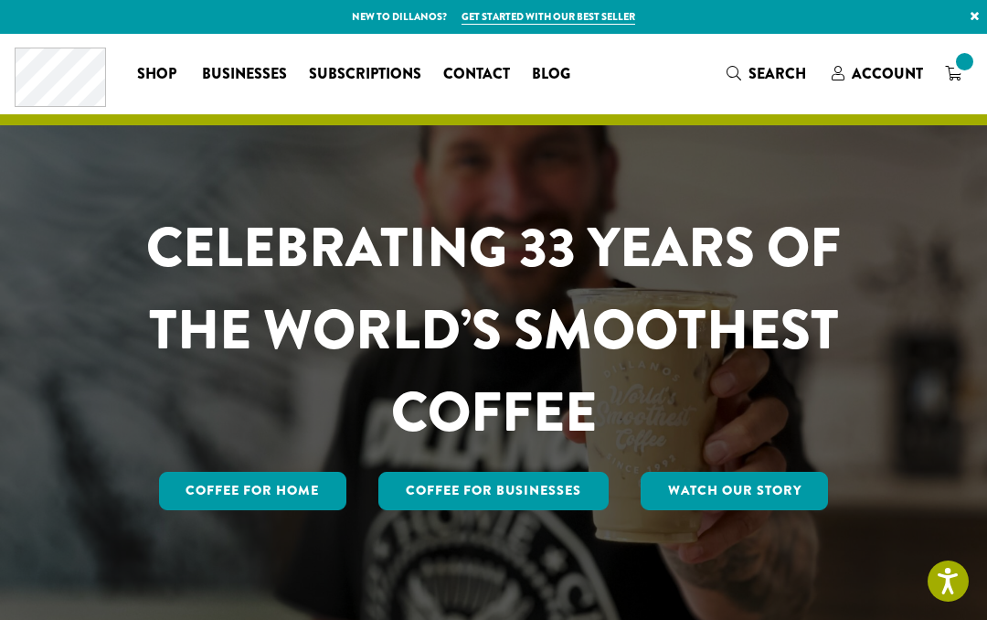
click at [303, 486] on link "Coffee for Home" at bounding box center [253, 491] width 188 height 38
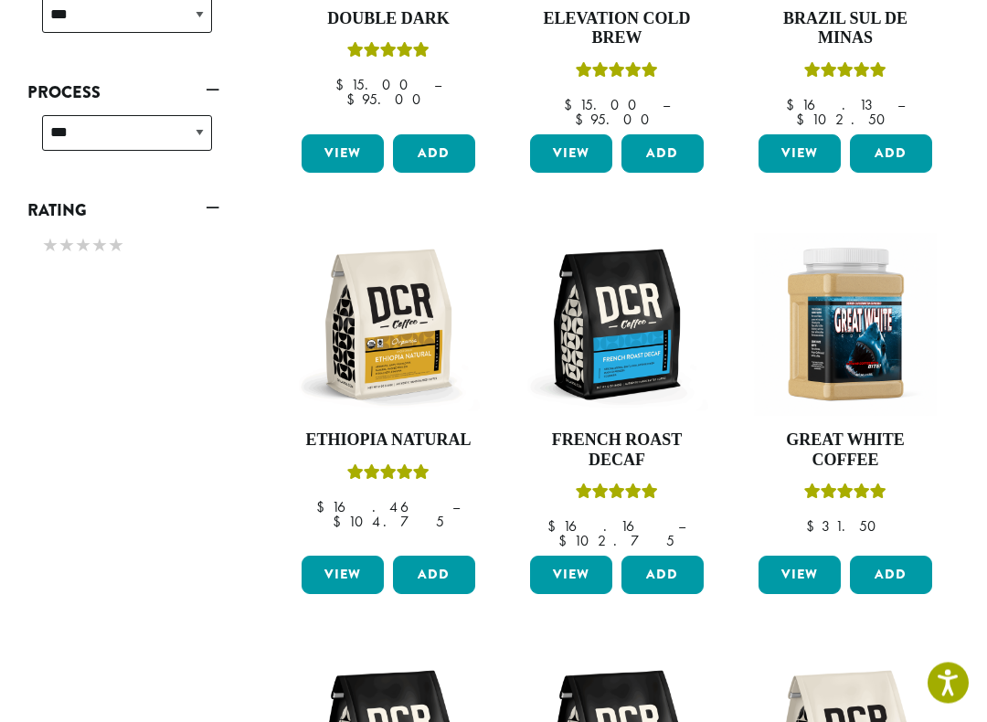
scroll to position [959, 0]
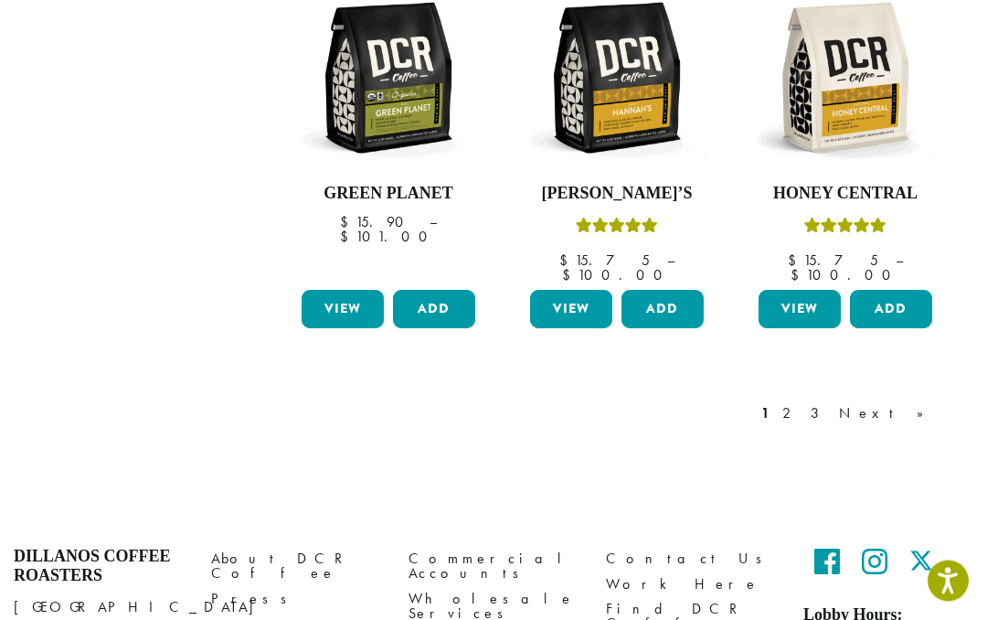
click at [922, 403] on link "Next »" at bounding box center [888, 414] width 105 height 22
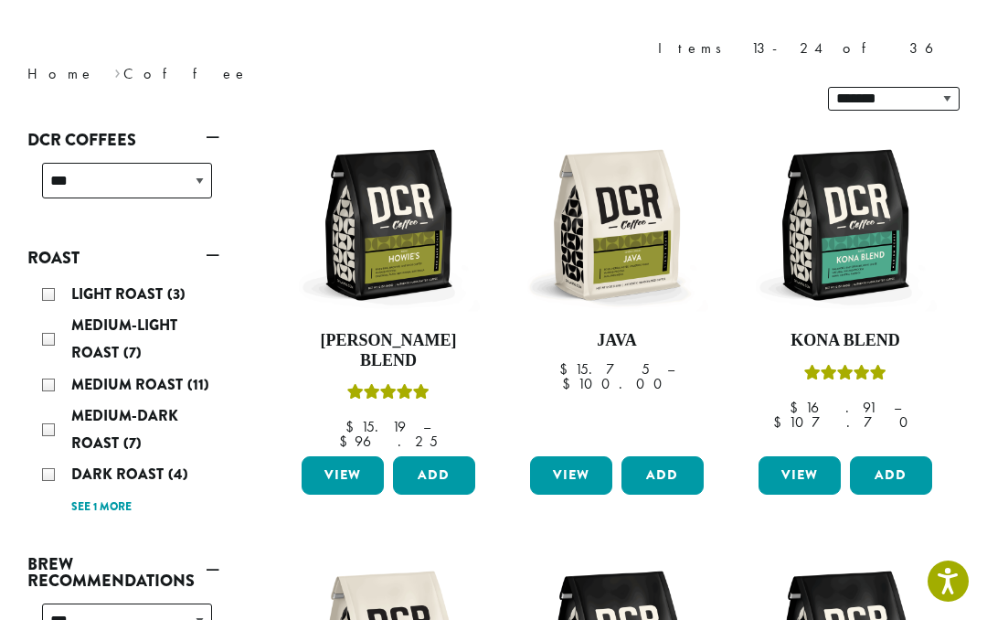
scroll to position [112, 0]
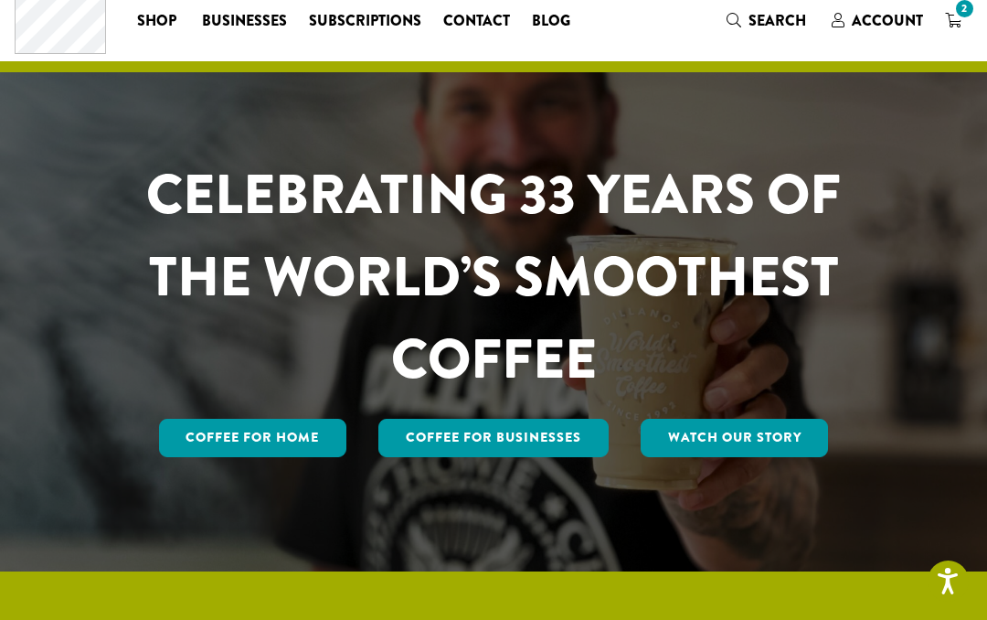
scroll to position [53, 0]
click at [221, 446] on link "Coffee for Home" at bounding box center [253, 438] width 188 height 38
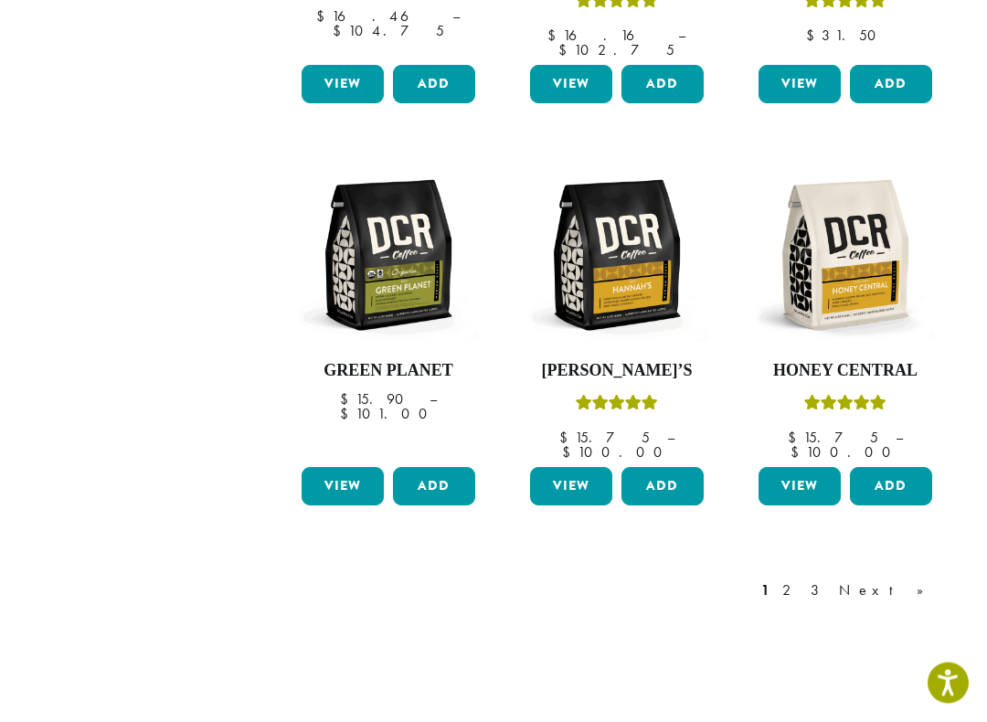
click at [914, 580] on link "Next »" at bounding box center [888, 591] width 105 height 22
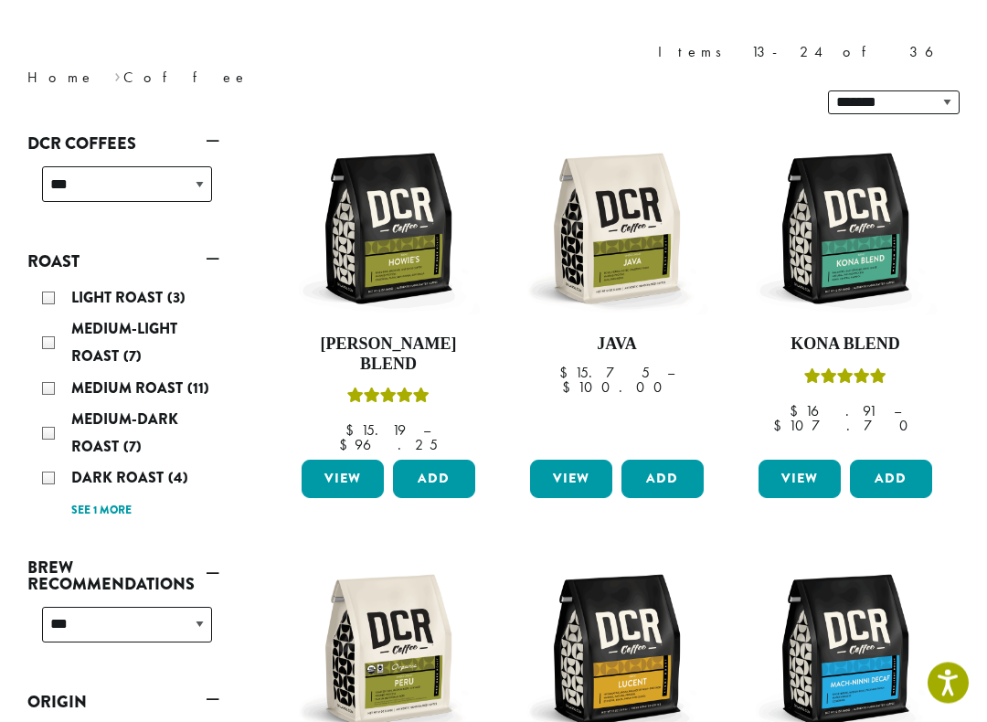
scroll to position [234, 0]
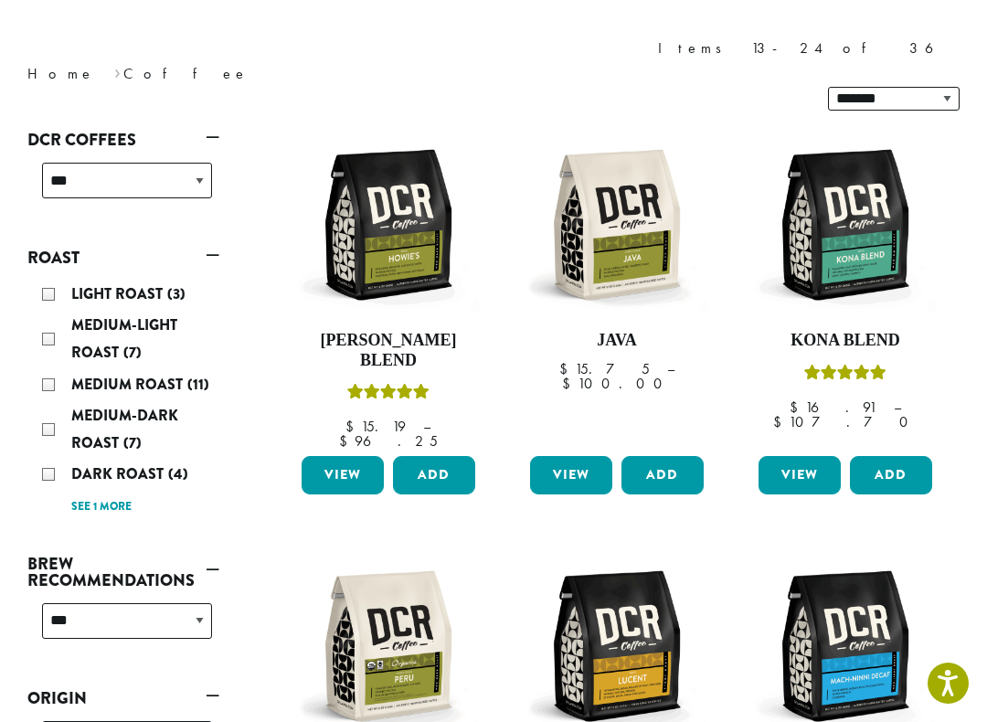
click at [789, 456] on link "View" at bounding box center [800, 475] width 82 height 38
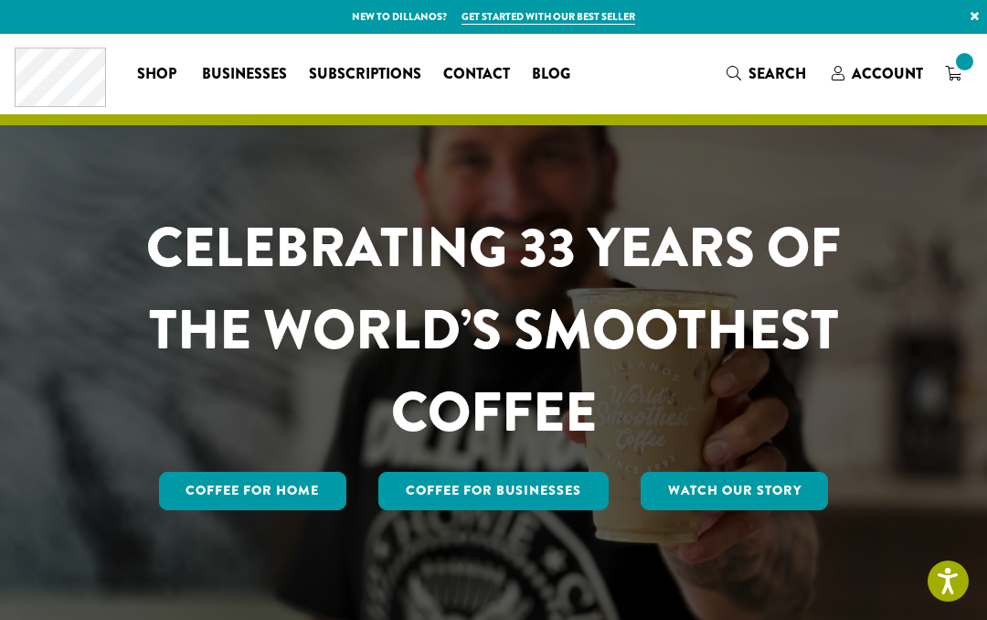
click at [288, 503] on link "Coffee for Home" at bounding box center [253, 491] width 188 height 38
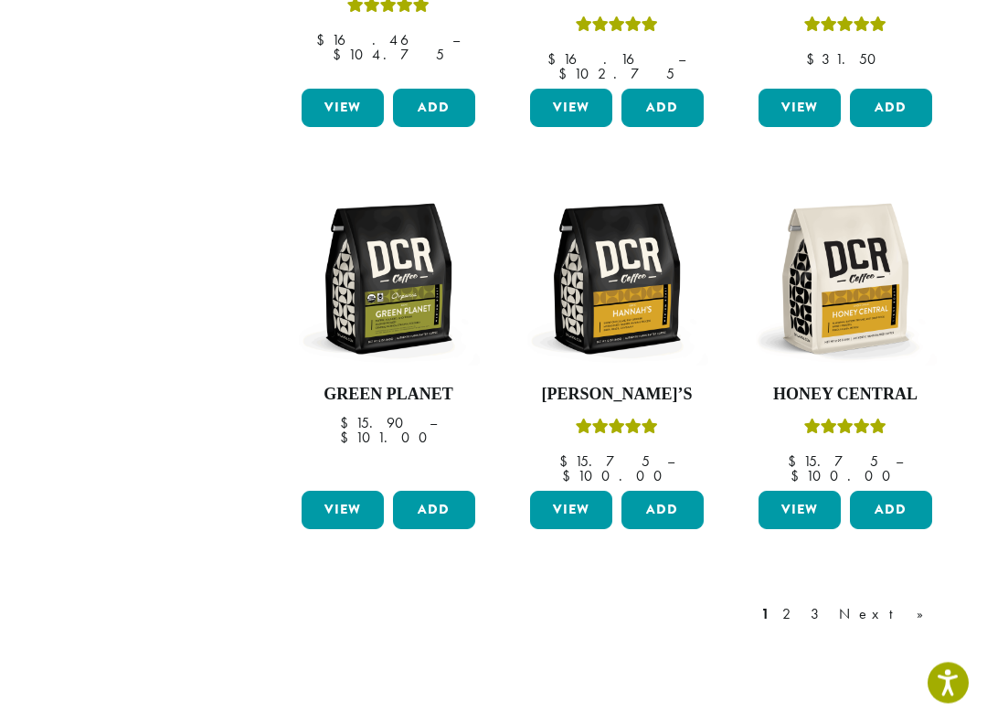
scroll to position [1433, 0]
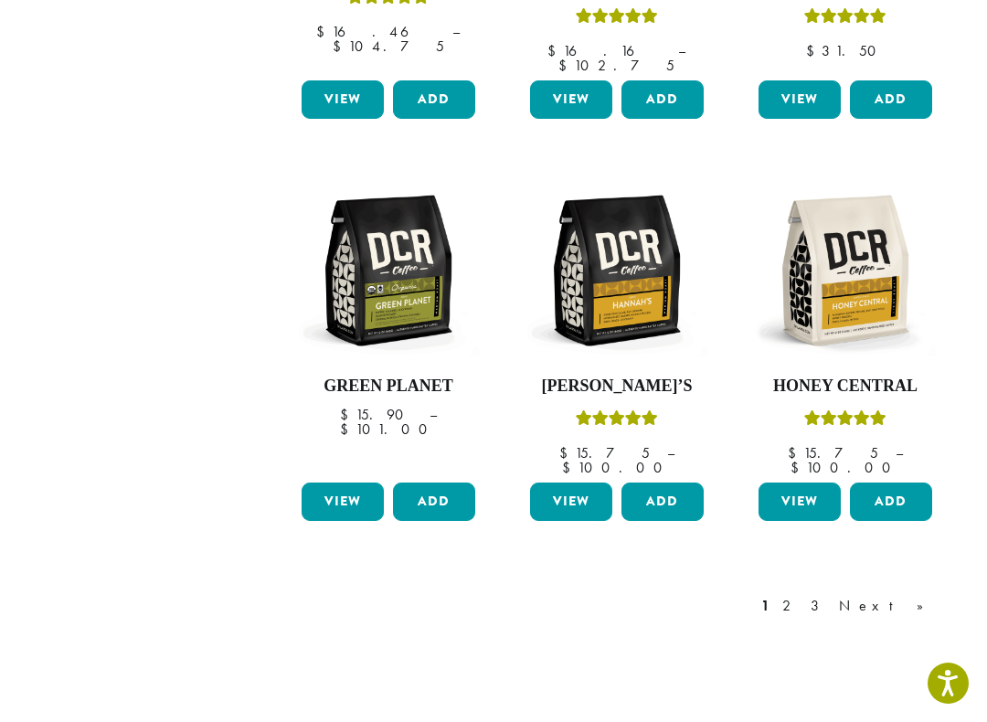
click at [913, 595] on link "Next »" at bounding box center [888, 606] width 105 height 22
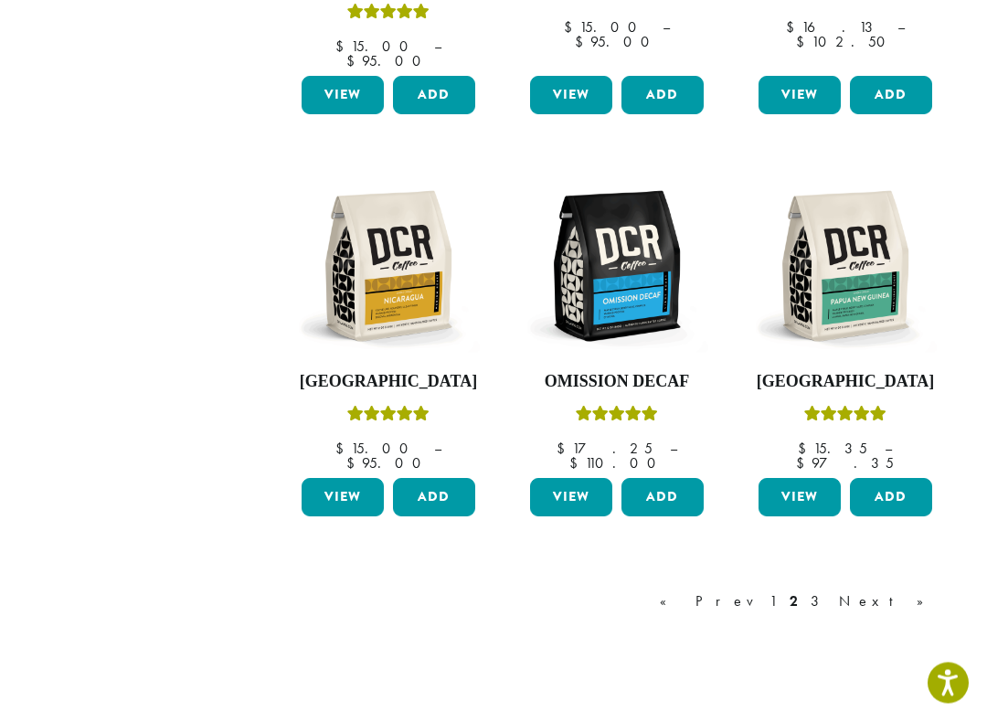
scroll to position [1438, 0]
click at [916, 591] on link "Next »" at bounding box center [888, 602] width 105 height 22
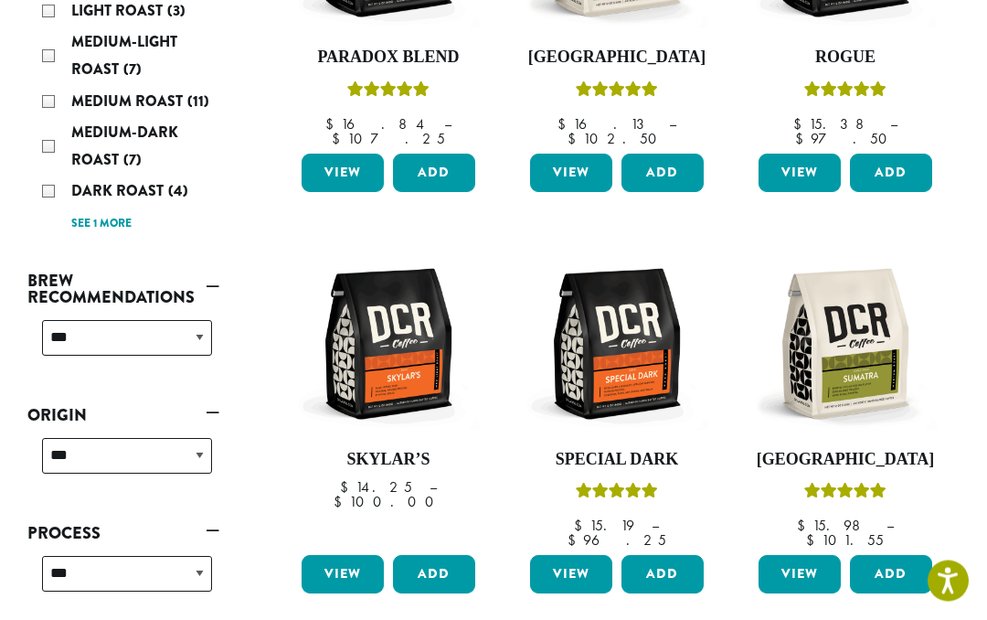
scroll to position [481, 0]
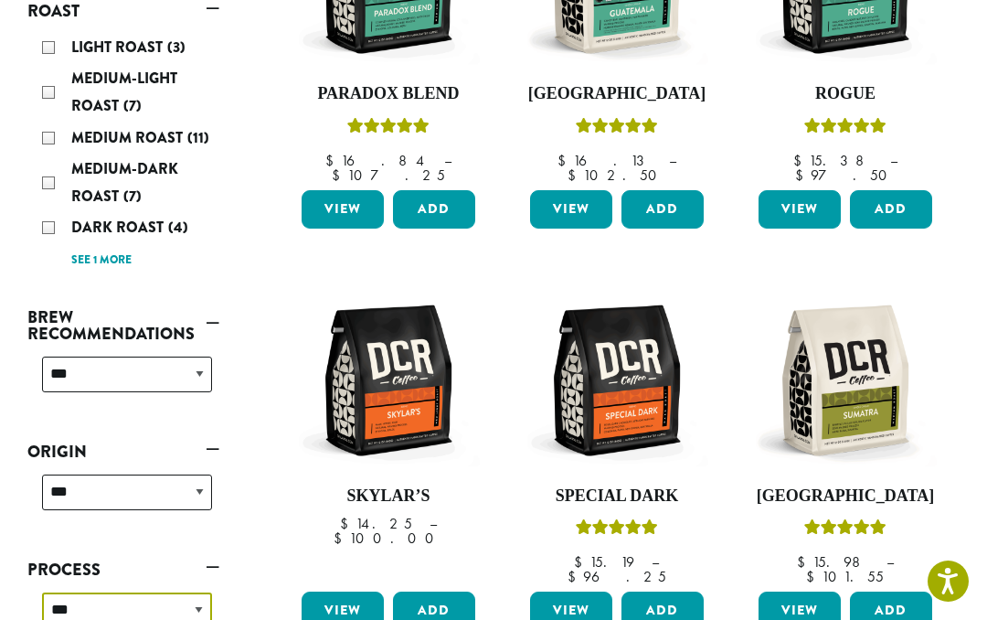
click at [209, 592] on select "**********" at bounding box center [127, 610] width 170 height 36
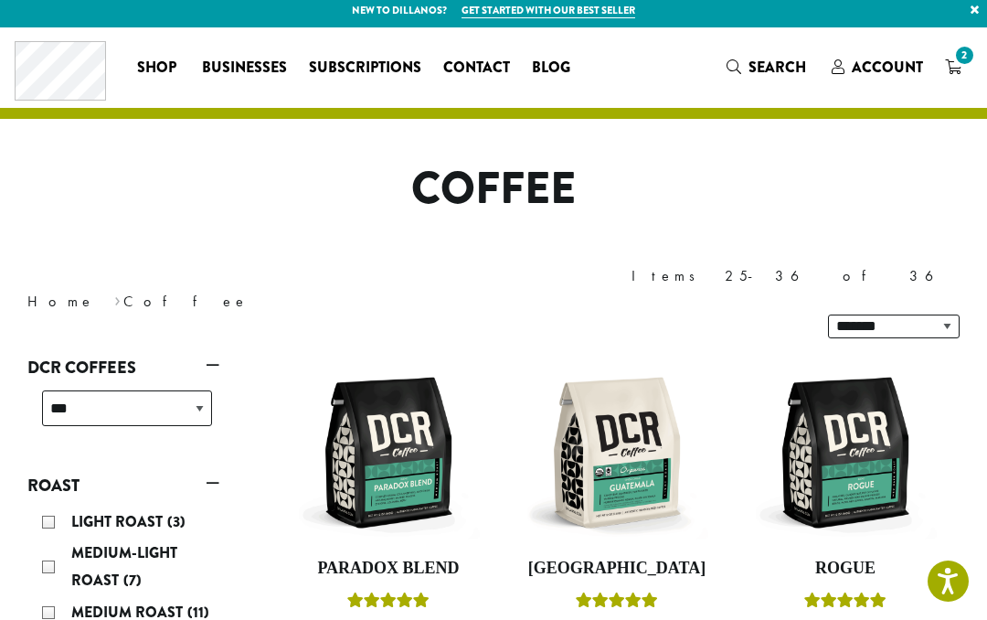
scroll to position [0, 0]
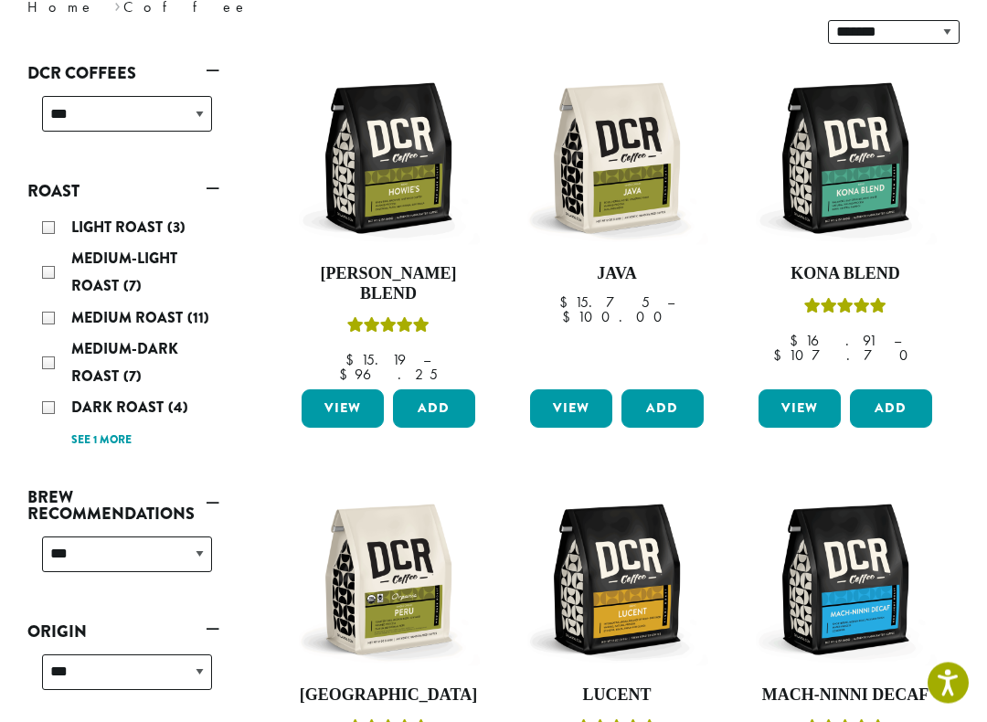
scroll to position [302, 0]
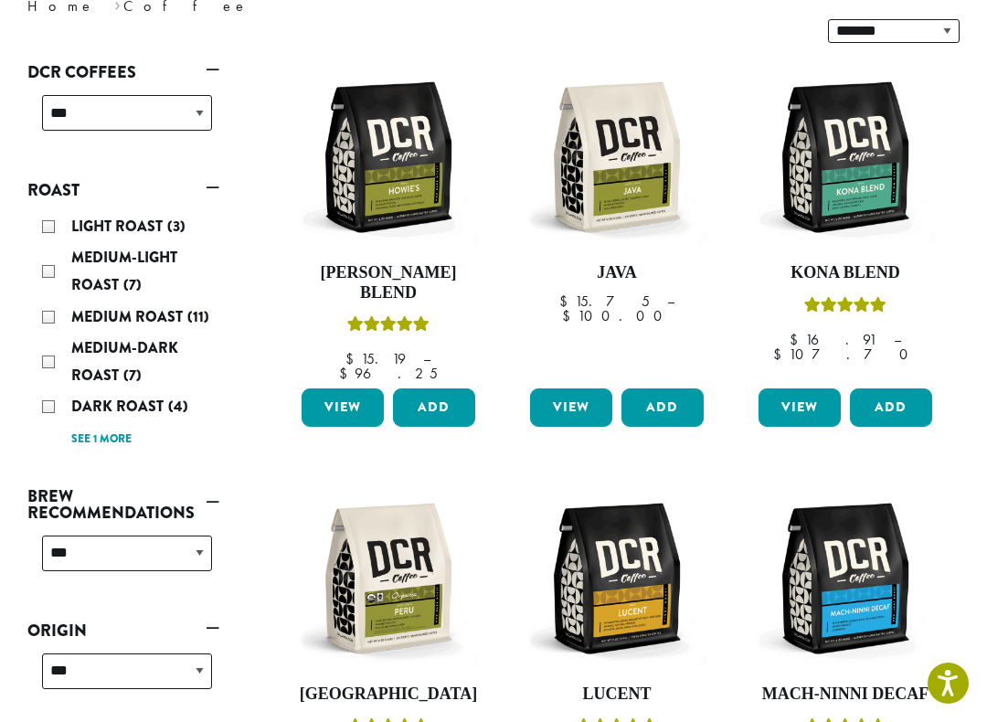
click at [807, 389] on link "View" at bounding box center [800, 408] width 82 height 38
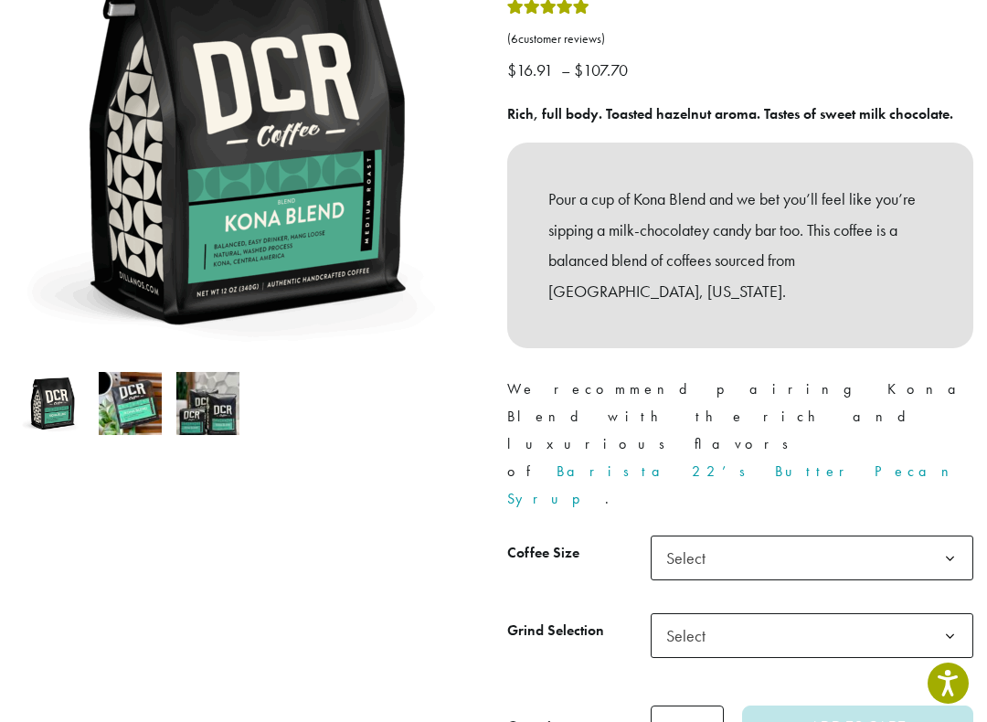
scroll to position [320, 0]
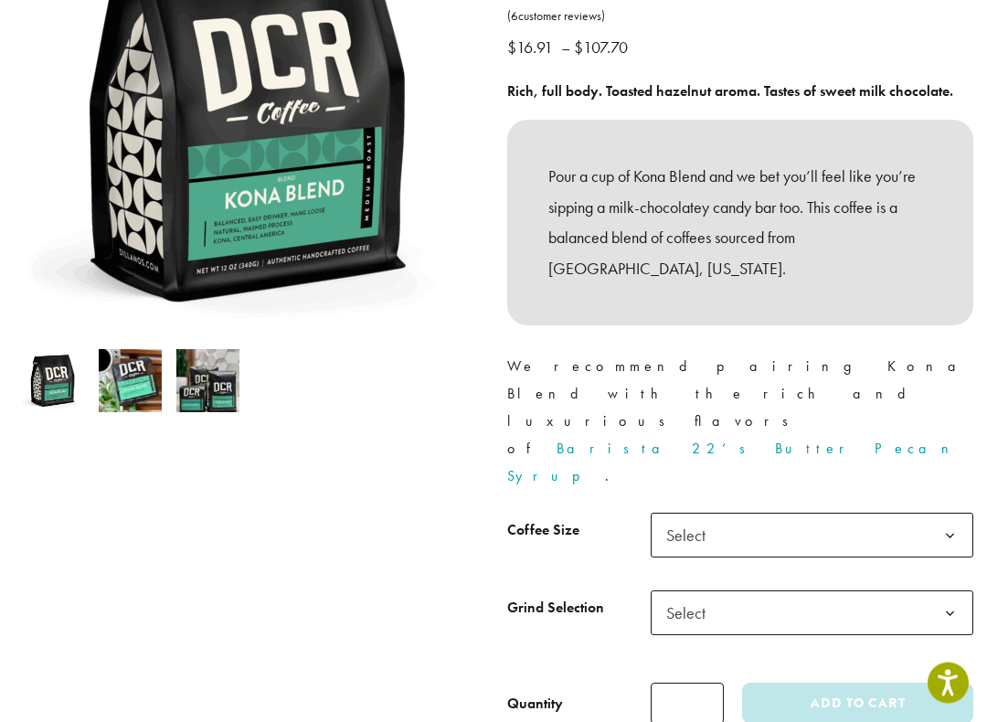
click at [958, 592] on b at bounding box center [950, 614] width 45 height 45
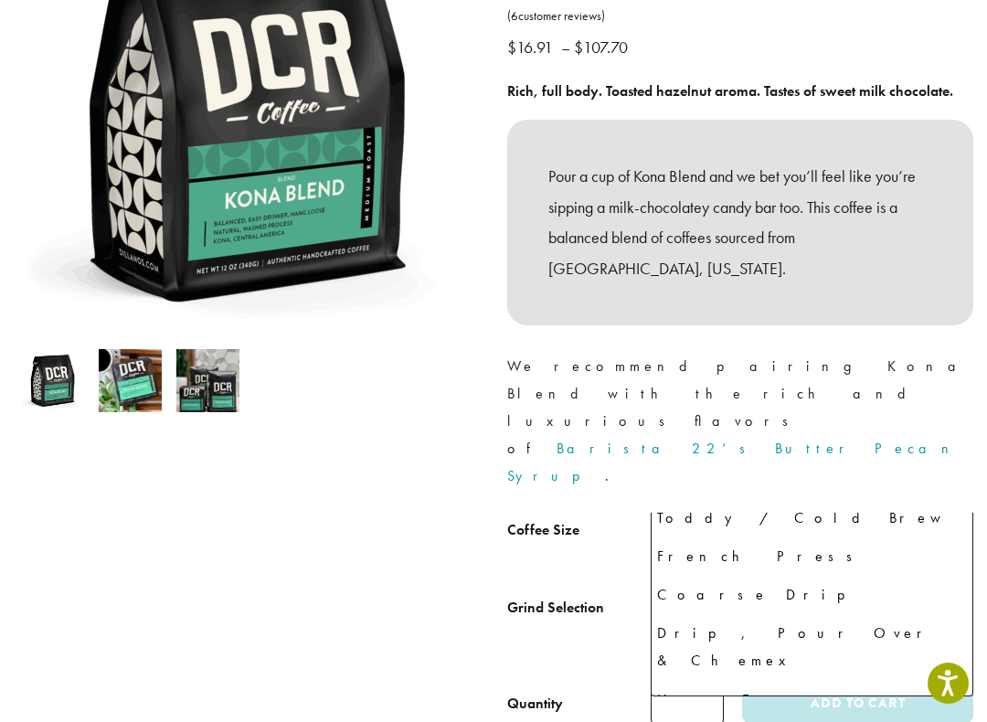
scroll to position [322, 0]
click at [748, 512] on span "Select" at bounding box center [812, 534] width 323 height 45
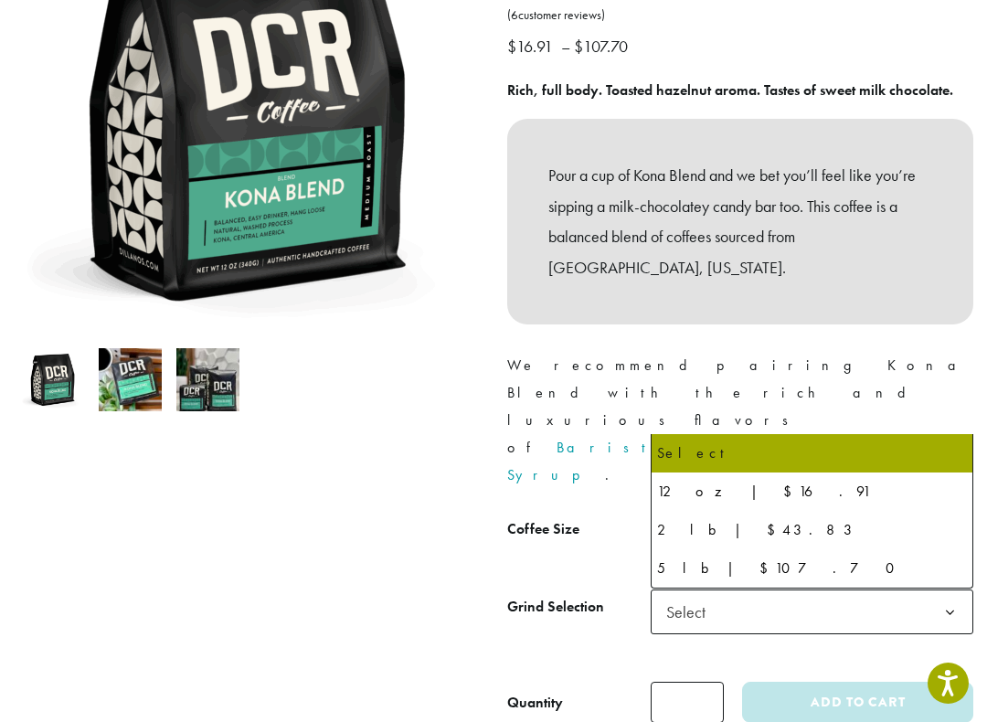
click at [948, 513] on b at bounding box center [950, 535] width 45 height 45
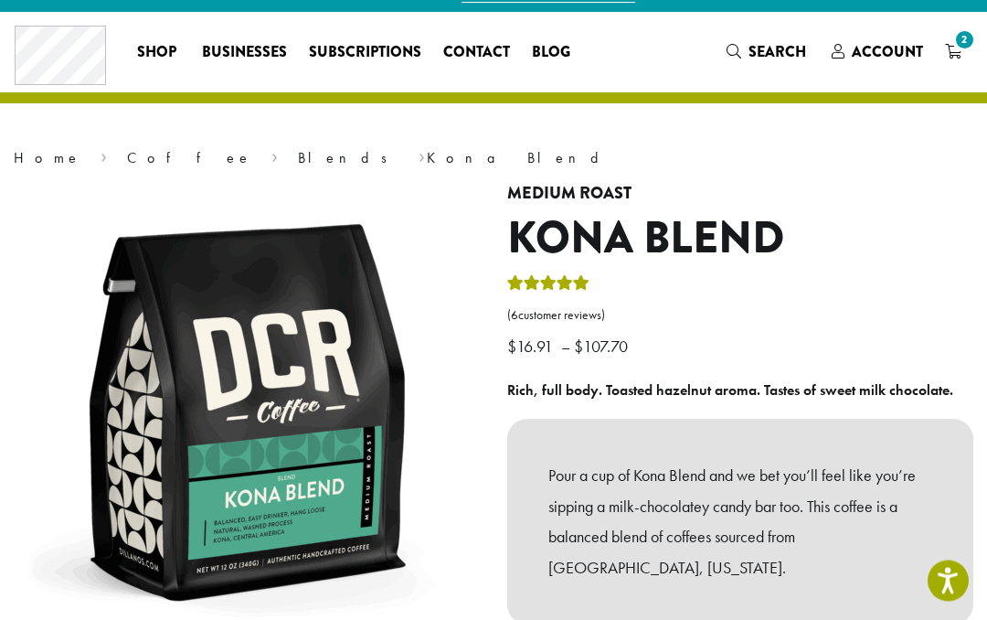
scroll to position [0, 0]
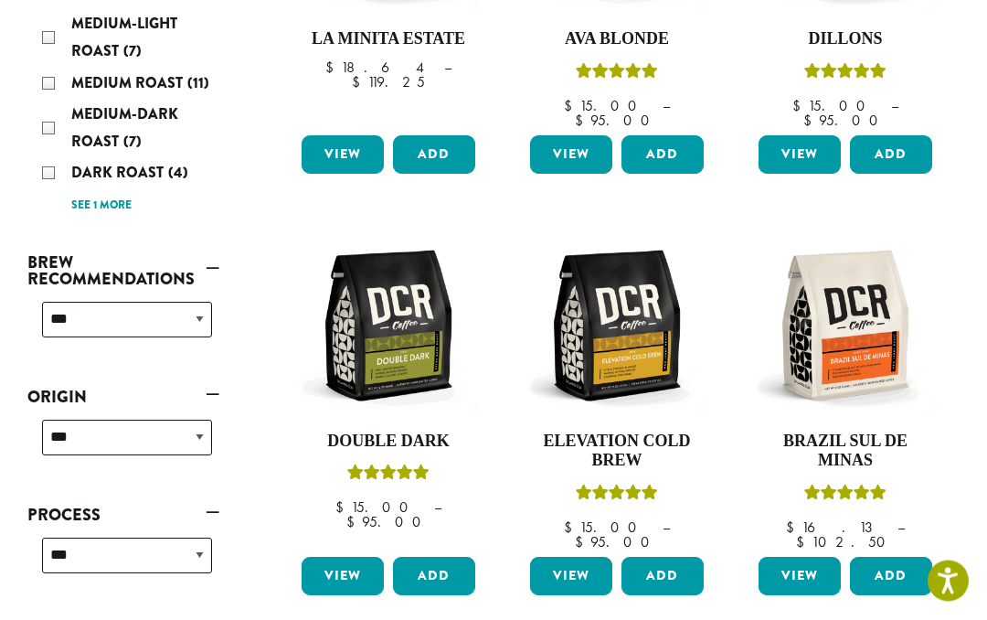
scroll to position [534, 0]
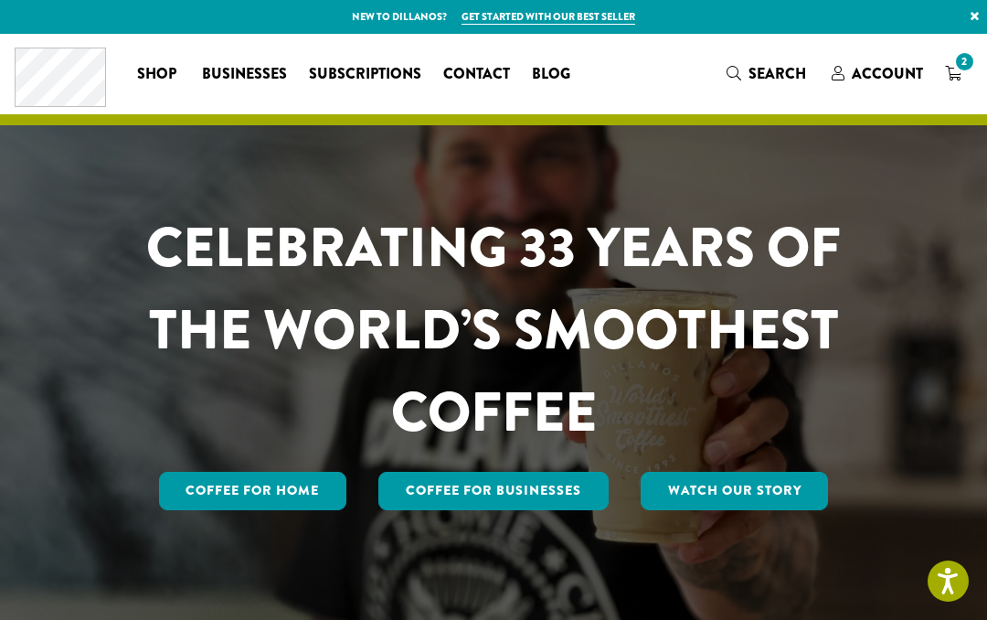
click at [380, 83] on span "Subscriptions" at bounding box center [365, 74] width 112 height 23
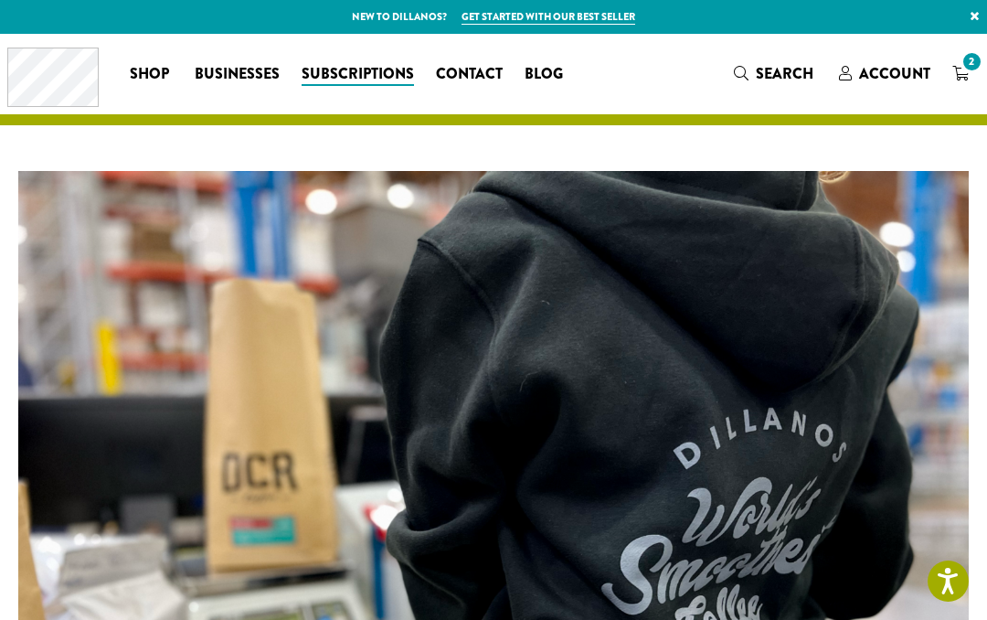
click at [965, 77] on icon "2" at bounding box center [961, 73] width 16 height 15
click at [909, 85] on span "Account" at bounding box center [884, 74] width 91 height 23
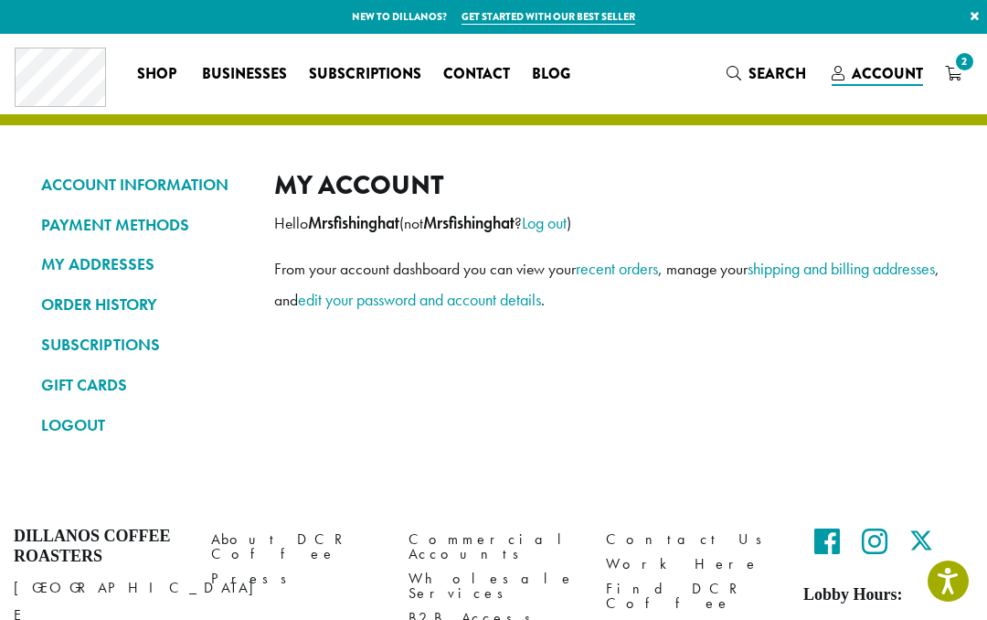
click at [76, 350] on link "SUBSCRIPTIONS" at bounding box center [144, 344] width 206 height 31
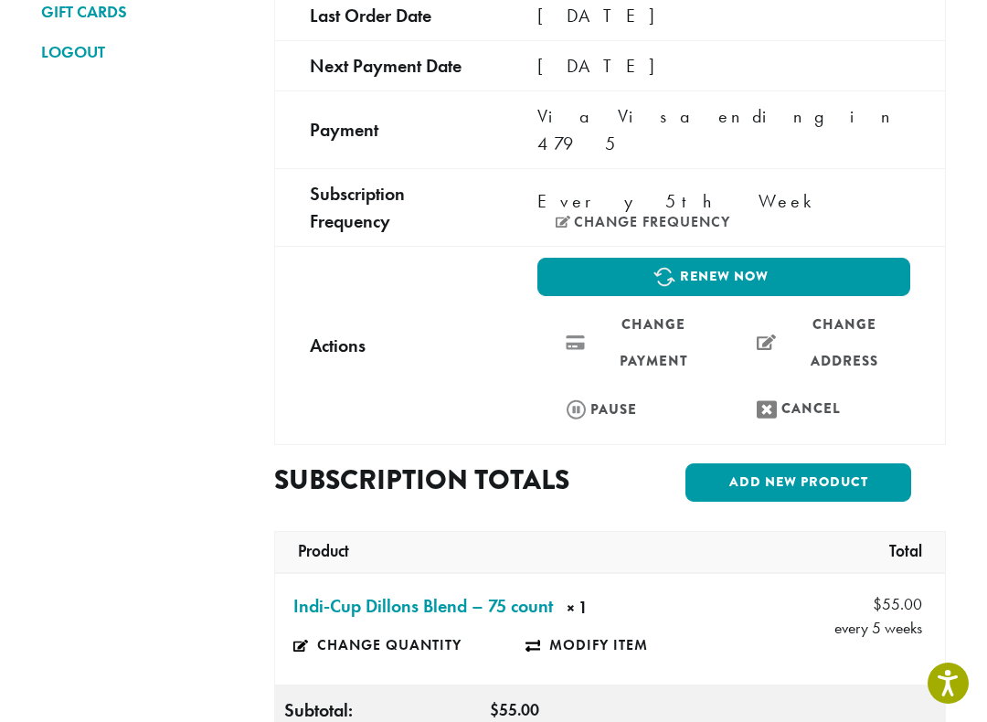
scroll to position [370, 0]
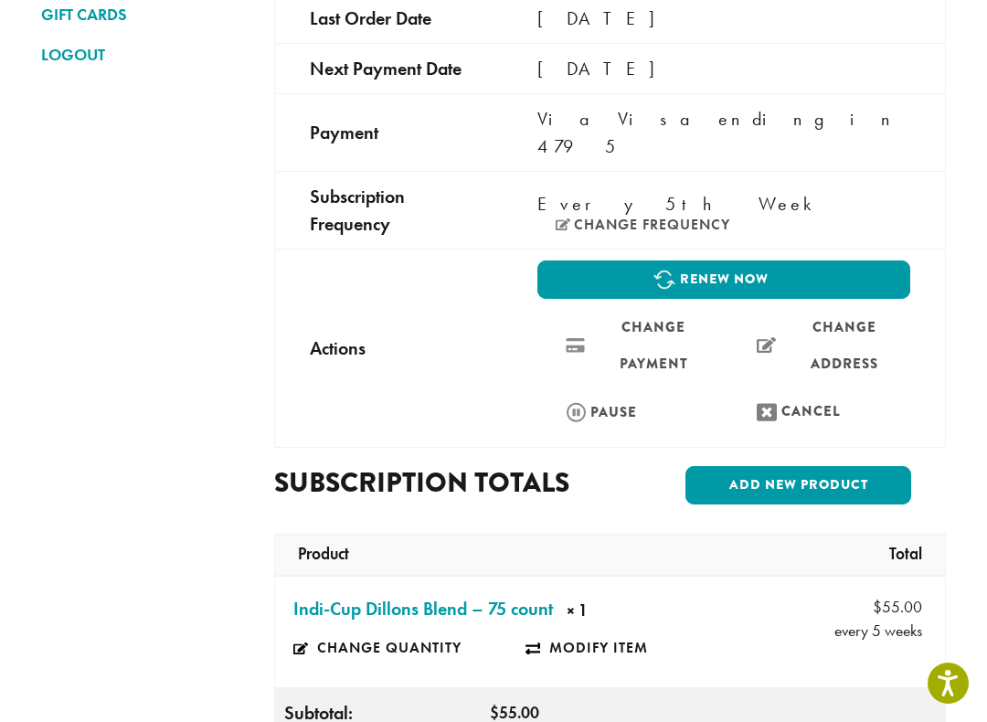
click at [730, 218] on link "Change frequency" at bounding box center [643, 225] width 175 height 15
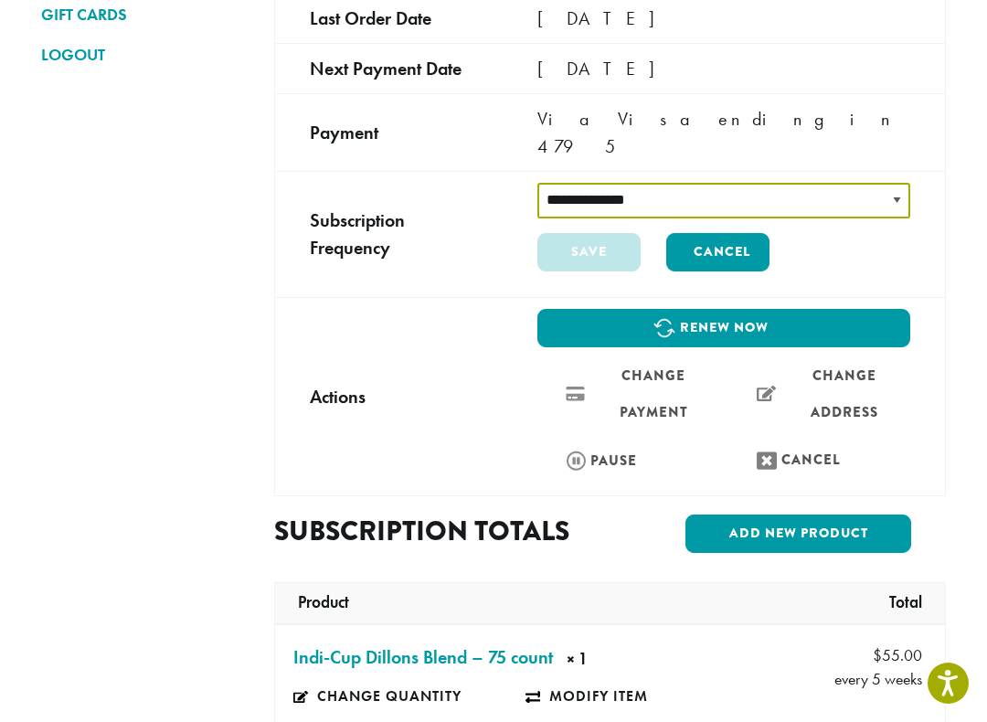
click at [880, 183] on select "**********" at bounding box center [724, 201] width 373 height 36
select select "******"
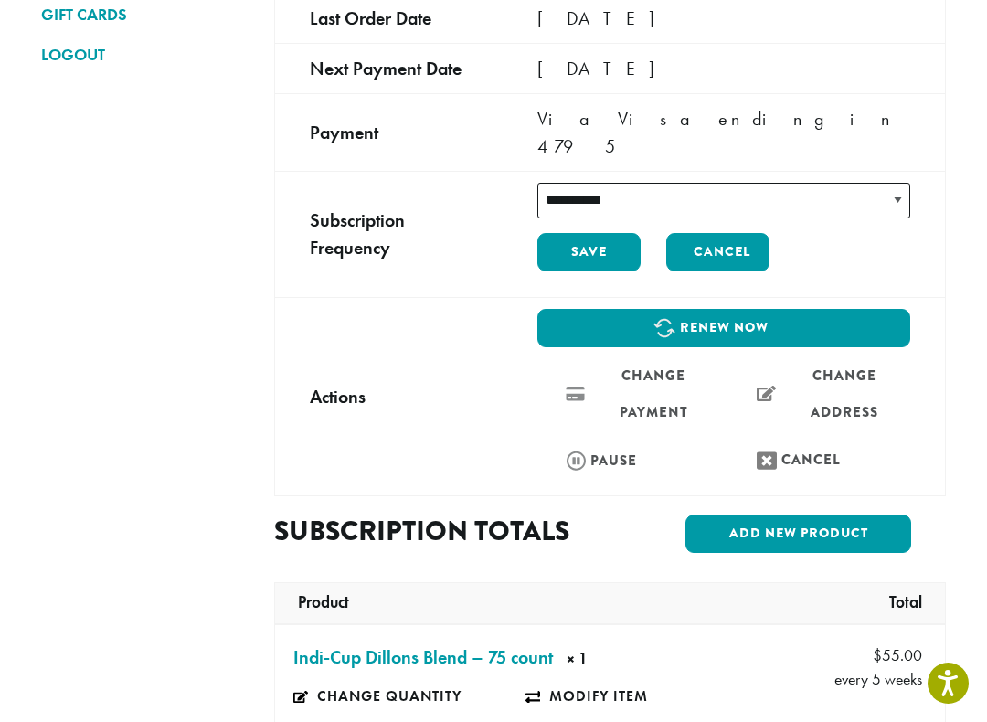
click at [589, 233] on button "Save" at bounding box center [589, 252] width 103 height 38
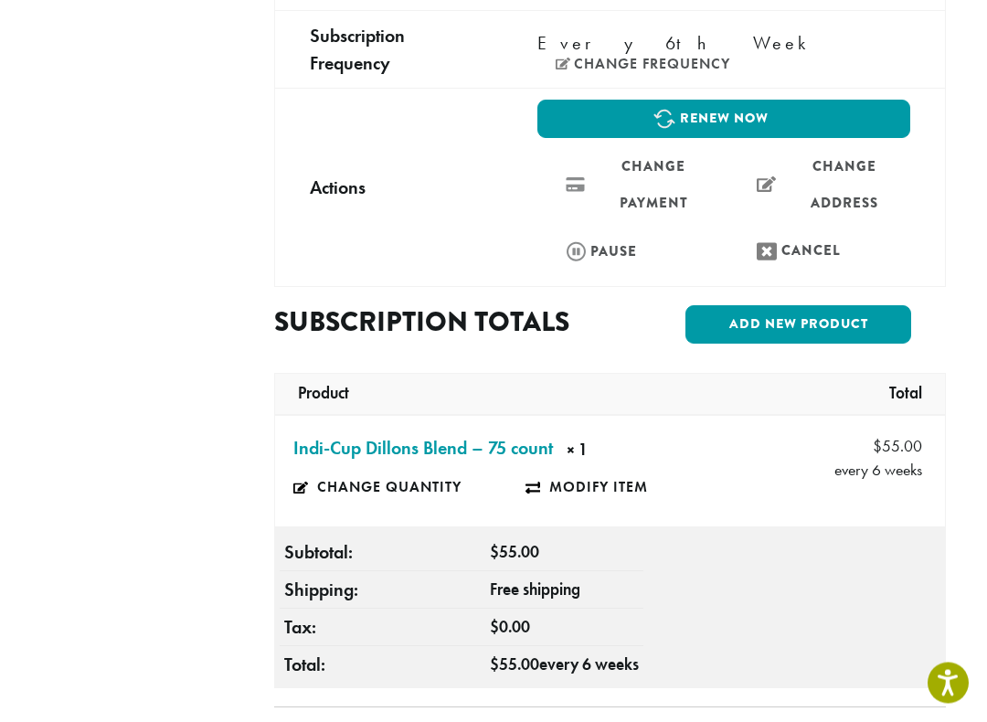
scroll to position [532, 0]
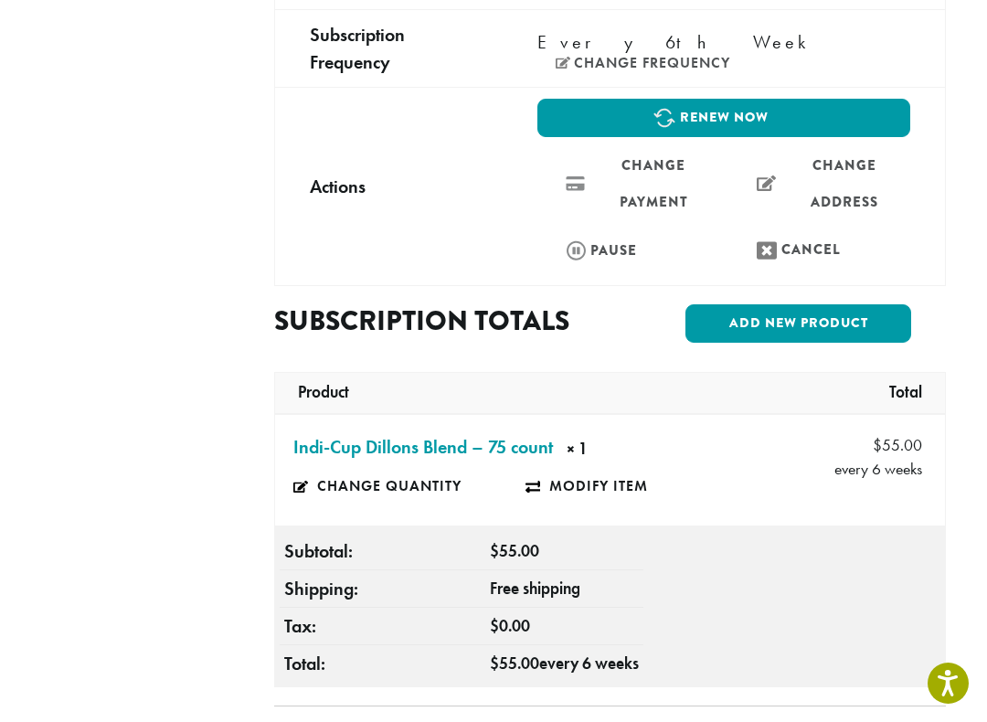
click at [876, 527] on tfoot "Subtotal: $ 55.00 Shipping: Free shipping Tax: $ 0.00 Total: $ 55.00 every 6 we…" at bounding box center [610, 607] width 672 height 160
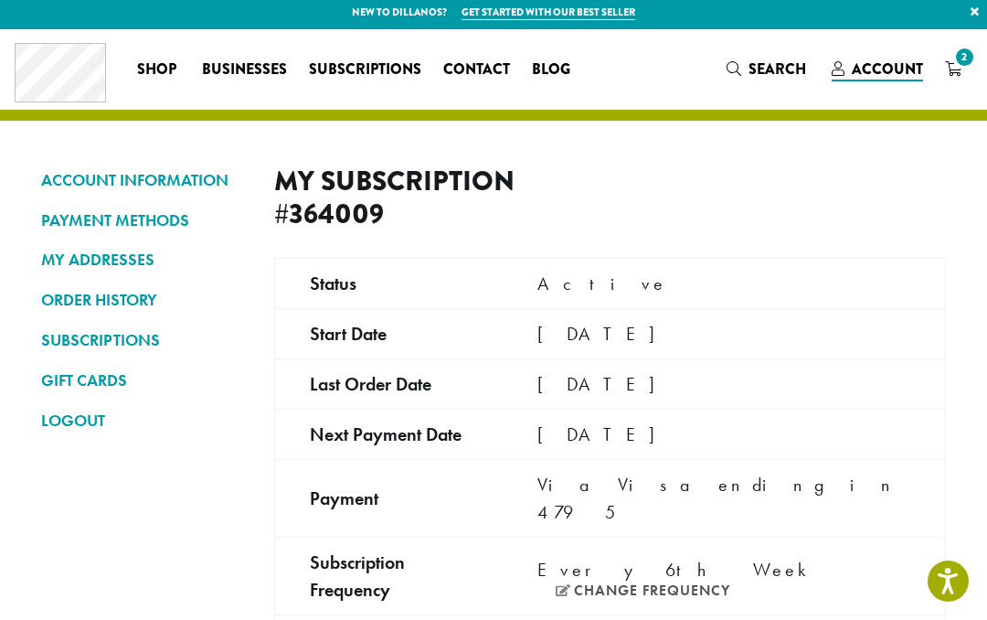
scroll to position [0, 0]
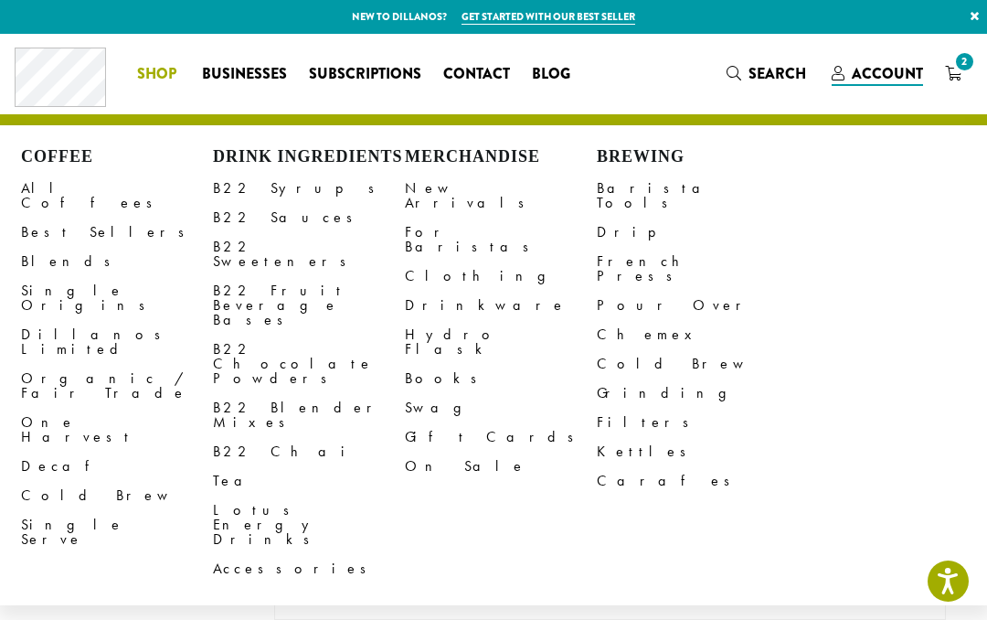
click at [65, 197] on link "All Coffees" at bounding box center [117, 196] width 192 height 44
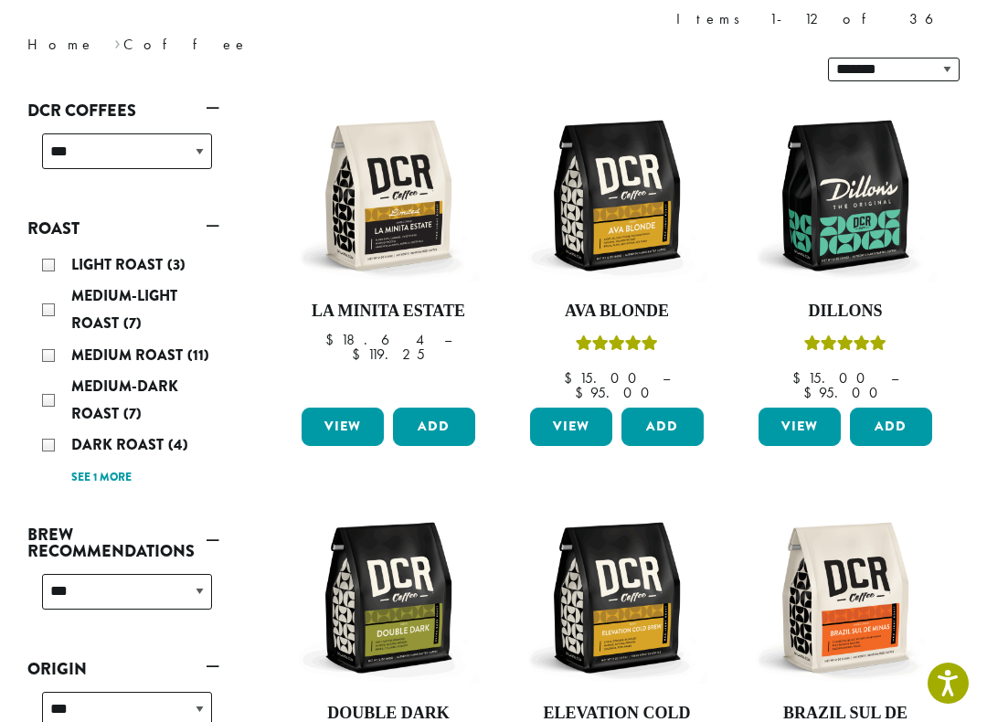
scroll to position [262, 0]
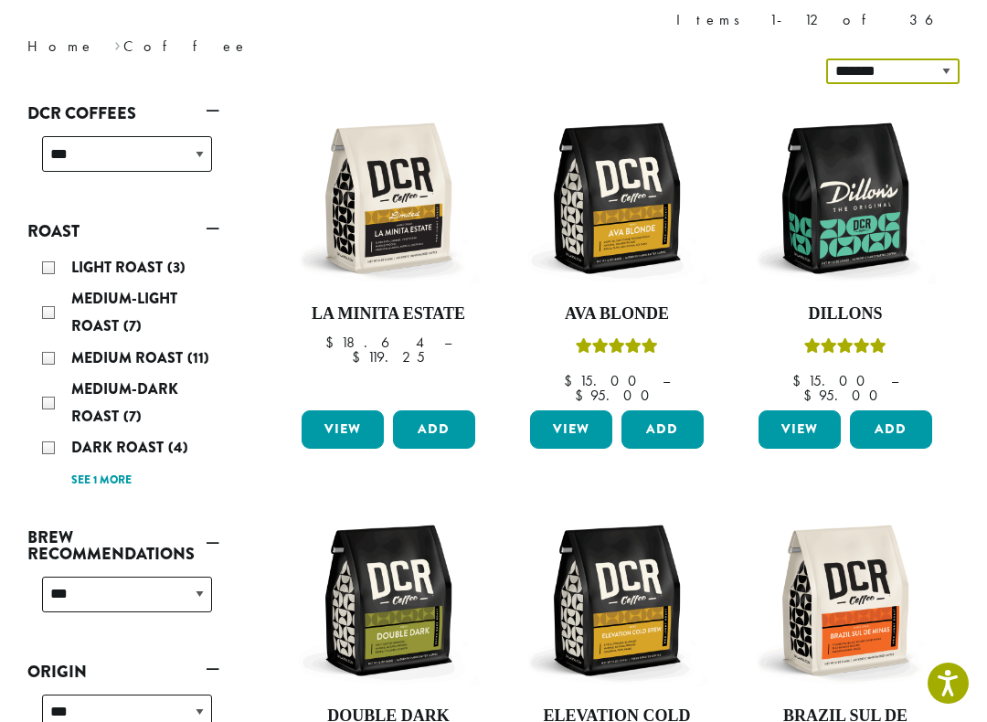
click at [890, 59] on select "**********" at bounding box center [892, 72] width 133 height 26
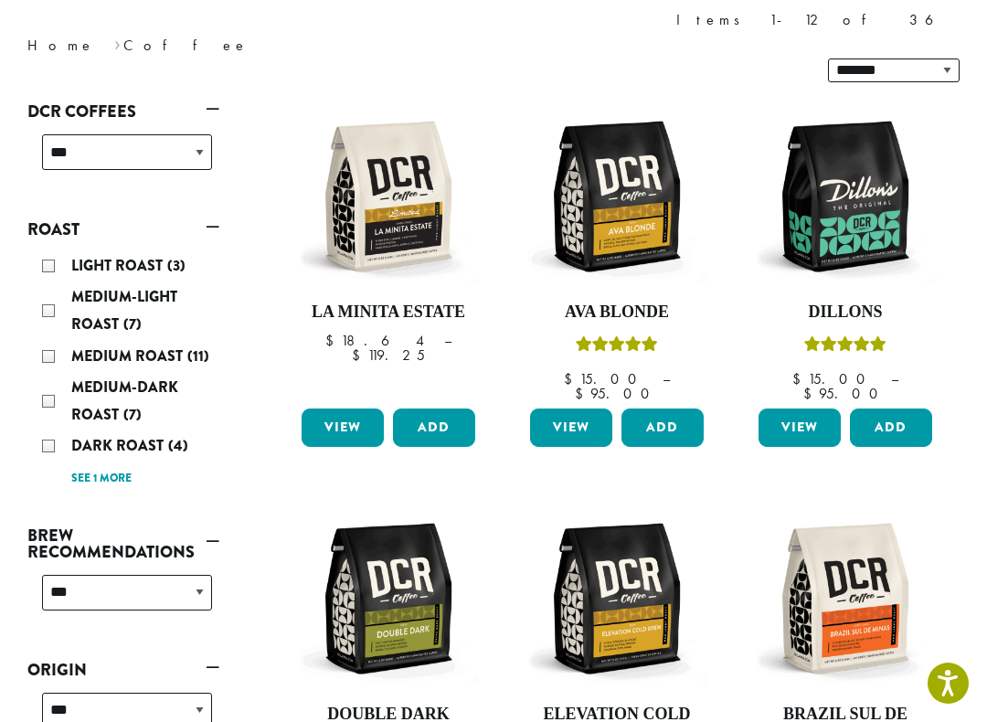
click at [806, 409] on link "View" at bounding box center [800, 428] width 82 height 38
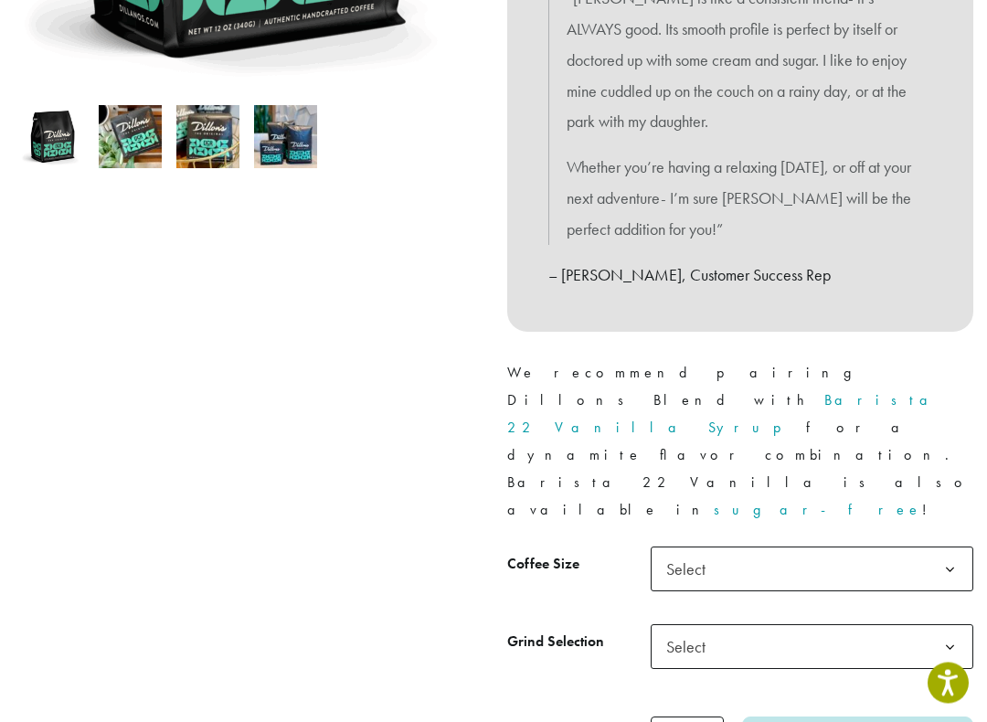
scroll to position [567, 0]
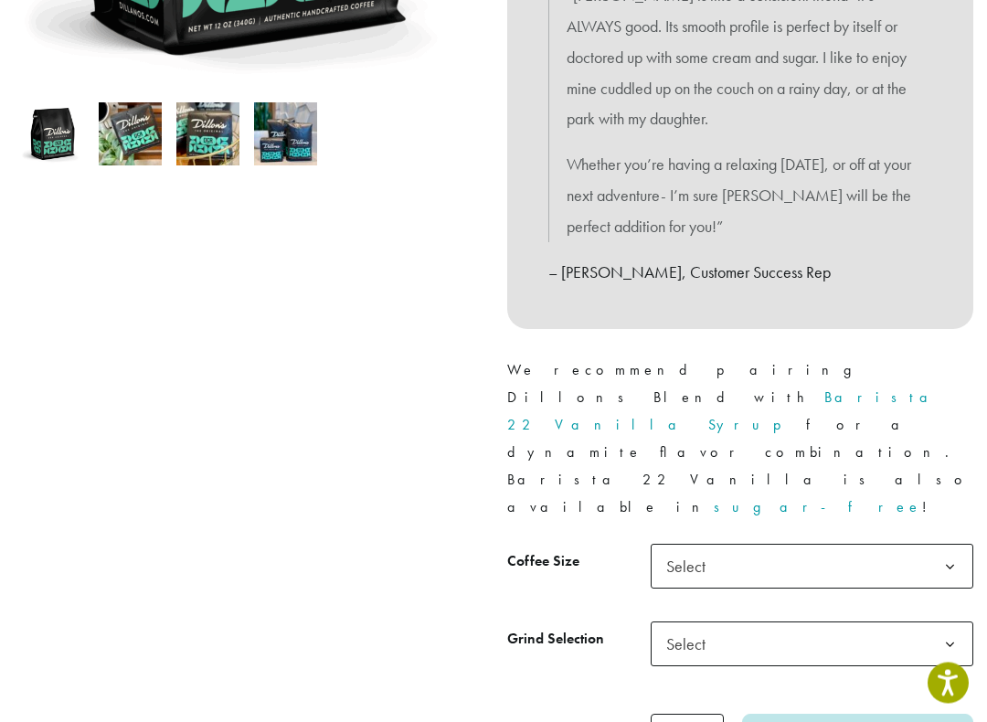
click at [960, 546] on b at bounding box center [950, 568] width 45 height 45
click at [825, 619] on span "Select" at bounding box center [812, 644] width 323 height 45
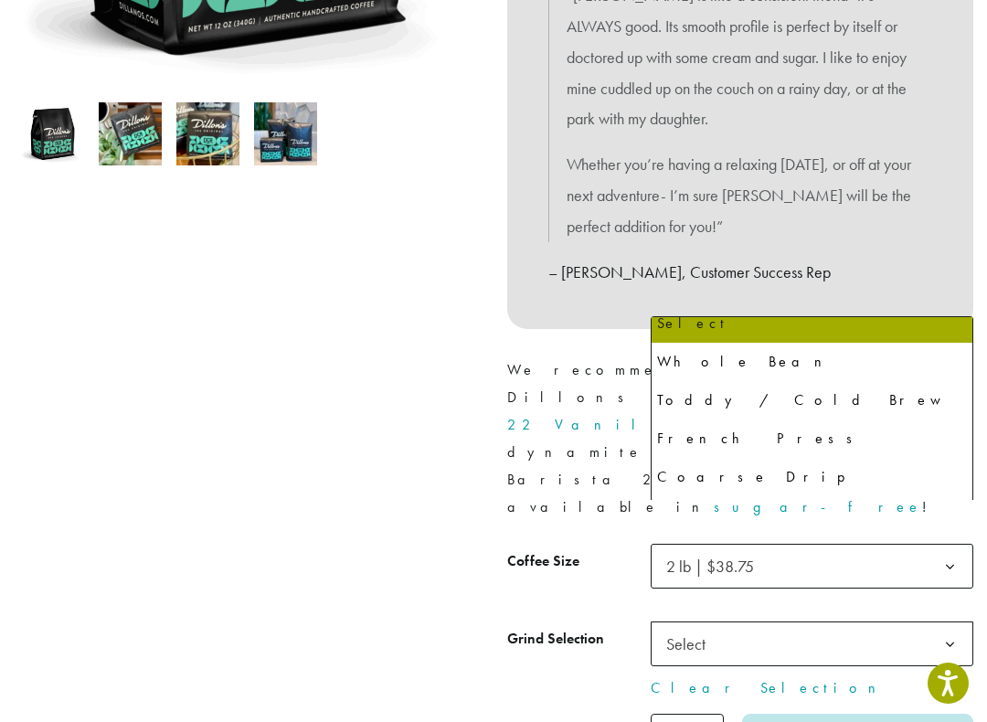
scroll to position [15, 0]
select select "**********"
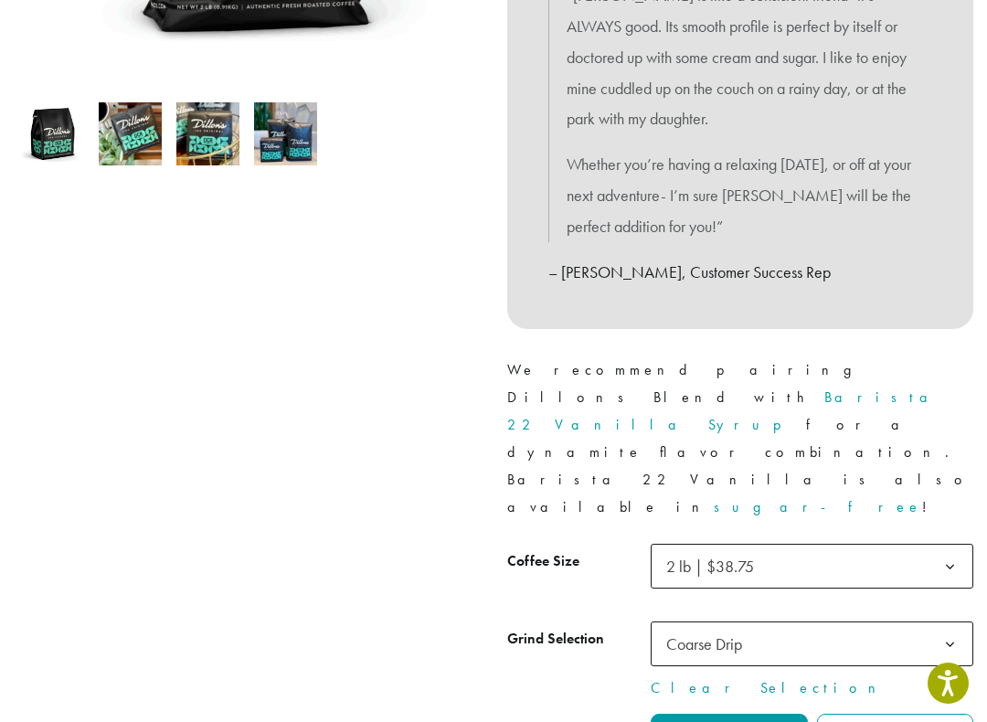
click at [708, 556] on span "2 lb | $38.75" at bounding box center [710, 566] width 88 height 21
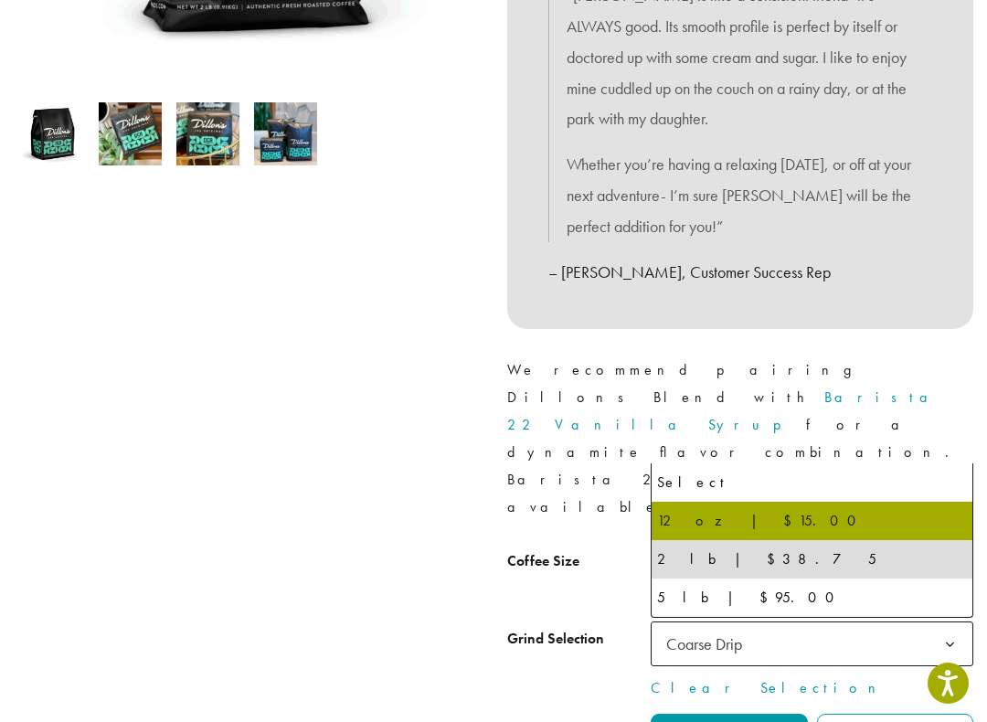
select select "*********"
select select "**********"
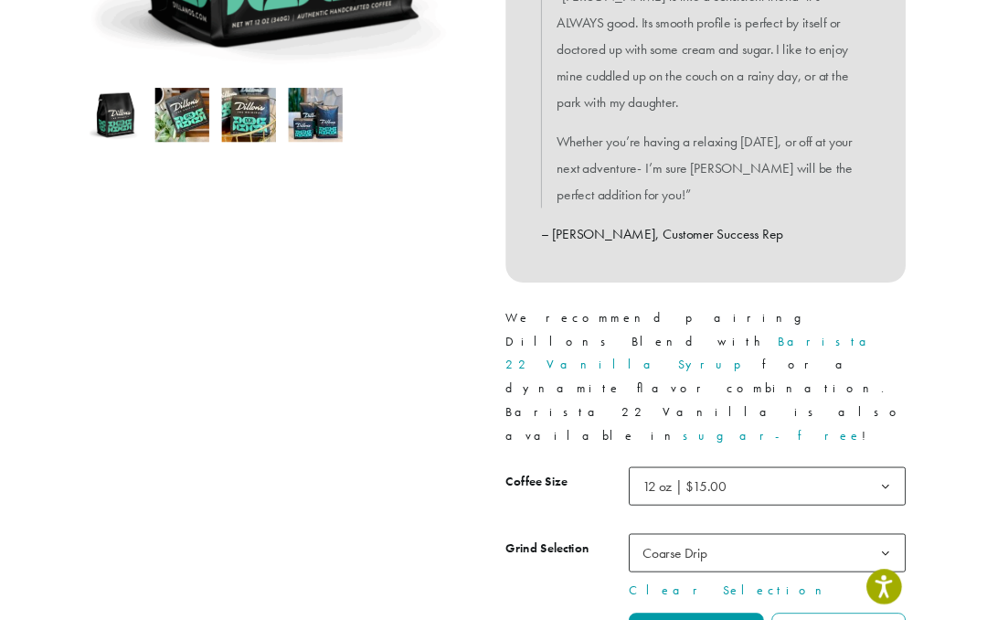
scroll to position [567, 0]
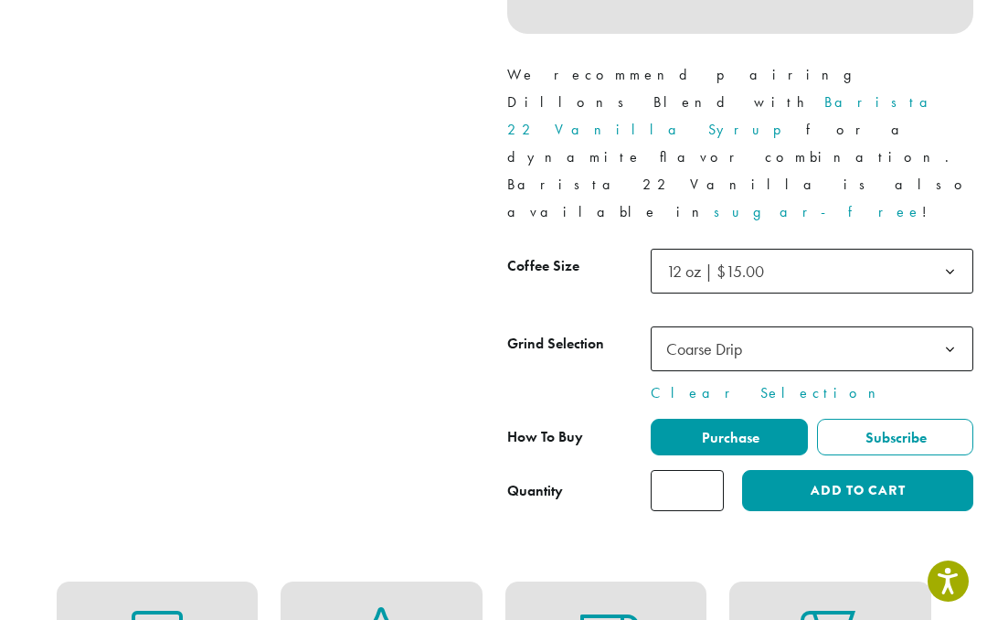
scroll to position [860, 0]
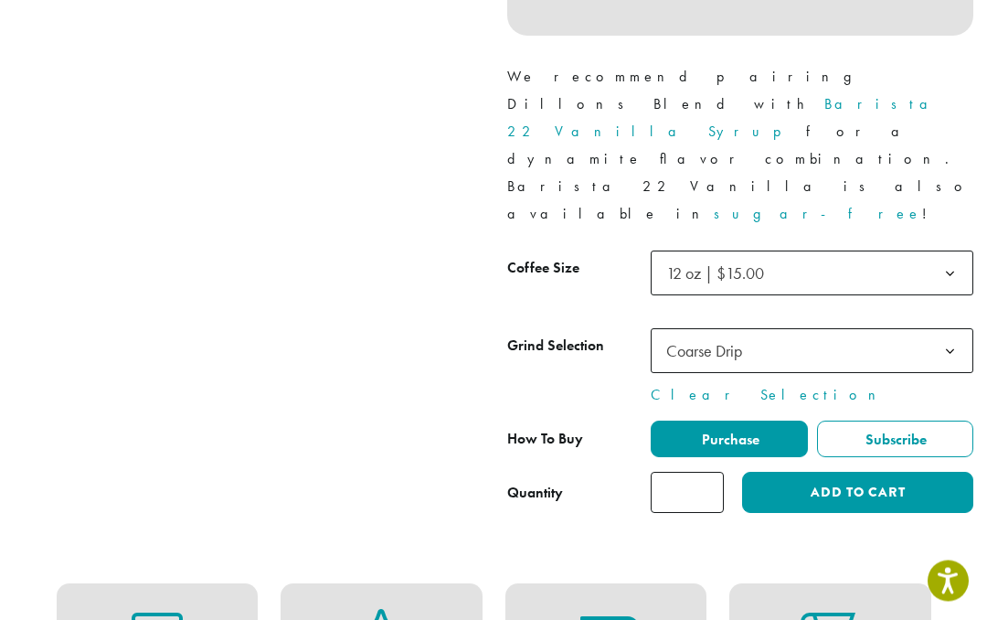
click at [919, 431] on span "Subscribe" at bounding box center [895, 440] width 64 height 19
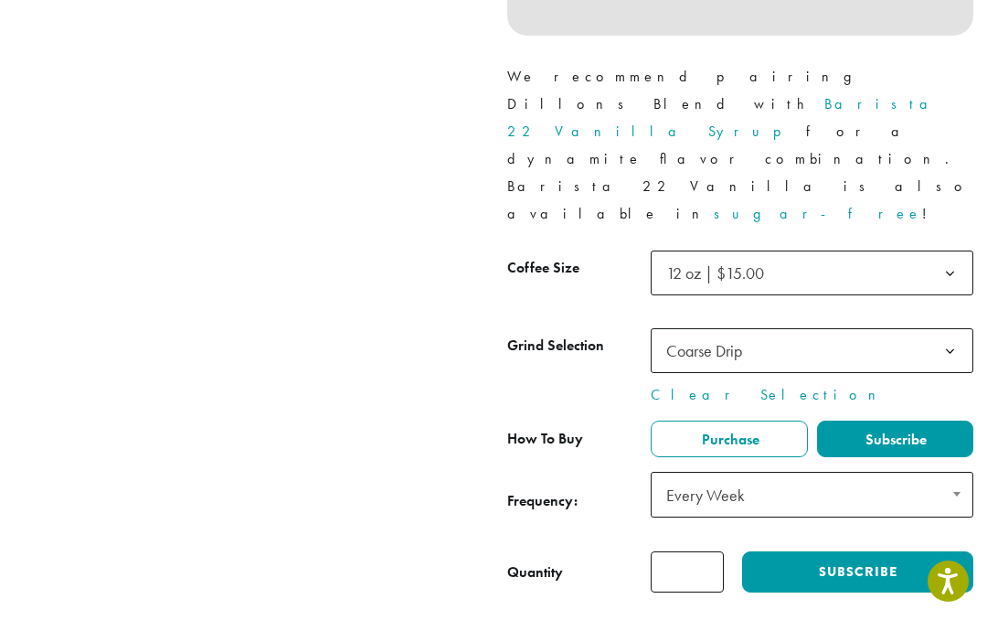
click at [963, 473] on span at bounding box center [957, 494] width 32 height 42
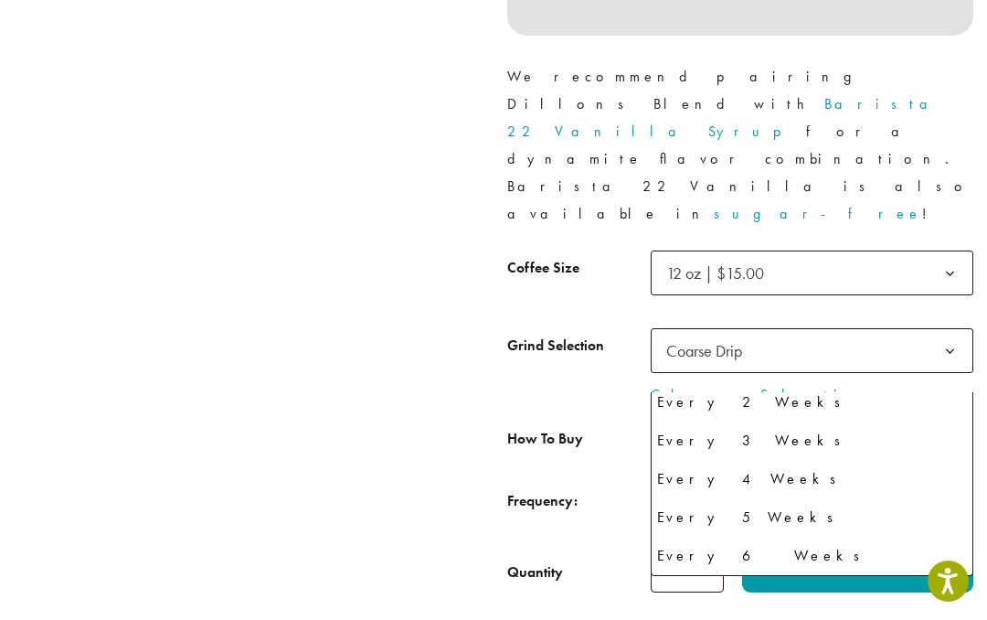
scroll to position [48, 0]
select select "******"
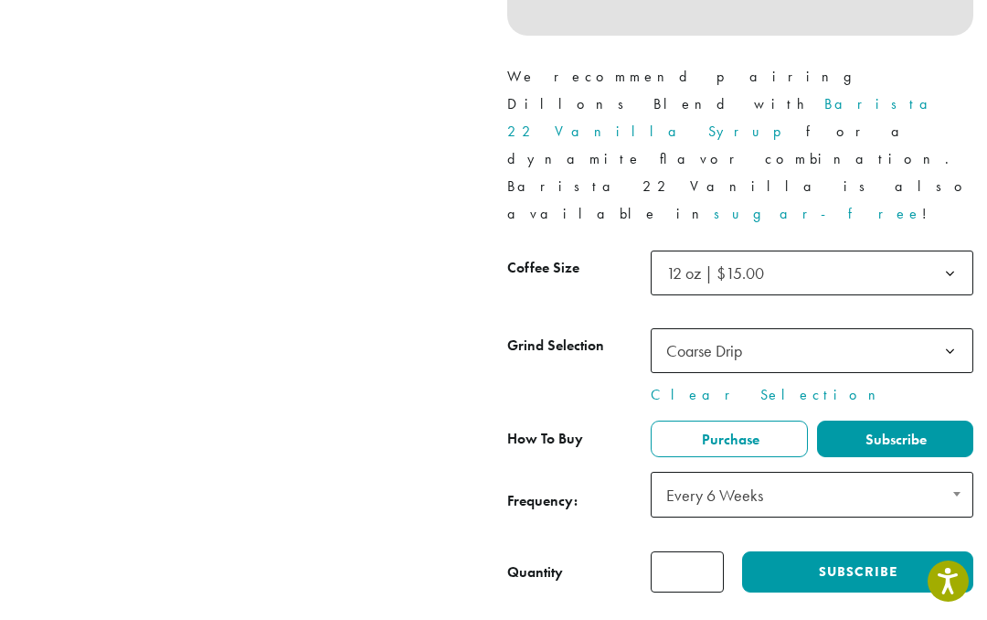
click at [869, 551] on button "Subscribe" at bounding box center [857, 571] width 231 height 41
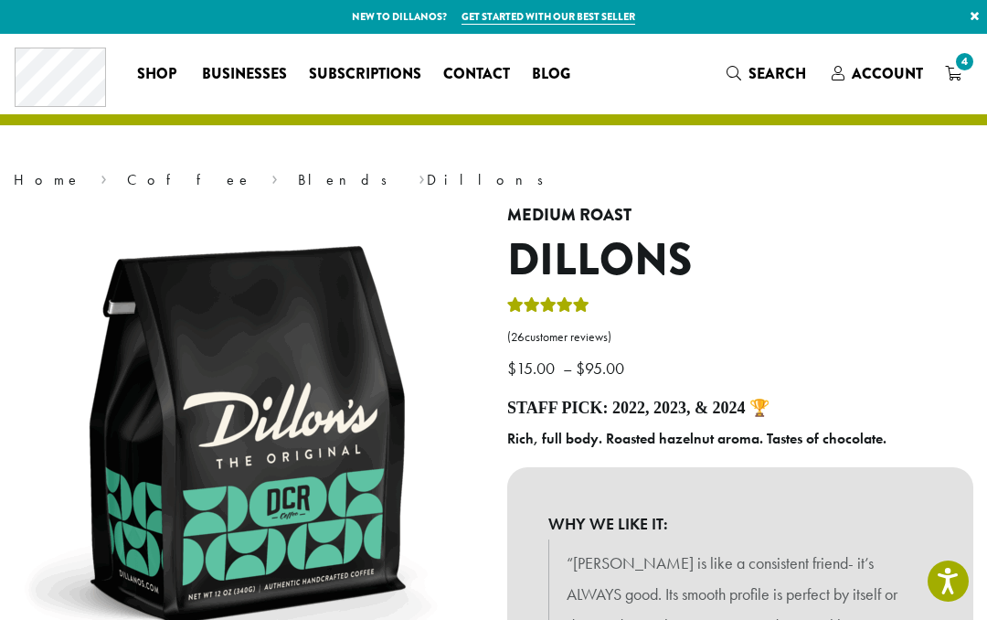
click at [349, 65] on span "Subscriptions" at bounding box center [365, 74] width 112 height 23
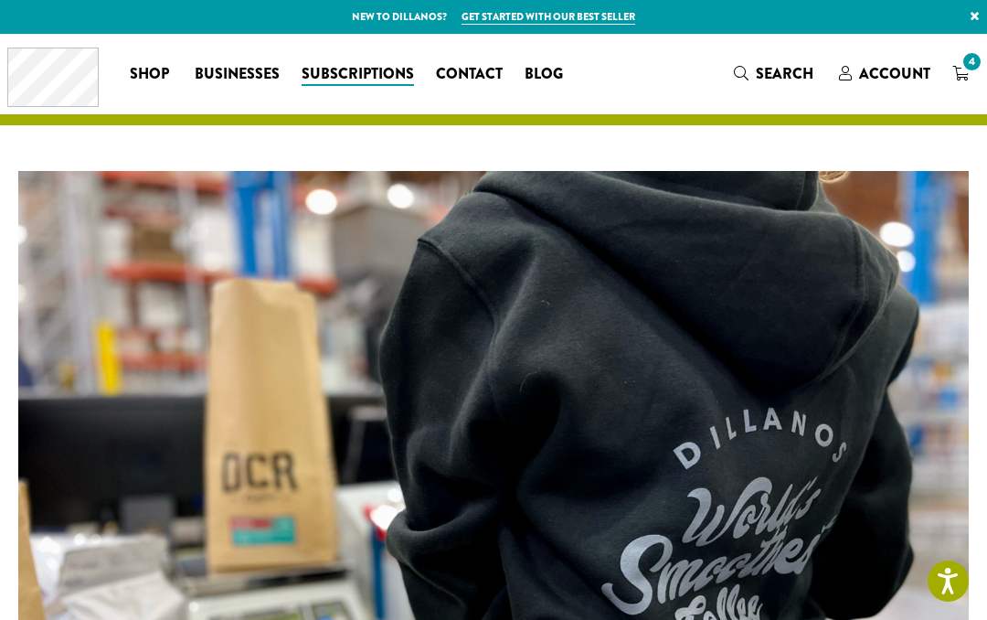
click at [978, 62] on span "4" at bounding box center [972, 61] width 25 height 25
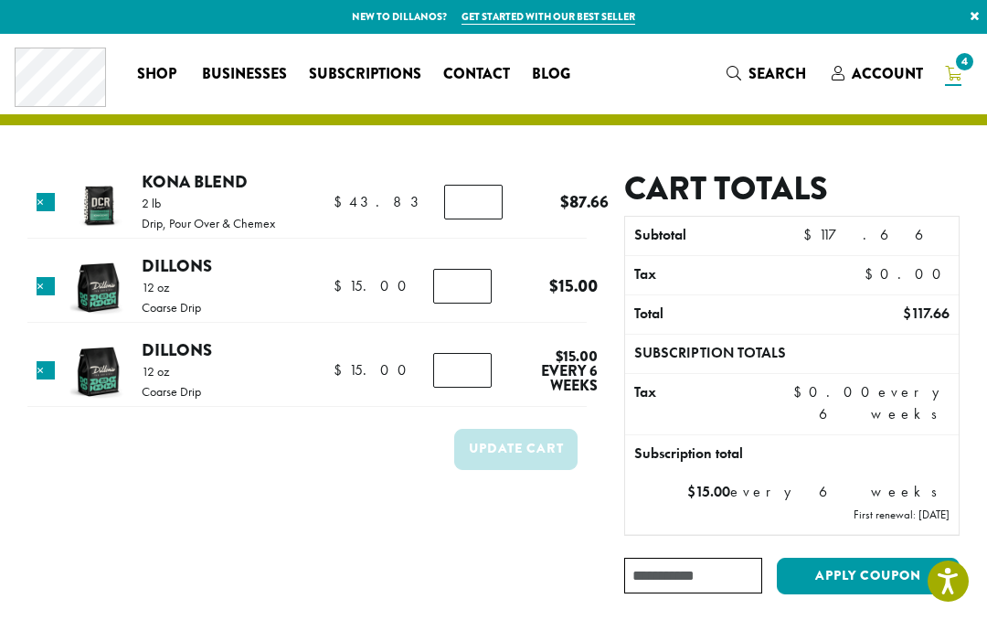
click at [454, 200] on input "*" at bounding box center [473, 202] width 59 height 35
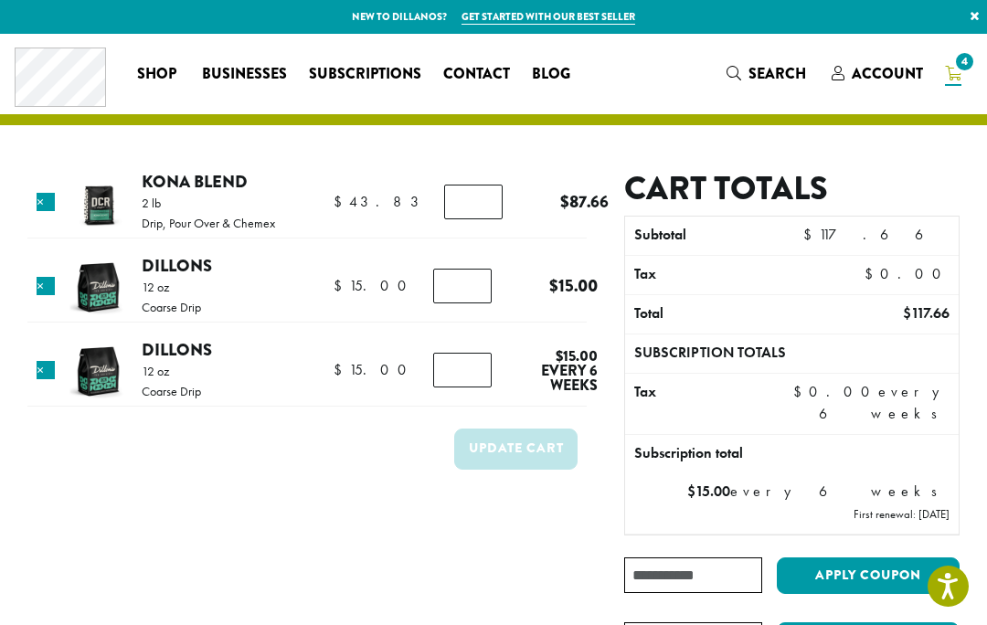
click at [43, 207] on link "×" at bounding box center [46, 202] width 18 height 18
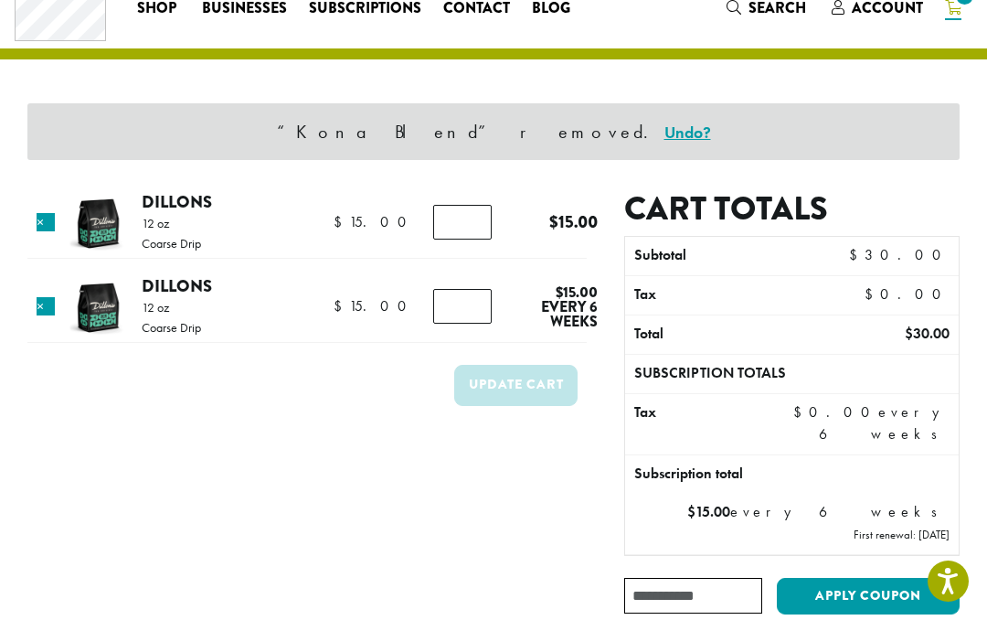
scroll to position [77, 0]
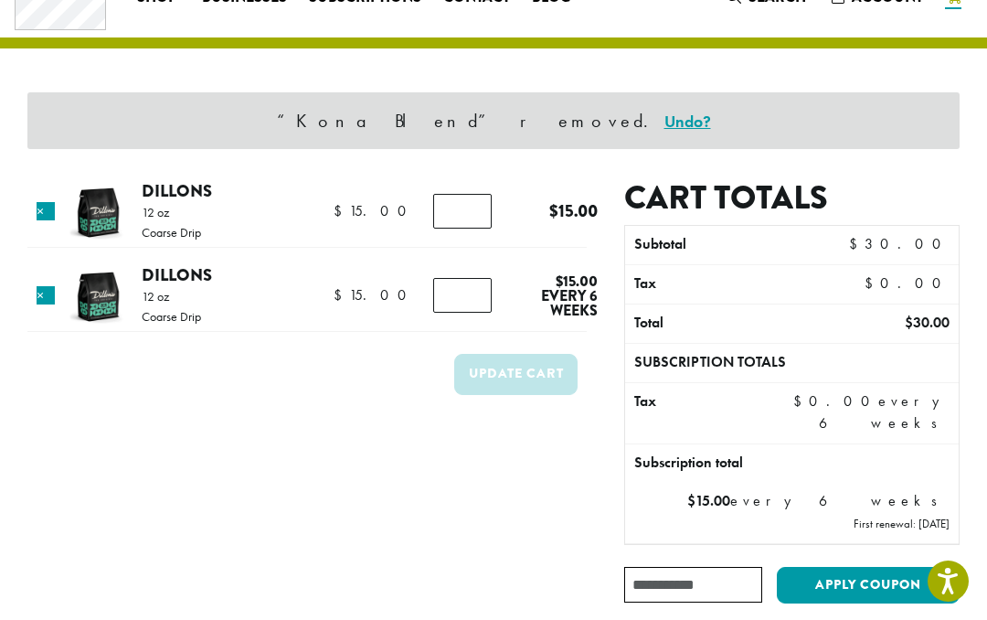
click at [49, 286] on link "×" at bounding box center [46, 295] width 18 height 18
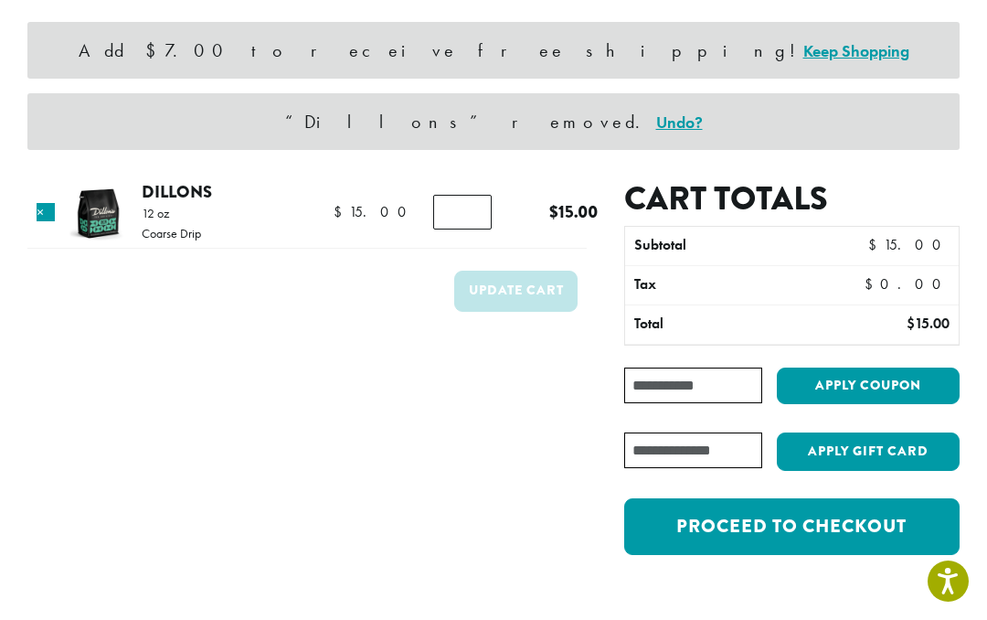
scroll to position [148, 0]
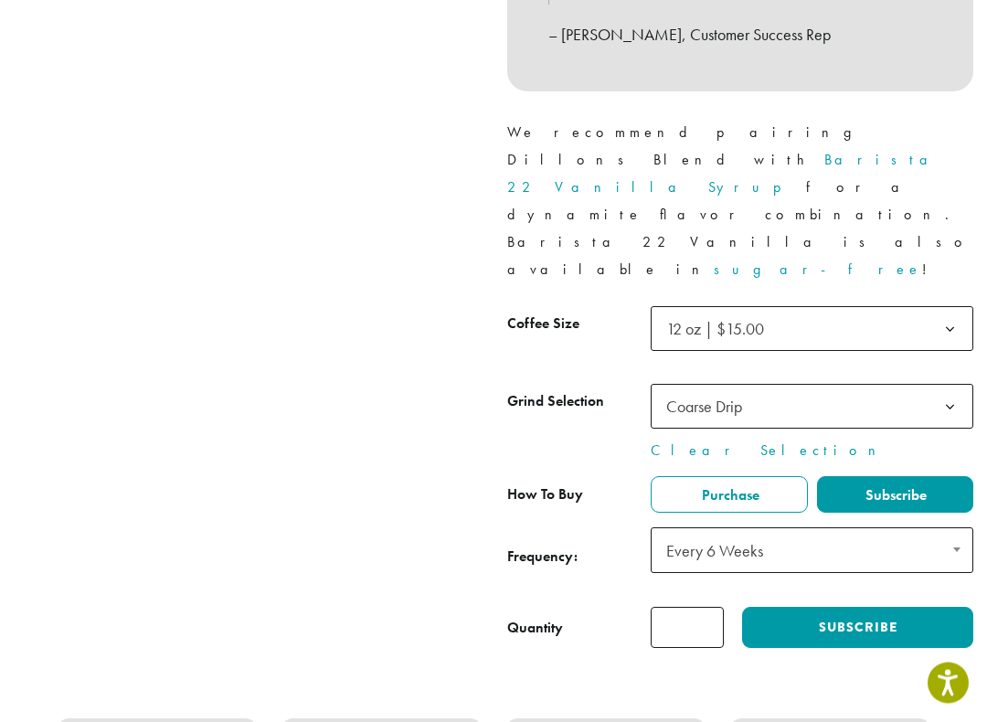
scroll to position [825, 0]
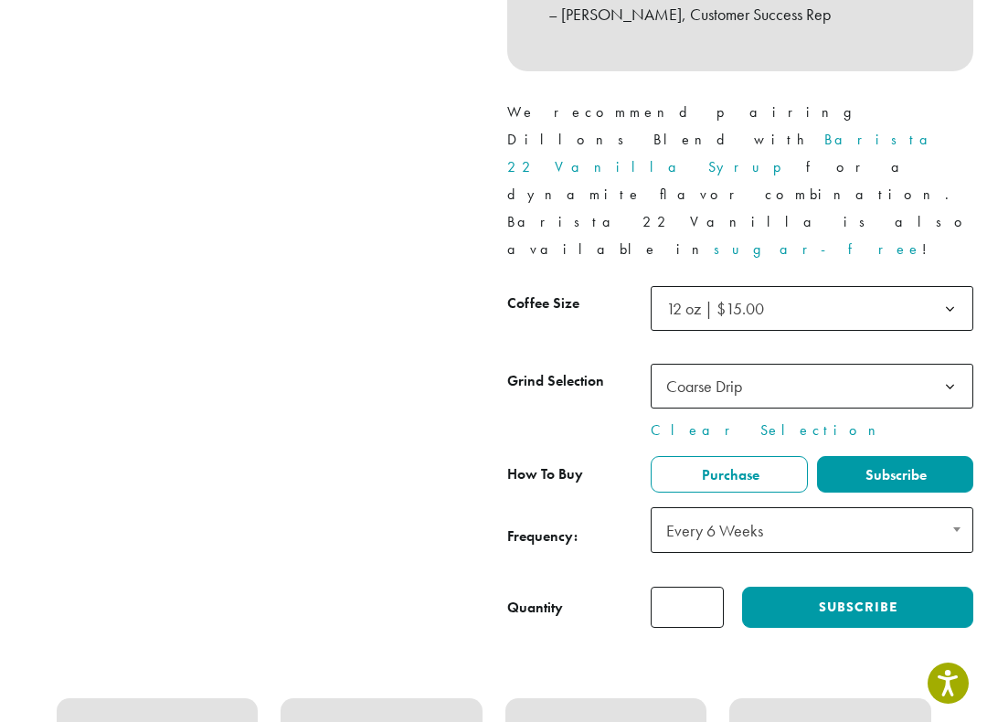
click at [958, 508] on span at bounding box center [957, 529] width 32 height 42
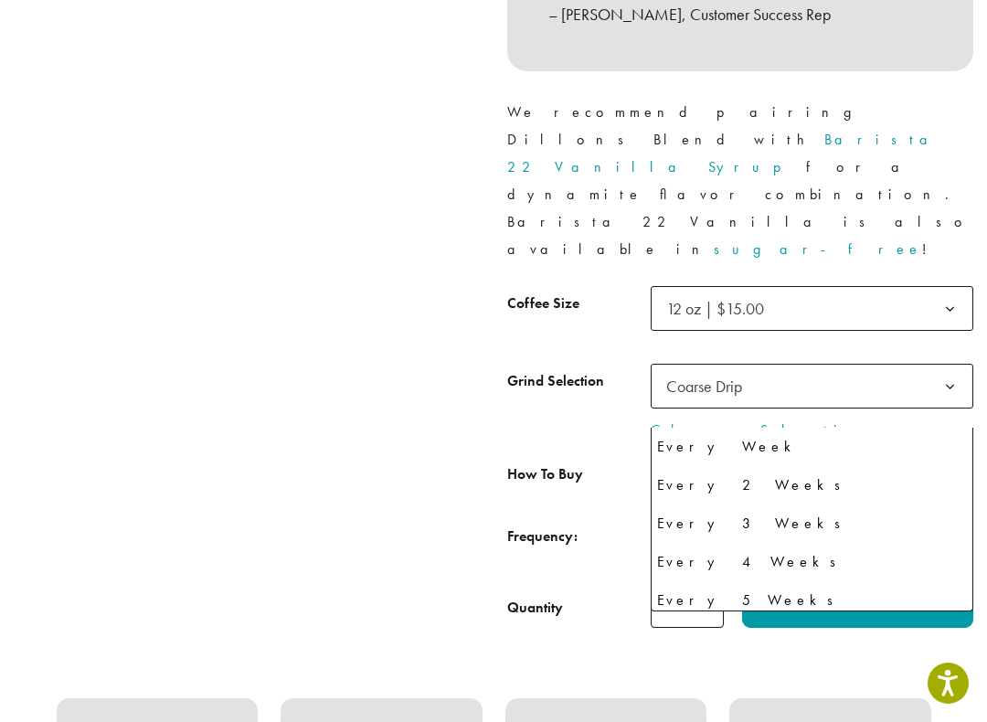
scroll to position [0, 0]
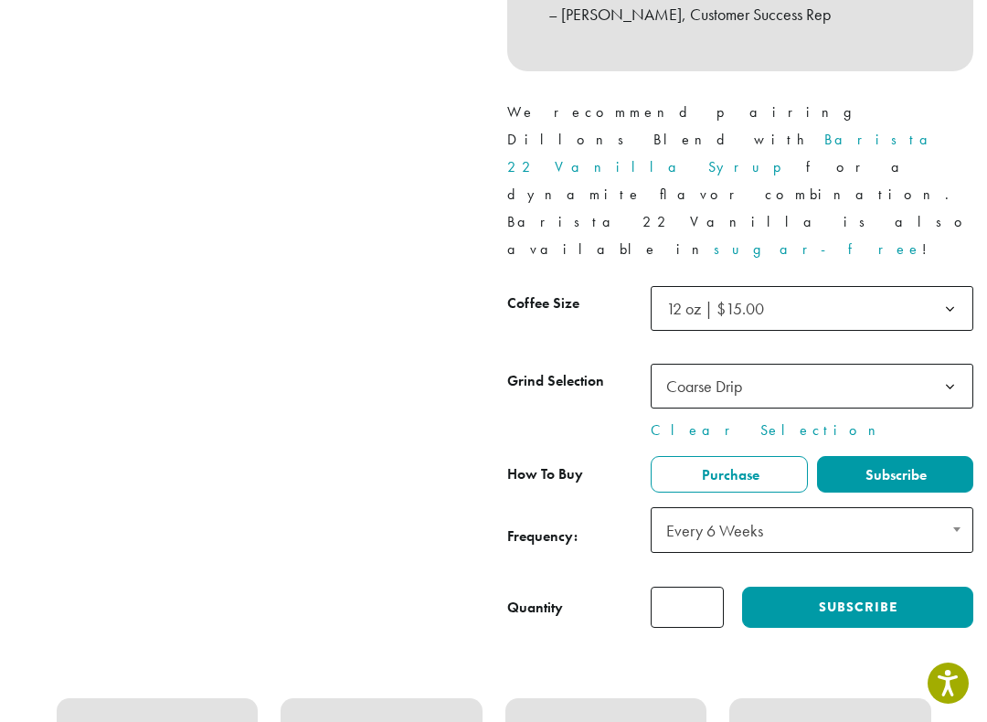
click at [959, 527] on b at bounding box center [956, 529] width 7 height 5
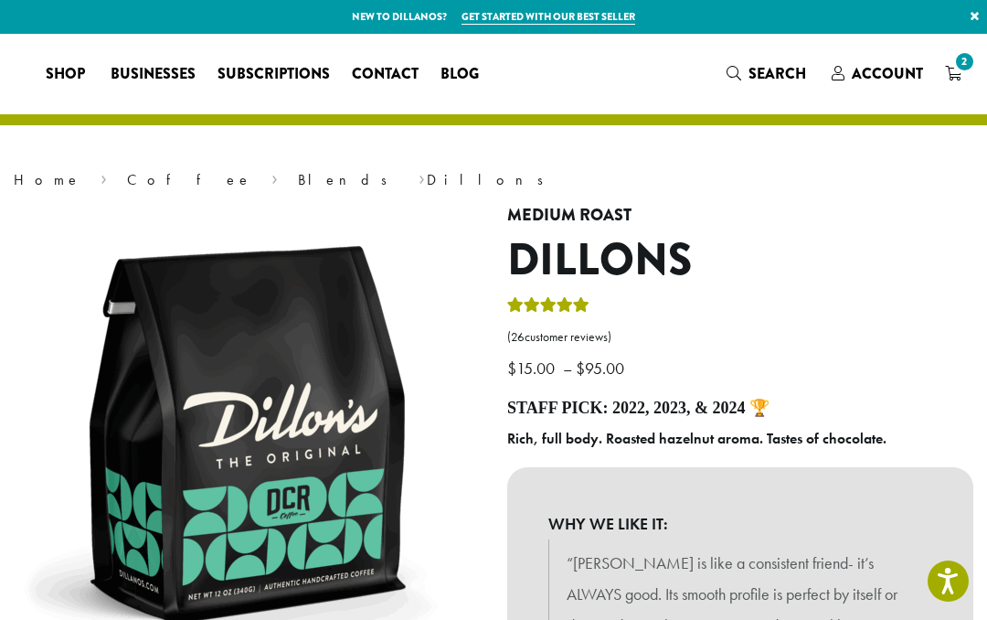
select select "*********"
select select "**********"
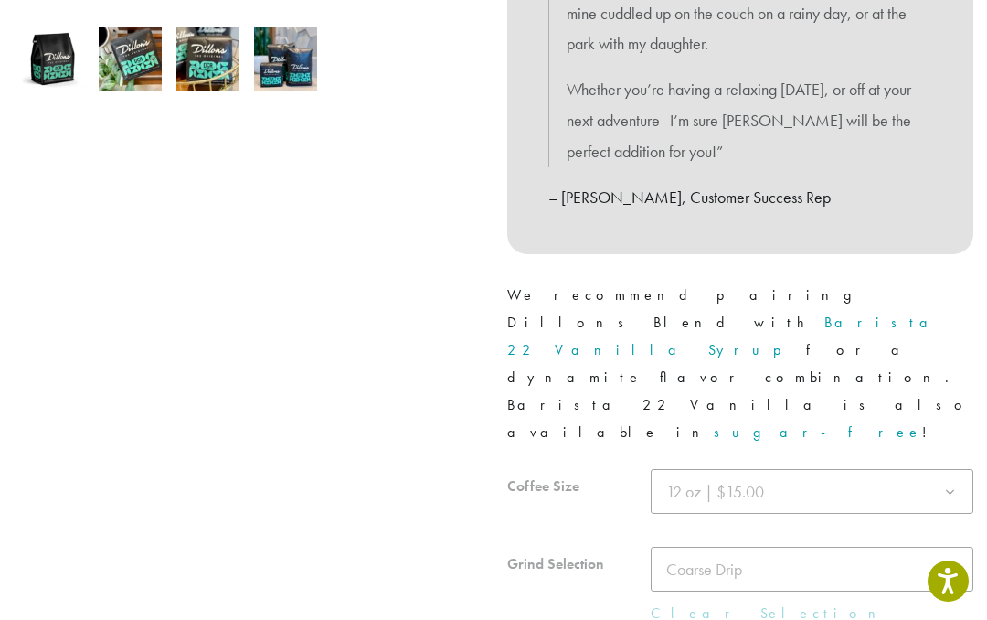
click at [709, 539] on div at bounding box center [740, 600] width 466 height 262
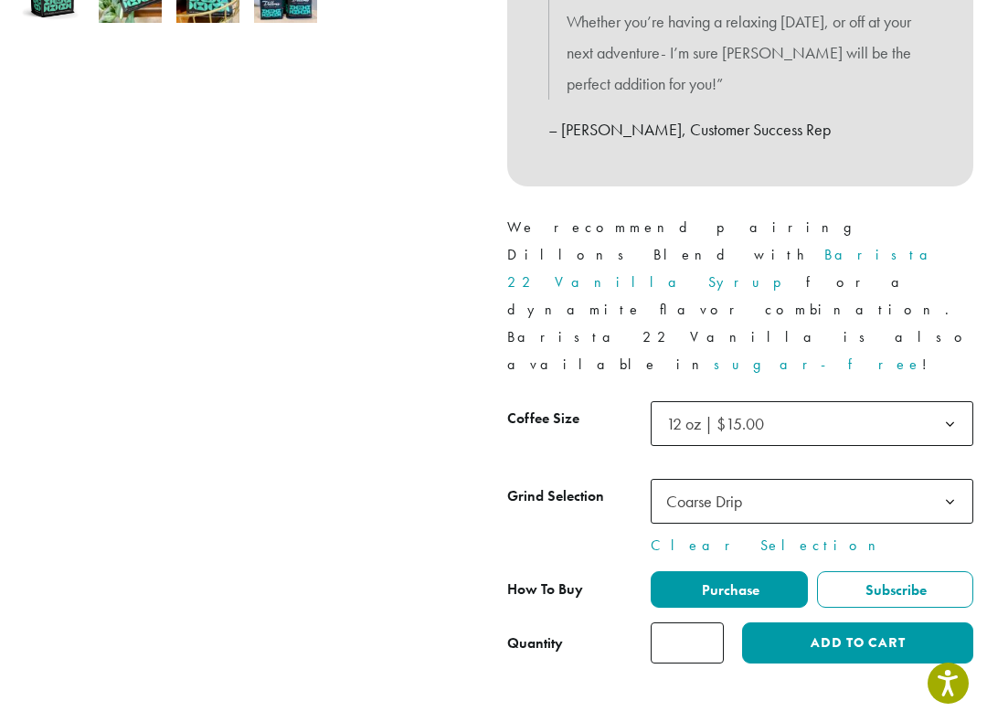
click at [708, 619] on input "*" at bounding box center [687, 643] width 73 height 41
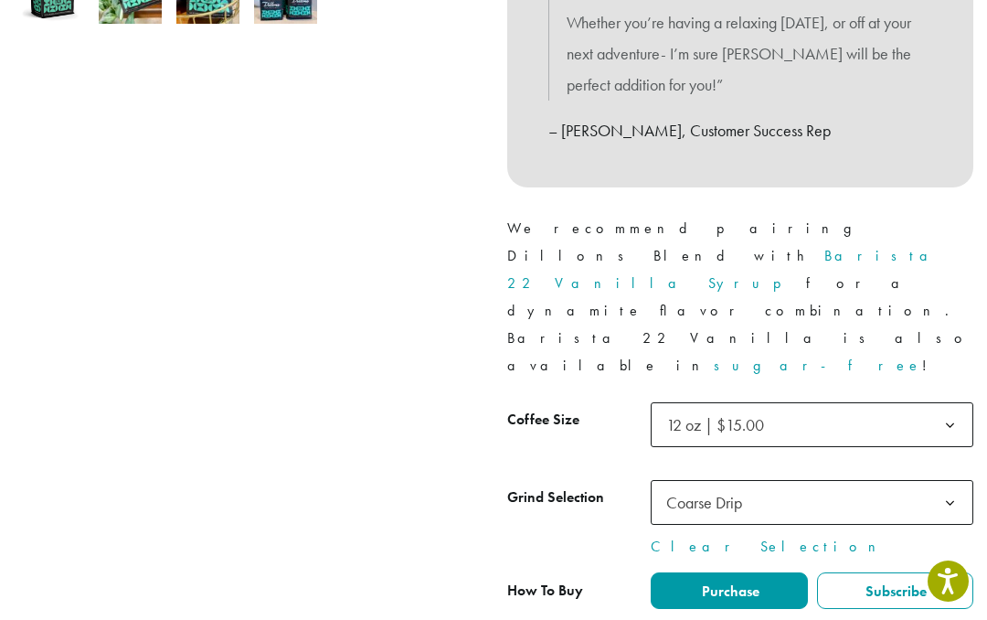
scroll to position [707, 0]
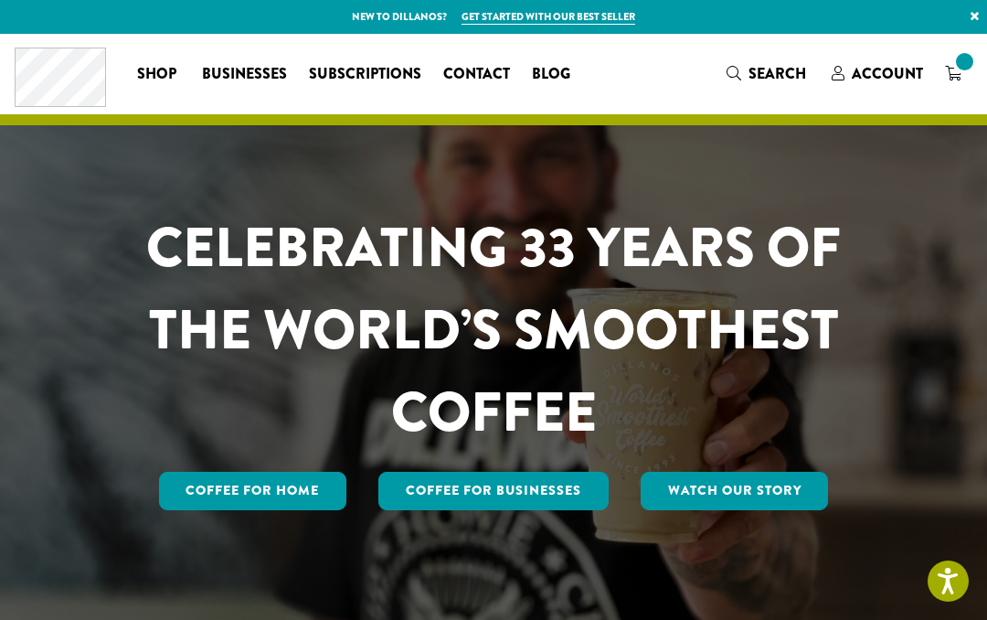
click at [358, 85] on span "Subscriptions" at bounding box center [365, 74] width 112 height 23
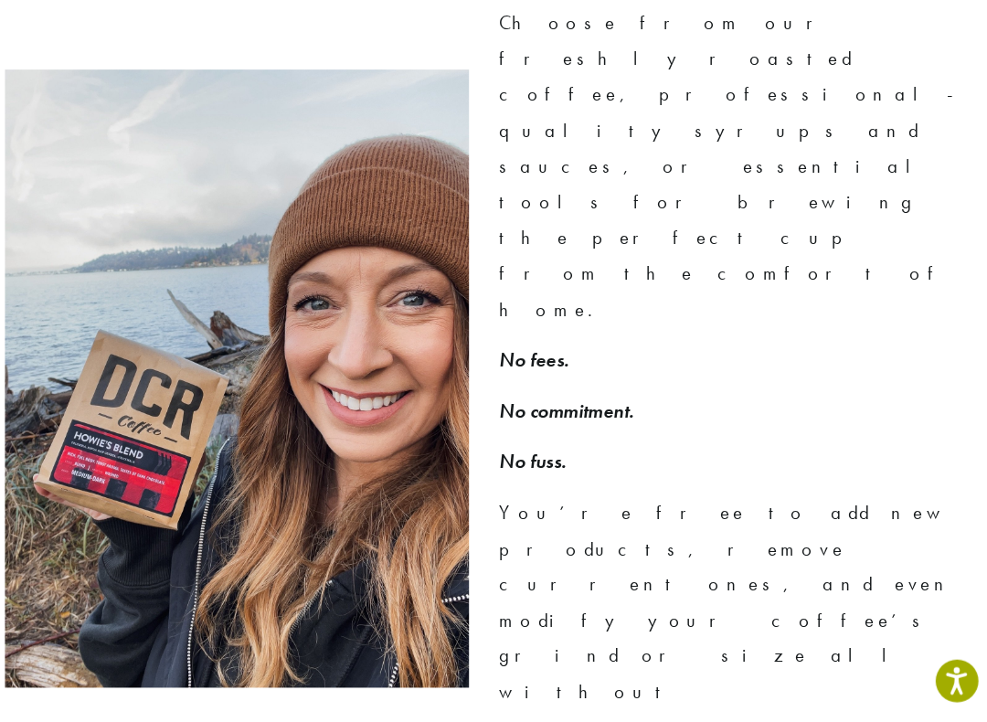
scroll to position [1219, 0]
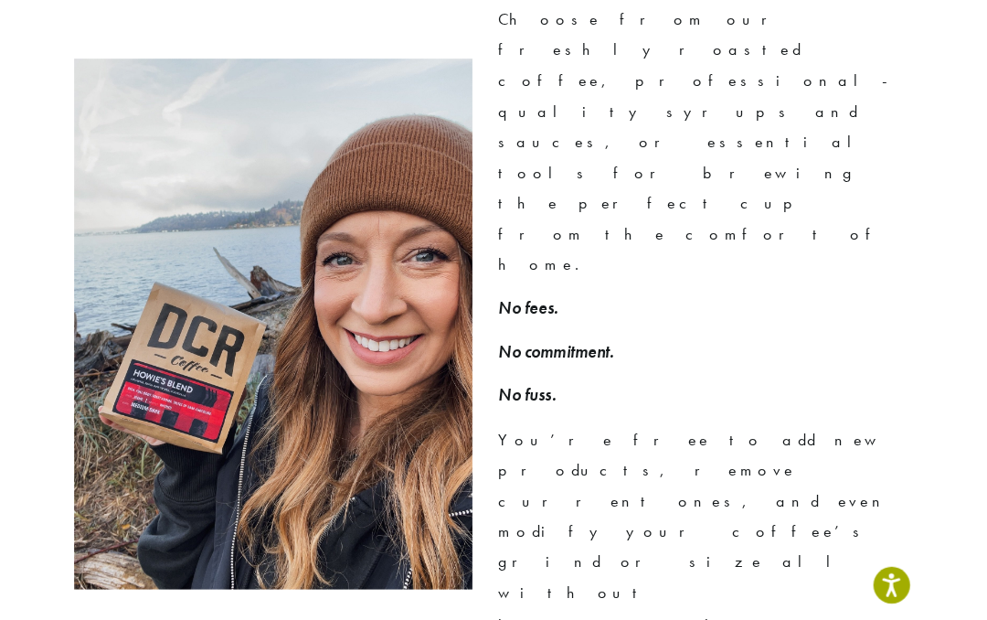
scroll to position [1272, 0]
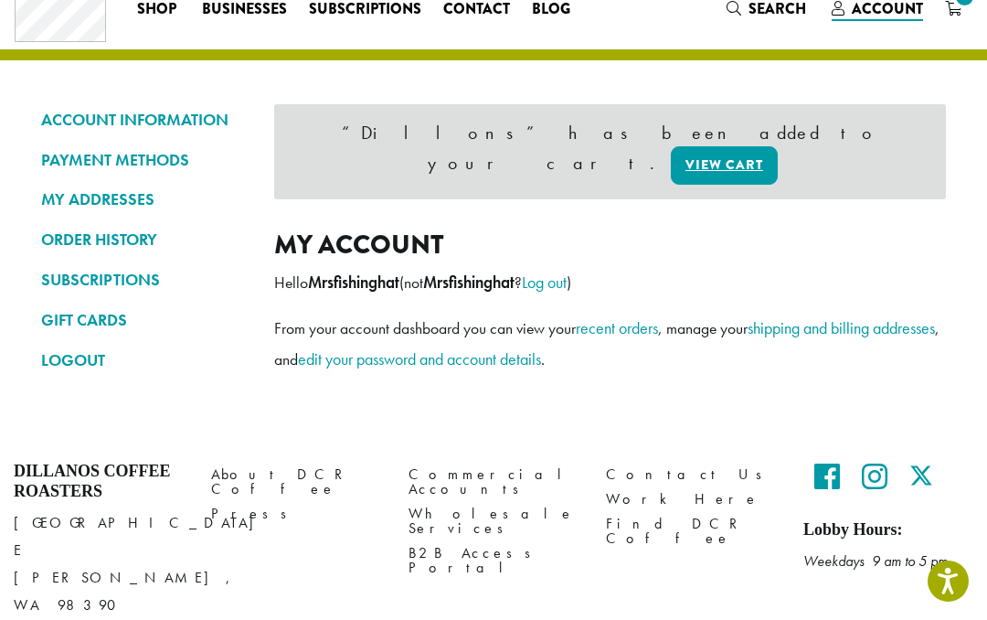
scroll to position [66, 0]
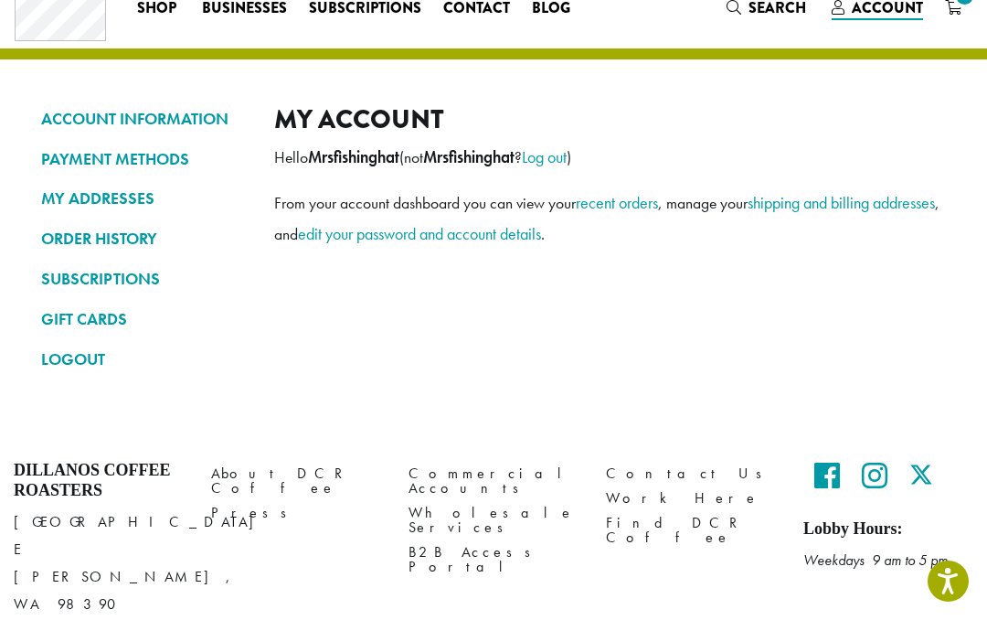
click at [642, 204] on link "recent orders" at bounding box center [617, 202] width 82 height 21
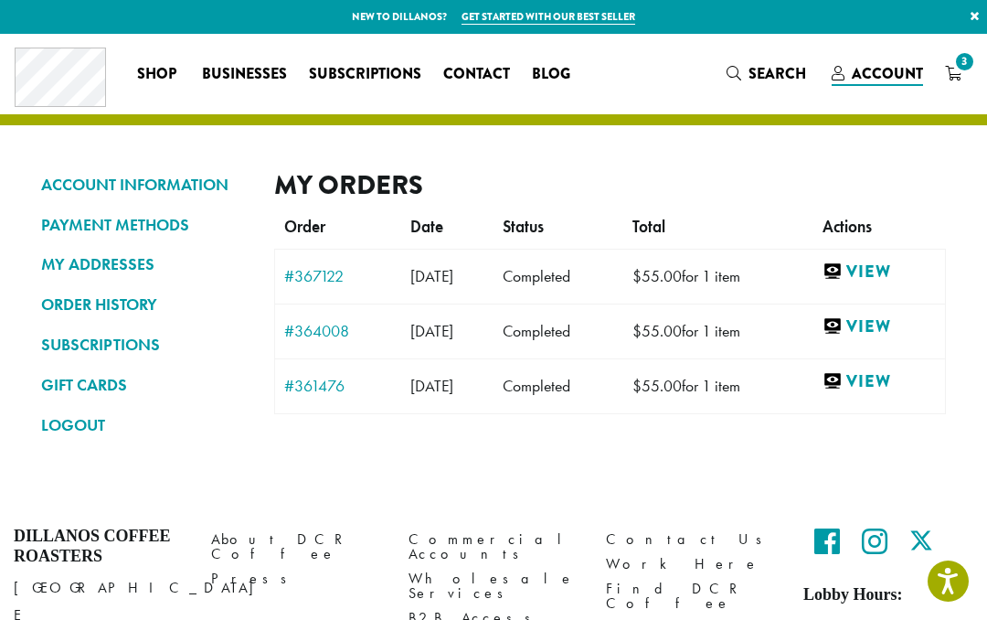
click at [971, 71] on span "3" at bounding box center [965, 61] width 25 height 25
click at [960, 71] on span "3" at bounding box center [965, 61] width 25 height 25
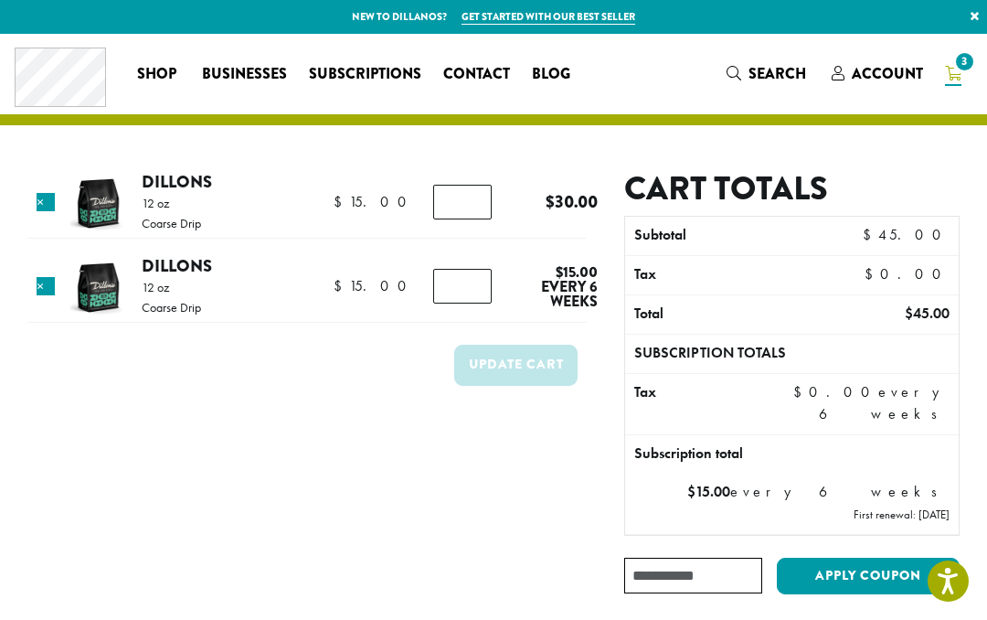
click at [477, 286] on input "*" at bounding box center [462, 286] width 59 height 35
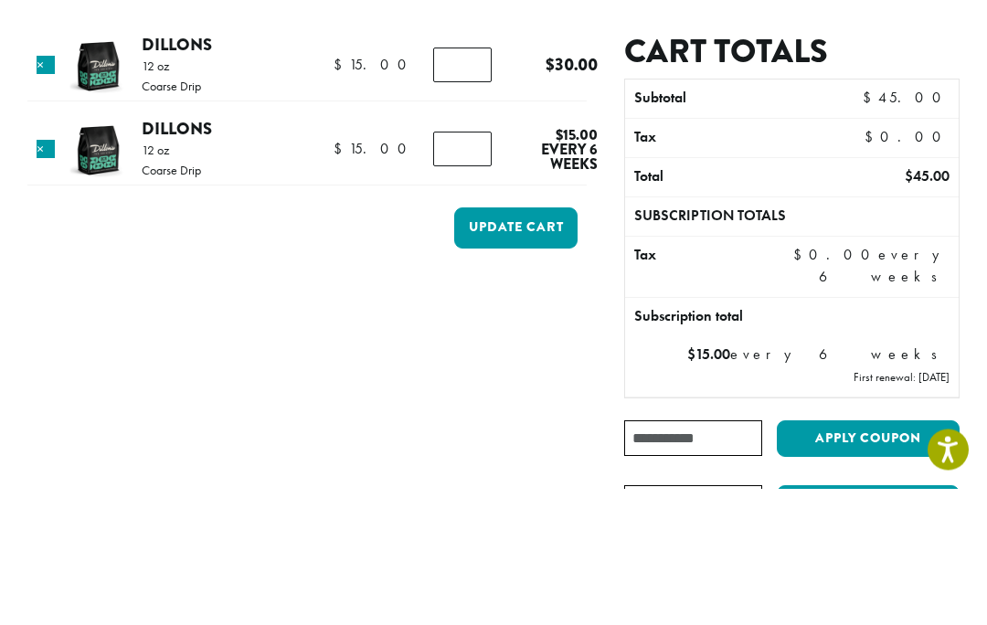
click at [528, 345] on button "Update cart" at bounding box center [515, 365] width 123 height 41
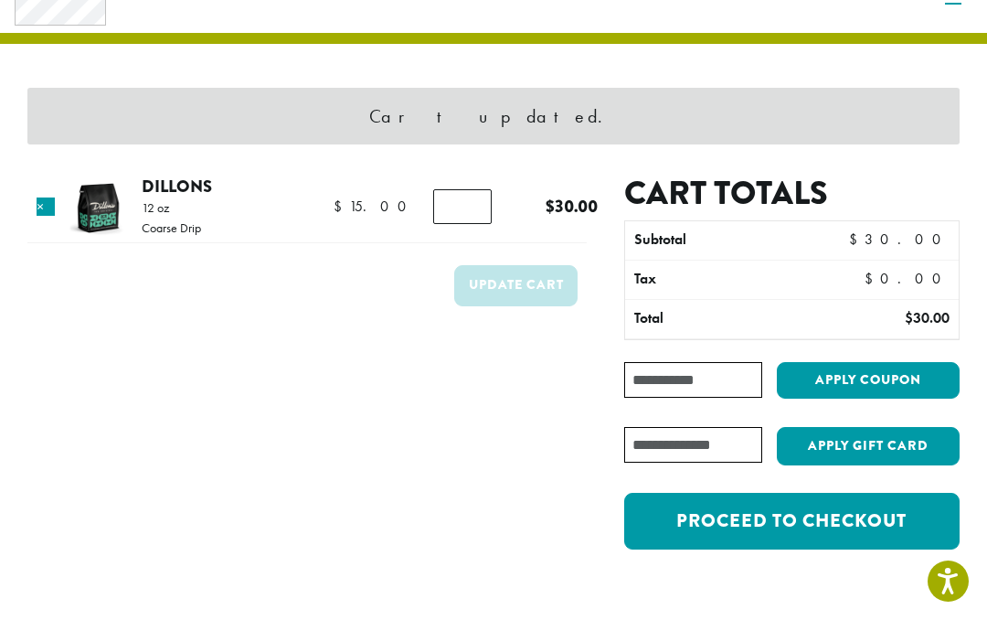
scroll to position [77, 0]
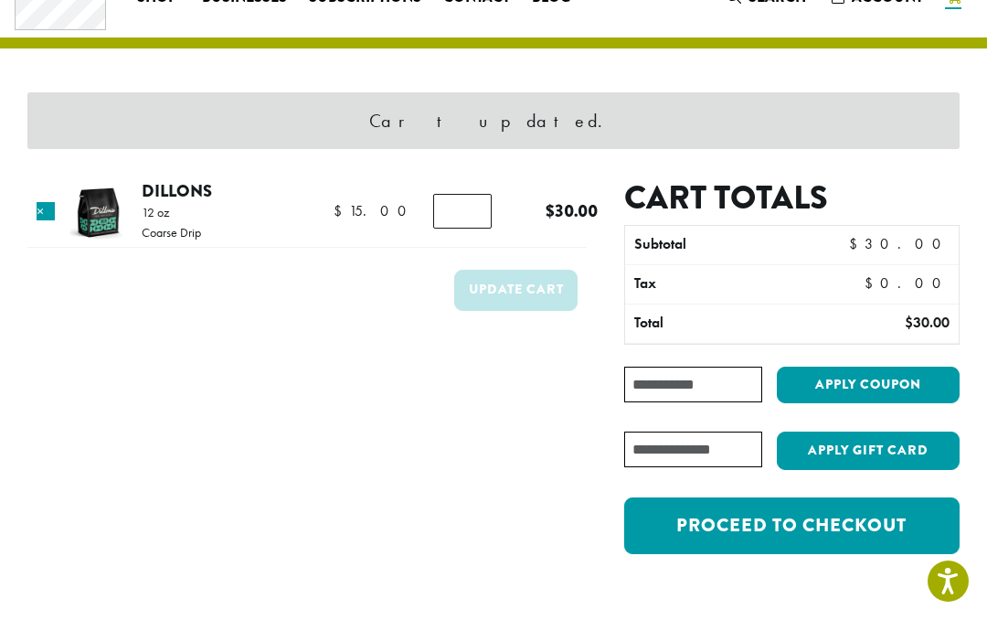
click at [477, 207] on input "*" at bounding box center [462, 211] width 59 height 35
type input "*"
click at [511, 280] on button "Update cart" at bounding box center [515, 290] width 123 height 41
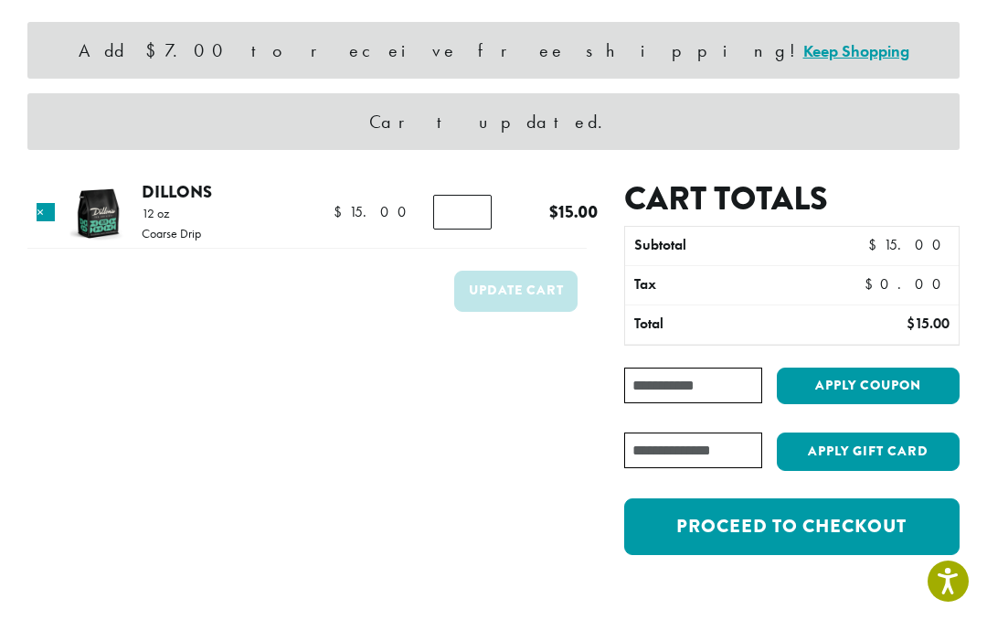
scroll to position [148, 0]
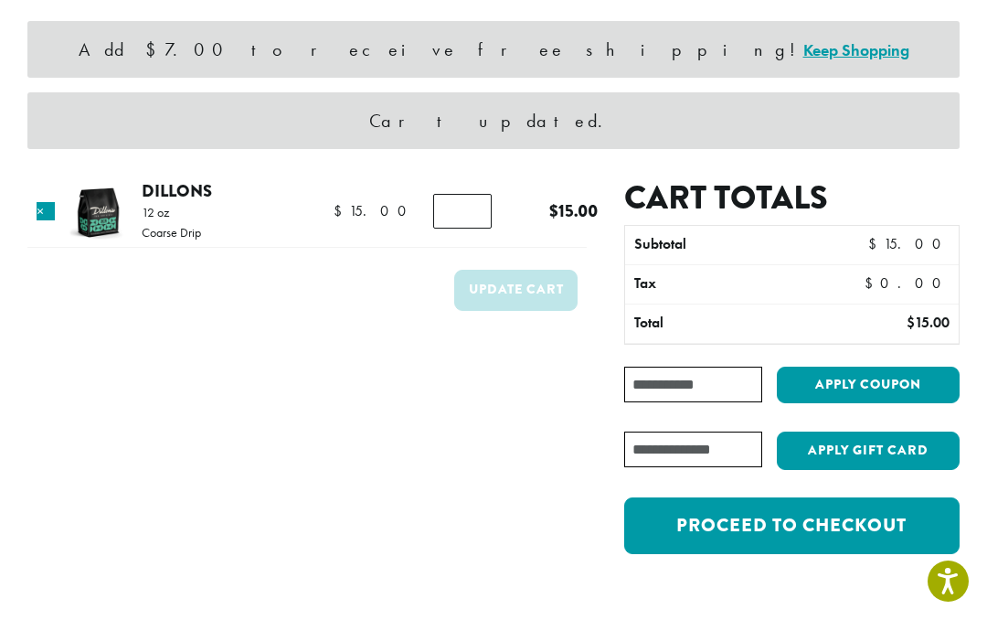
click at [111, 218] on img at bounding box center [98, 212] width 59 height 59
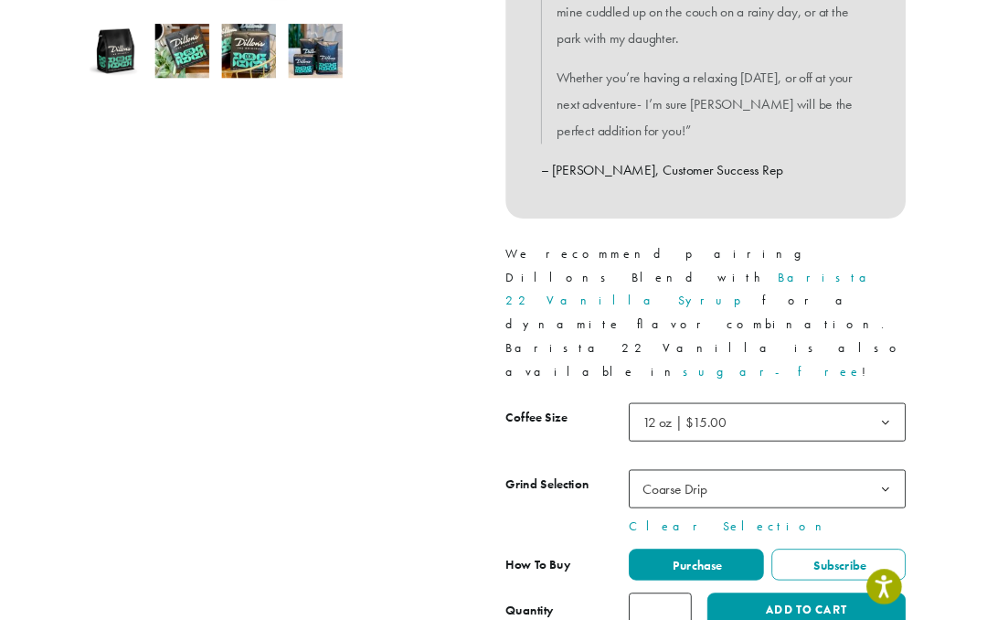
scroll to position [637, 0]
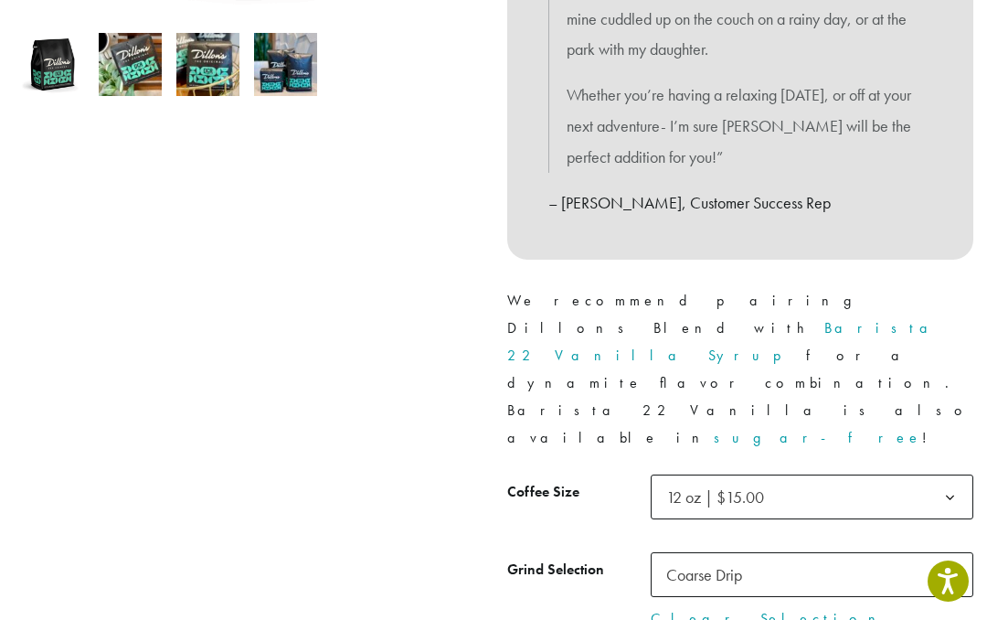
click at [958, 553] on b at bounding box center [950, 575] width 45 height 45
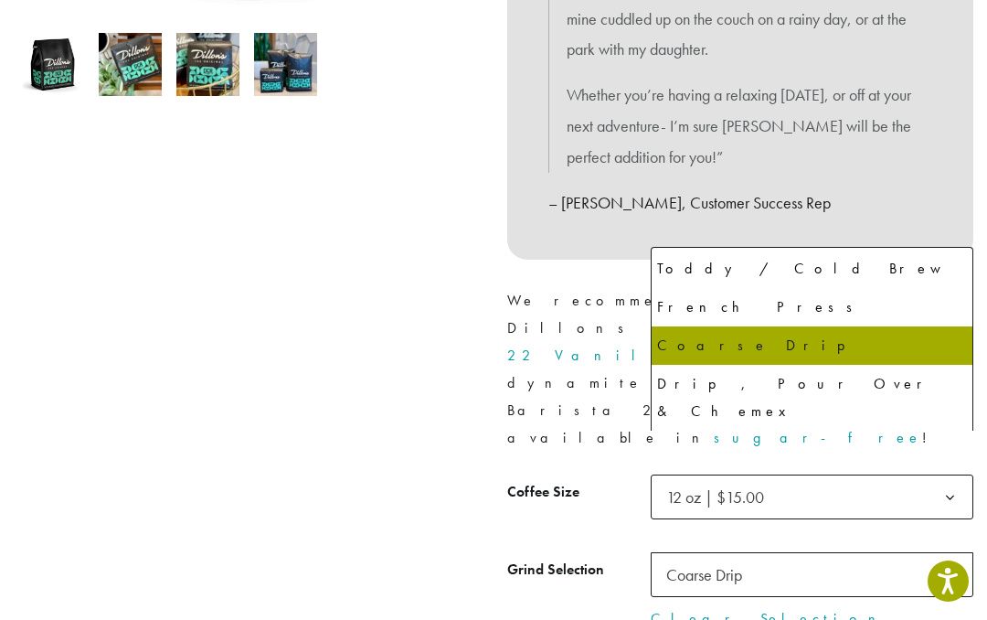
scroll to position [76, 0]
select select "**********"
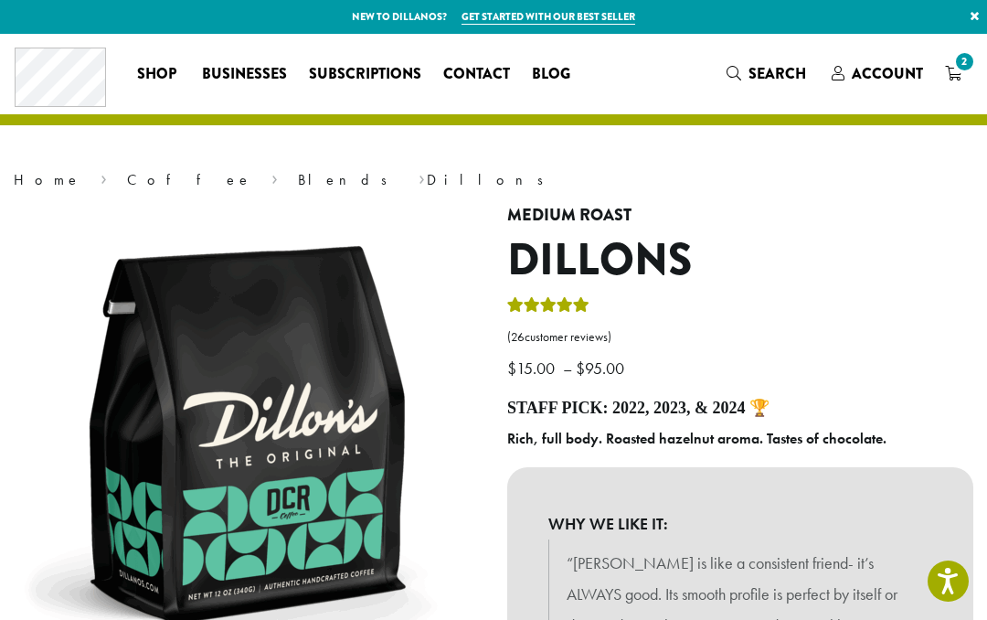
click at [954, 79] on icon "2" at bounding box center [953, 73] width 16 height 15
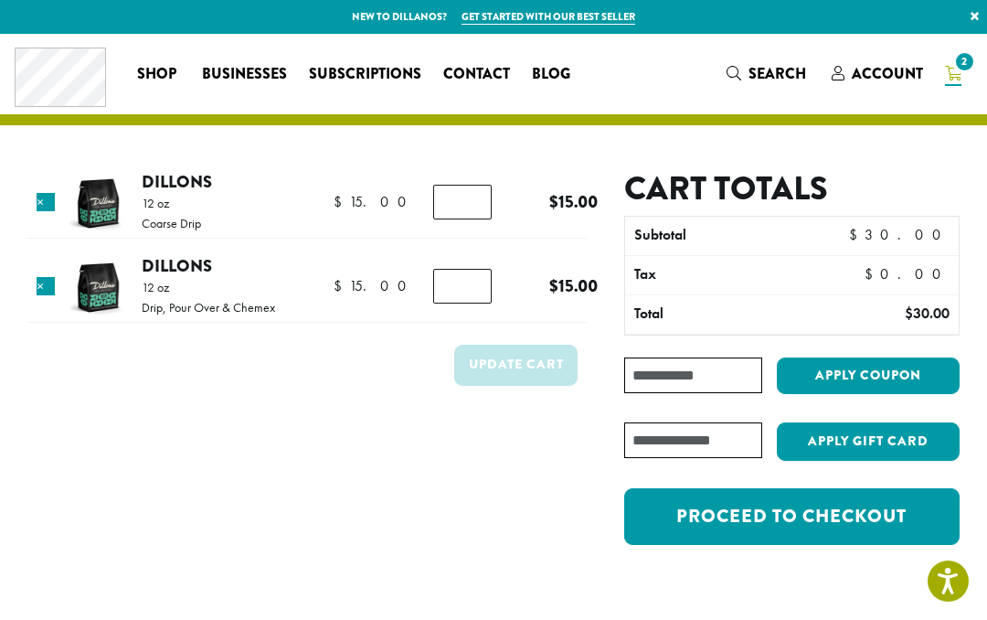
click at [662, 371] on input "Coupon:" at bounding box center [693, 375] width 138 height 36
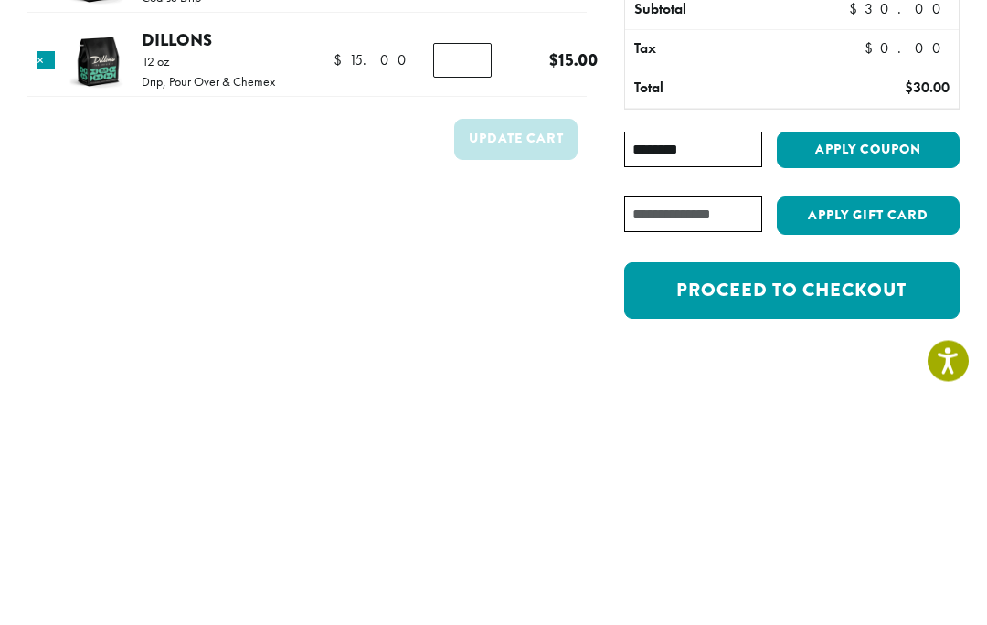
type input "********"
click at [908, 357] on button "Apply coupon" at bounding box center [868, 375] width 183 height 37
click at [824, 488] on link "Proceed to checkout" at bounding box center [791, 516] width 335 height 57
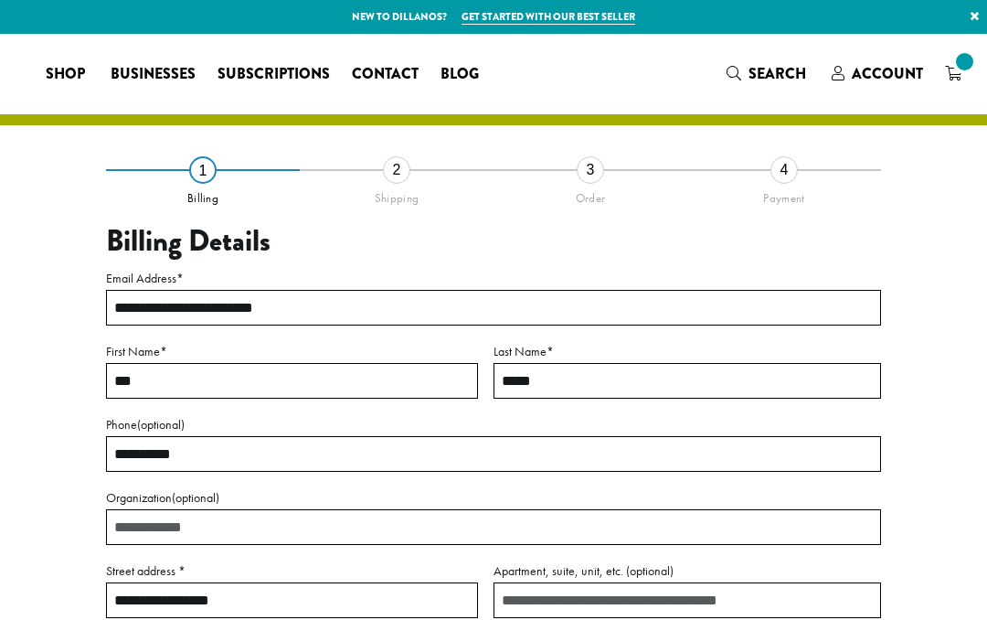
select select "**"
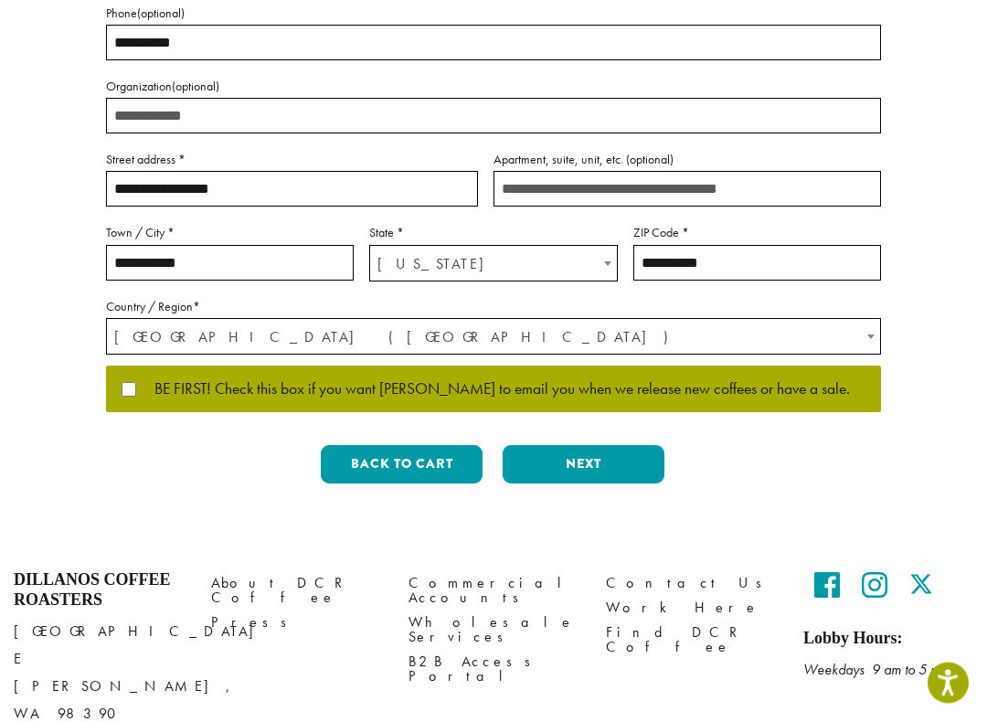
scroll to position [414, 0]
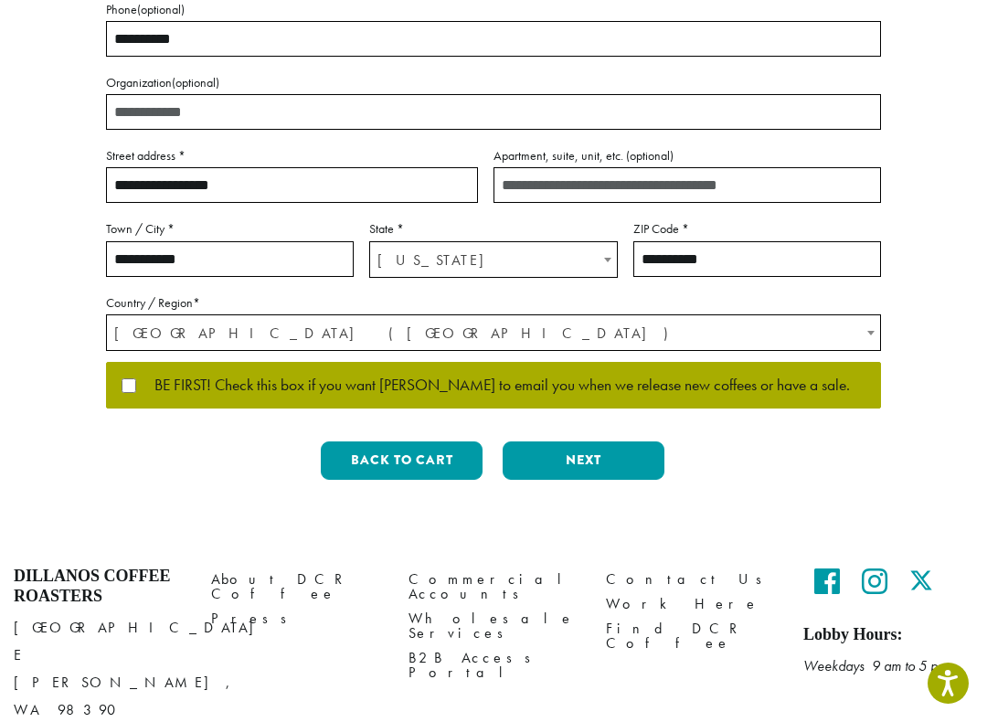
click at [591, 452] on button "Next" at bounding box center [584, 461] width 162 height 38
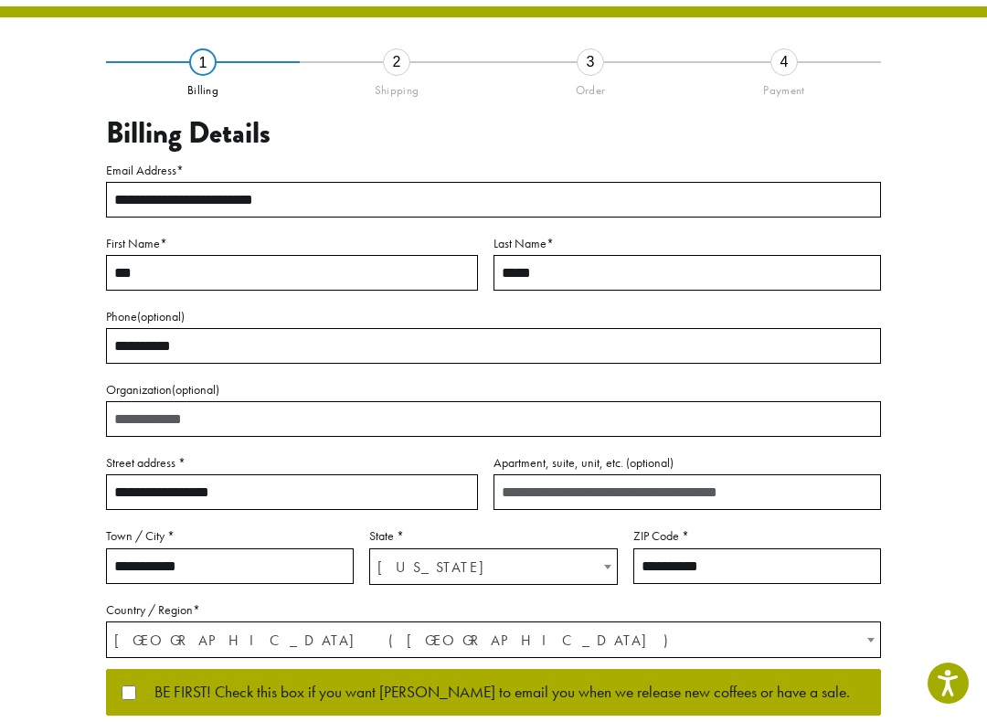
scroll to position [64, 0]
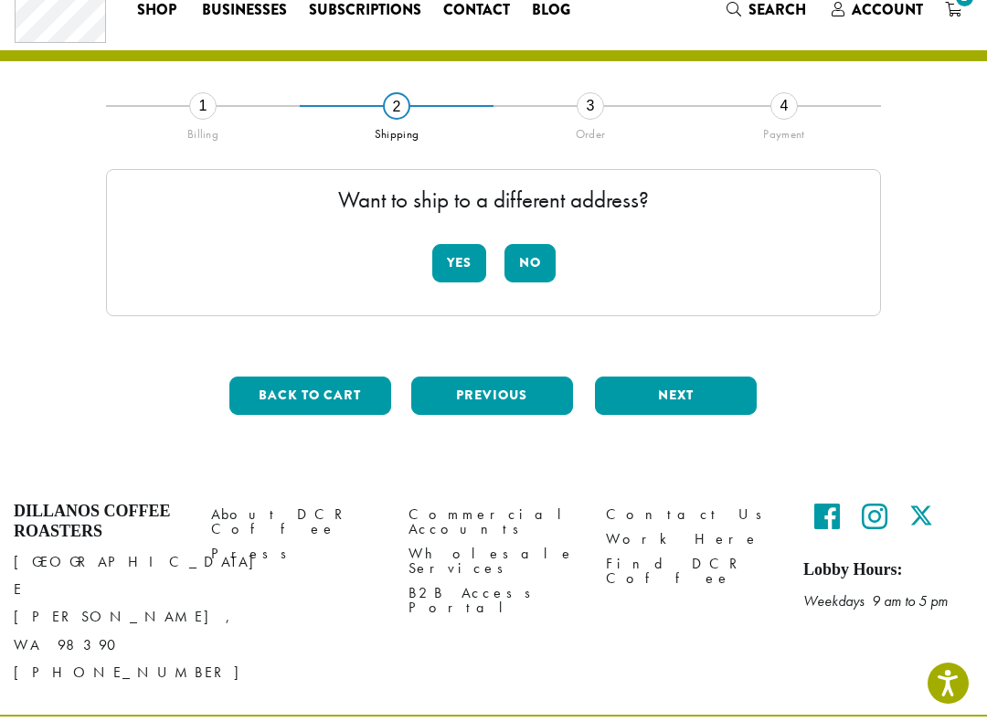
click at [530, 260] on button "No" at bounding box center [530, 263] width 51 height 38
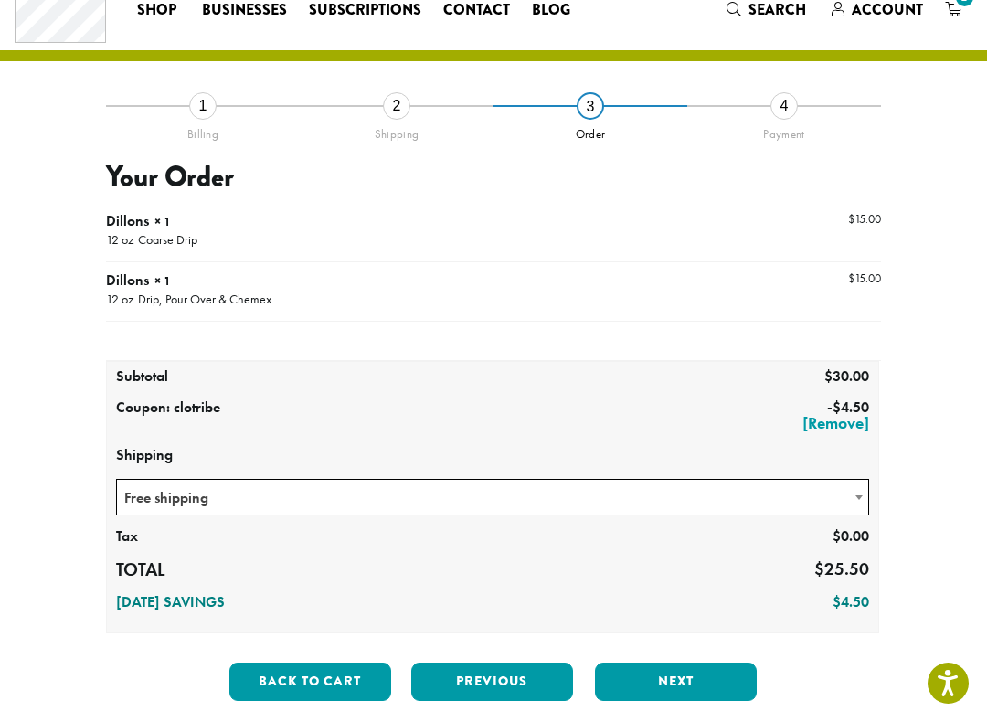
click at [682, 619] on button "Next" at bounding box center [676, 682] width 162 height 38
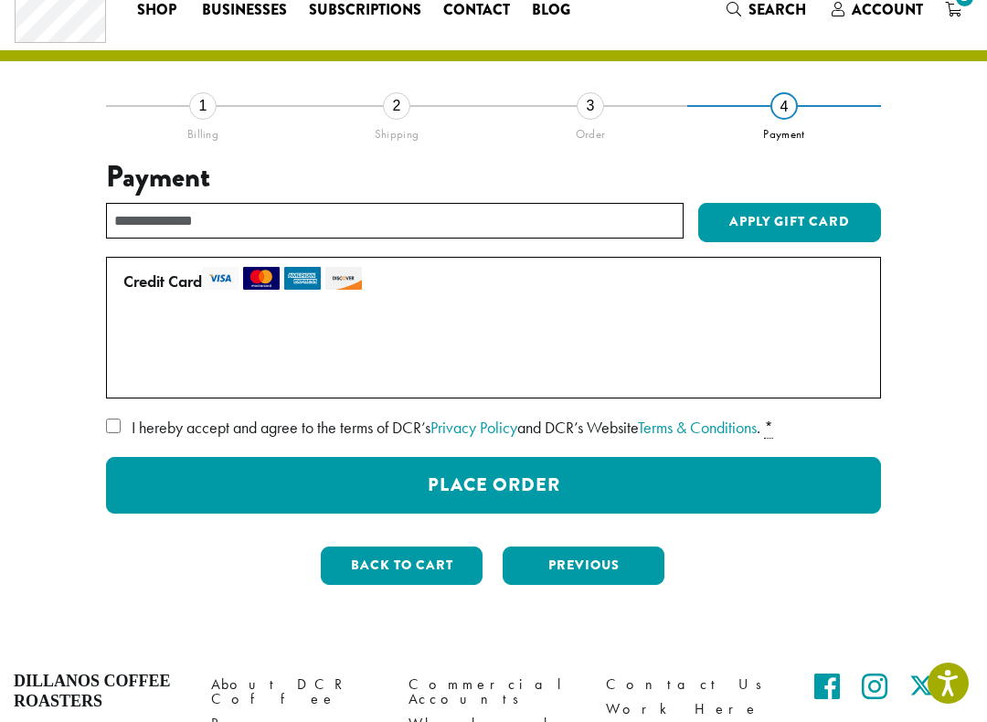
click at [515, 482] on button "Place Order" at bounding box center [493, 485] width 775 height 57
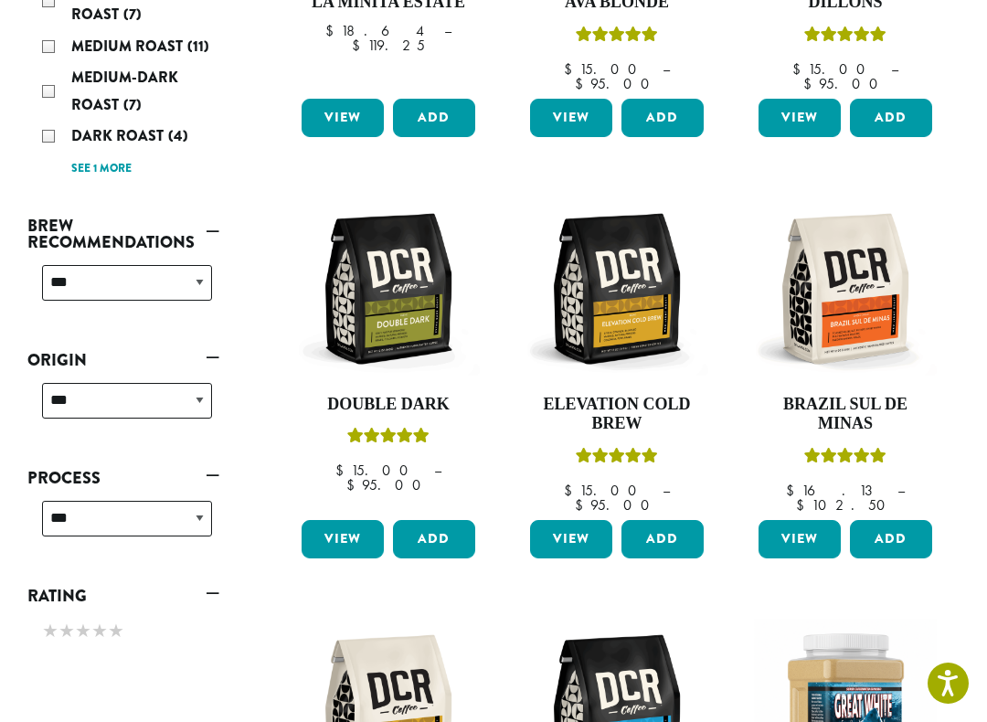
scroll to position [584, 0]
